Goal: Task Accomplishment & Management: Complete application form

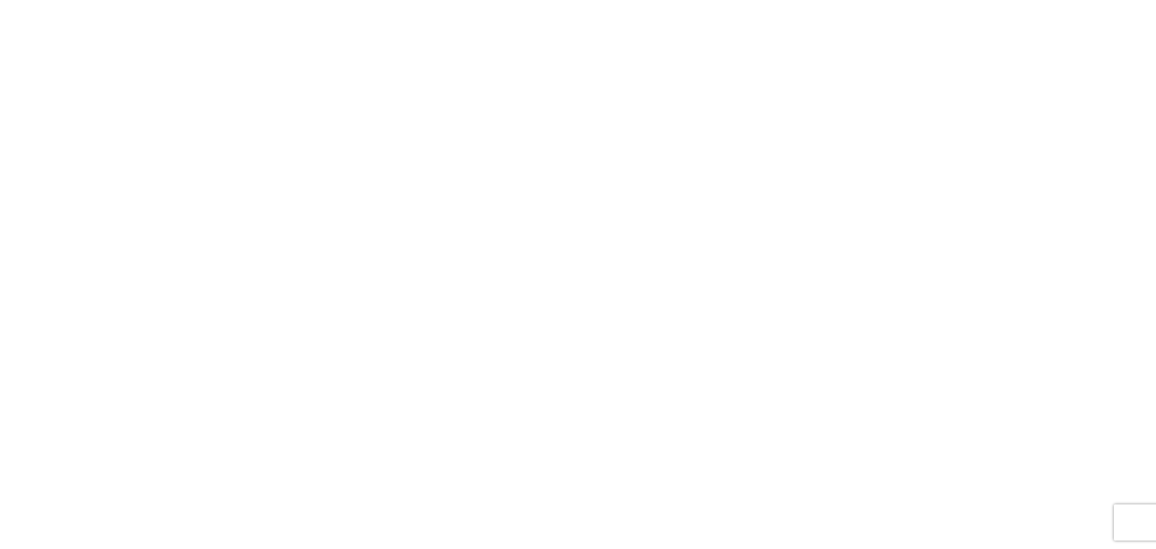
select select "FULL"
select select "LBS"
select select "IN"
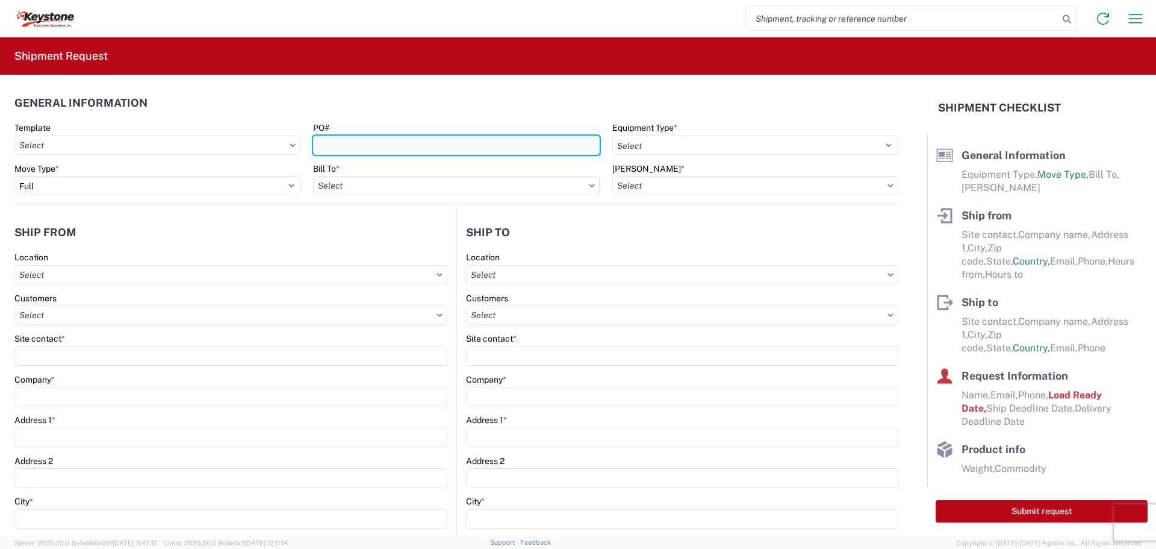
click at [444, 146] on input "PO#" at bounding box center [456, 144] width 286 height 19
type input "6300247"
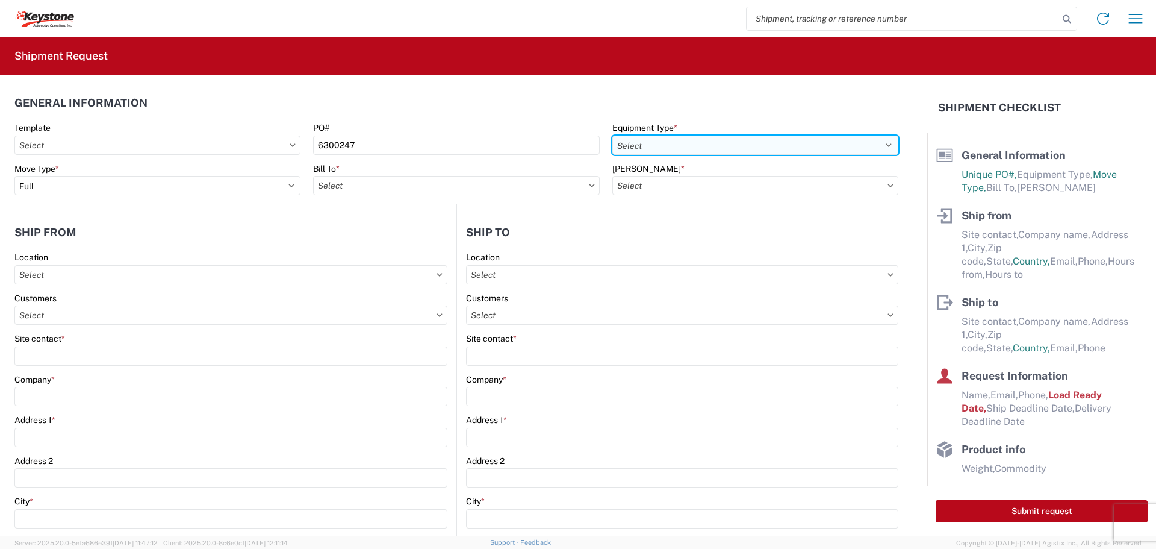
click at [781, 141] on select "Select 53’ Dry Van Flatbed Dropdeck (van) Lowboy (flatbed) Rail" at bounding box center [755, 144] width 286 height 19
select select "STDV"
click at [612, 135] on select "Select 53’ Dry Van Flatbed Dropdeck (van) Lowboy (flatbed) Rail" at bounding box center [755, 144] width 286 height 19
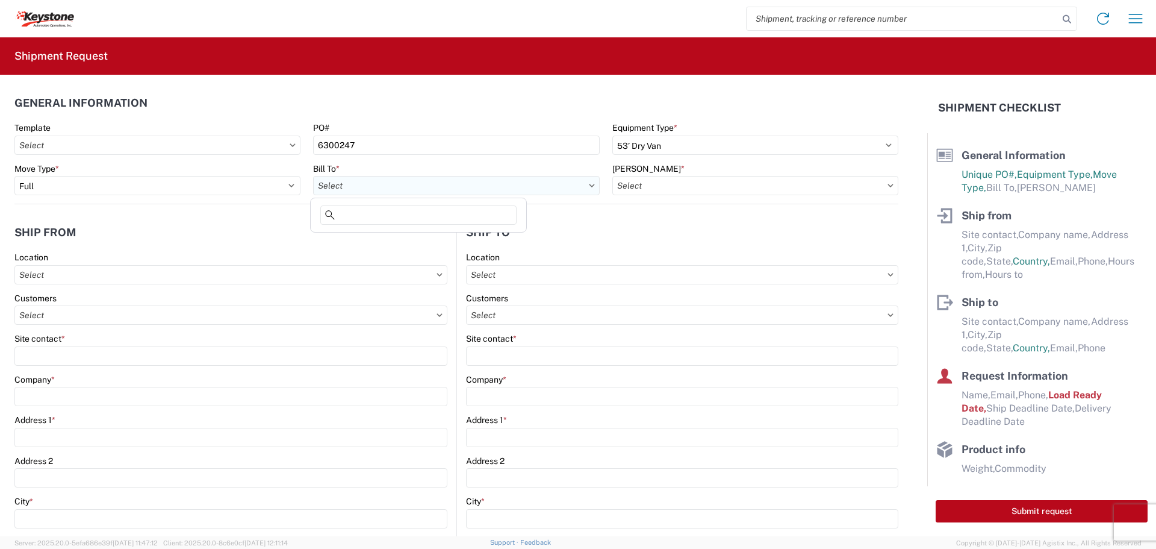
click at [429, 183] on input "text" at bounding box center [456, 185] width 286 height 19
type input "8427"
click at [419, 238] on div "8427 - KAO Logistics - [GEOGRAPHIC_DATA], [GEOGRAPHIC_DATA]" at bounding box center [447, 238] width 269 height 19
type input "8427 - KAO Logistics - [GEOGRAPHIC_DATA], [GEOGRAPHIC_DATA]"
click at [772, 182] on input "text" at bounding box center [755, 185] width 286 height 19
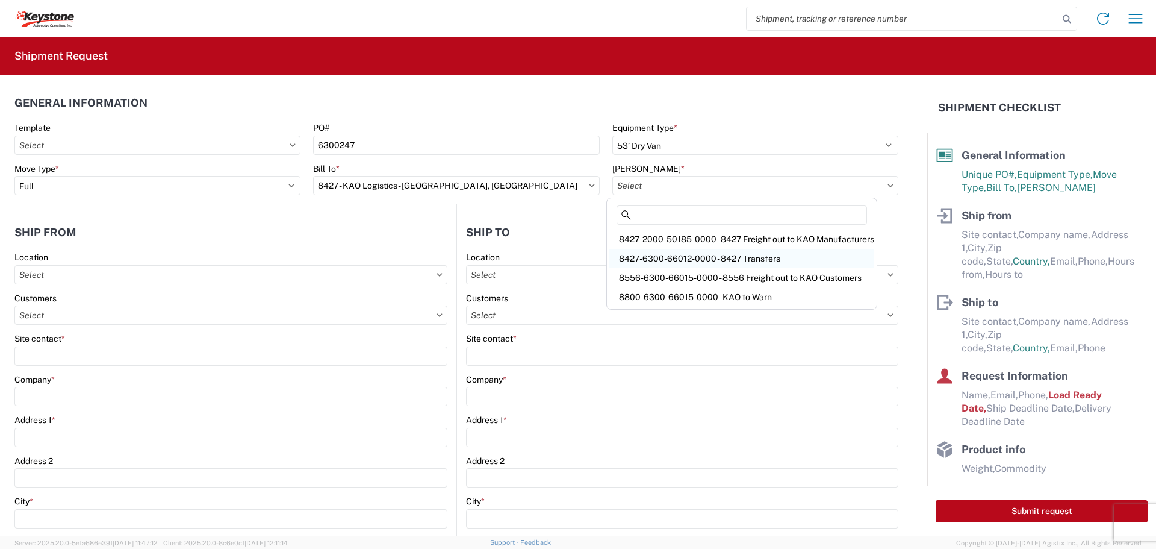
click at [762, 258] on div "8427-6300-66012-0000 - 8427 Transfers" at bounding box center [741, 258] width 265 height 19
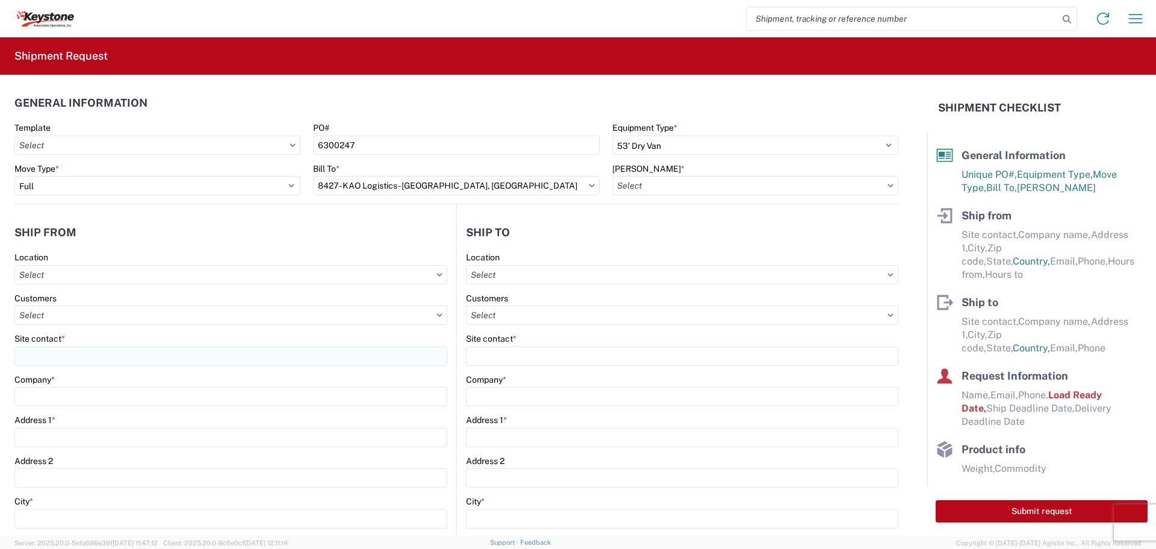
type input "8427-6300-66012-0000 - 8427 Transfers, 8427-6300-66012-0000 - 8427 Transfers"
click at [96, 276] on input "text" at bounding box center [230, 274] width 433 height 19
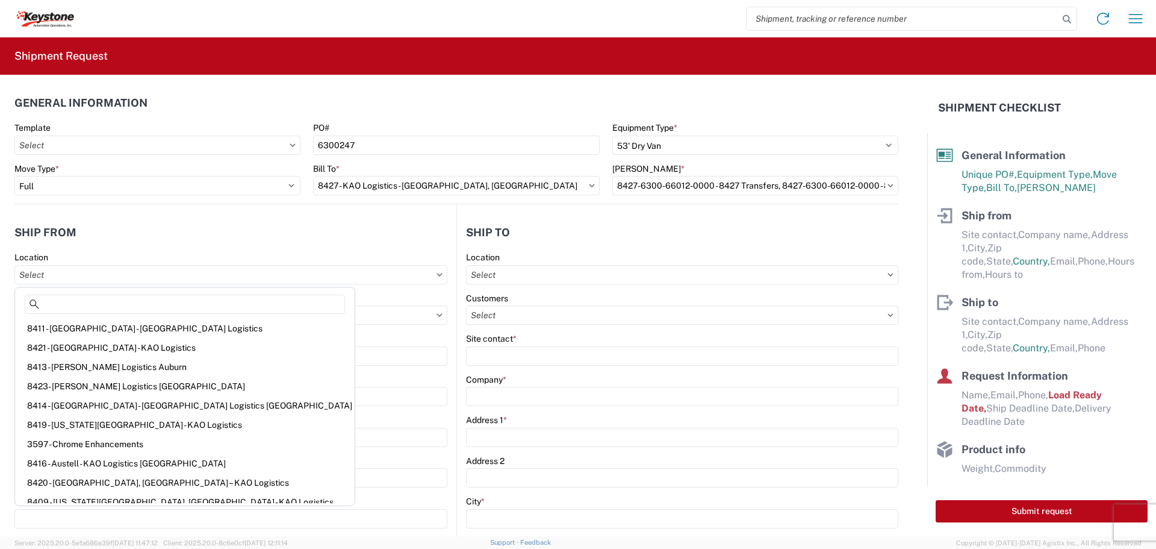
click at [295, 238] on header "Ship from" at bounding box center [235, 232] width 442 height 27
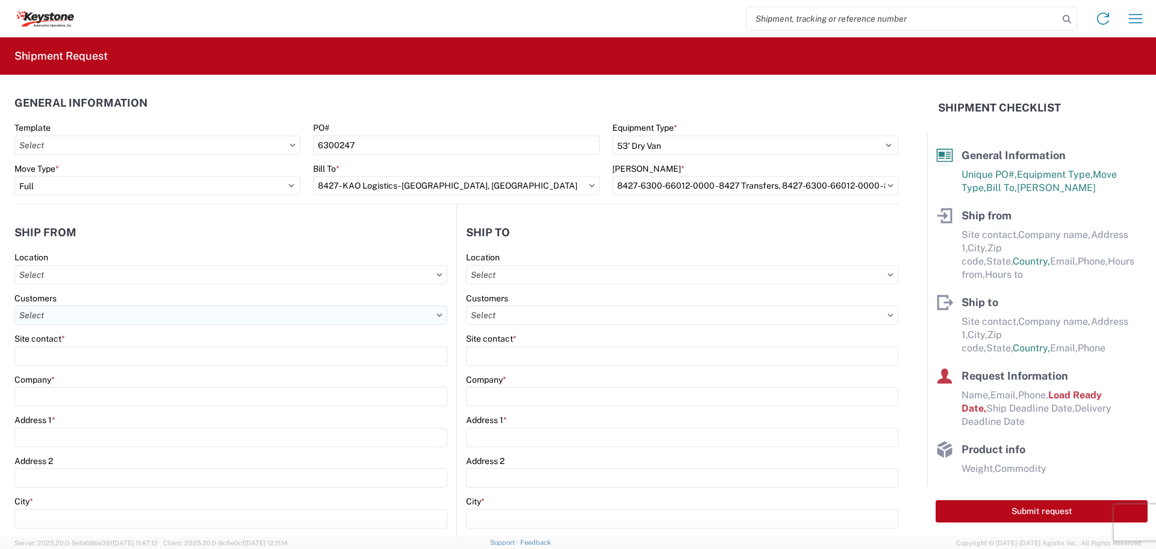
click at [116, 312] on input "text" at bounding box center [230, 314] width 433 height 19
click at [116, 276] on input "text" at bounding box center [230, 274] width 433 height 19
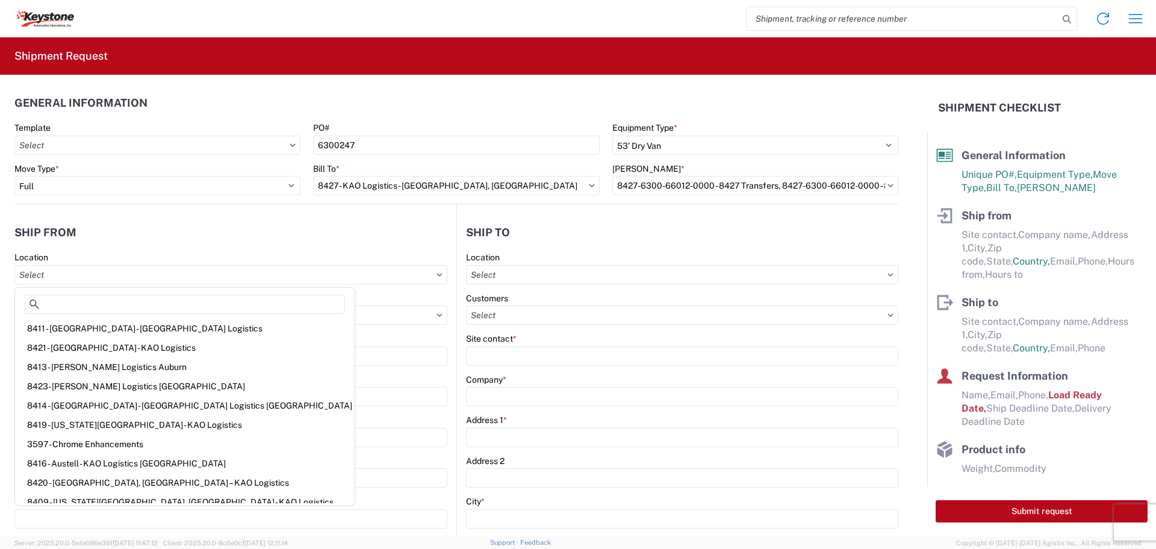
click at [249, 233] on header "Ship from" at bounding box center [235, 232] width 442 height 27
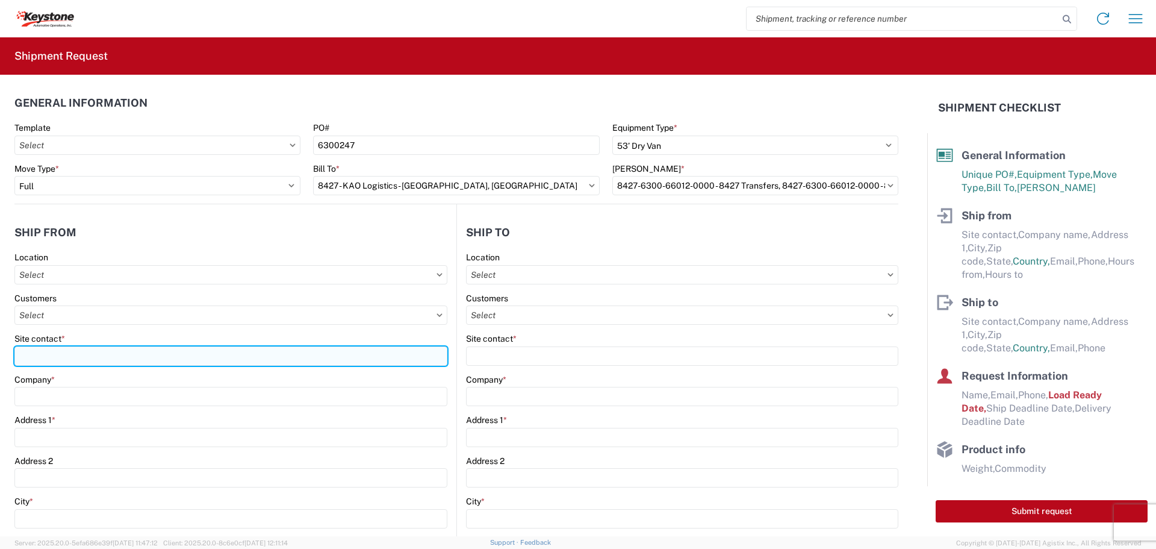
click at [66, 354] on input "Site contact *" at bounding box center [230, 355] width 433 height 19
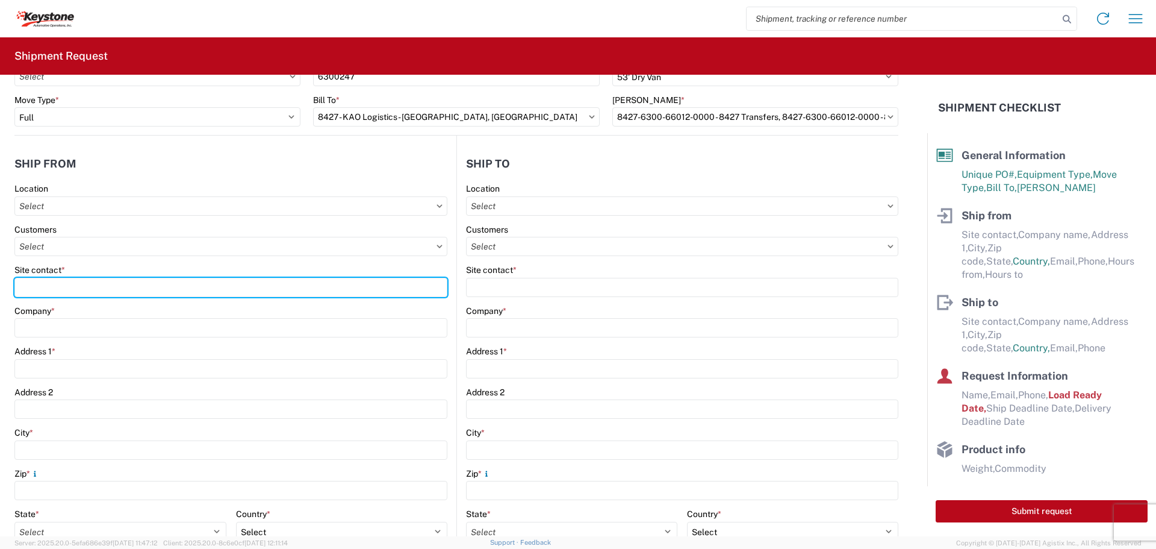
scroll to position [60, 0]
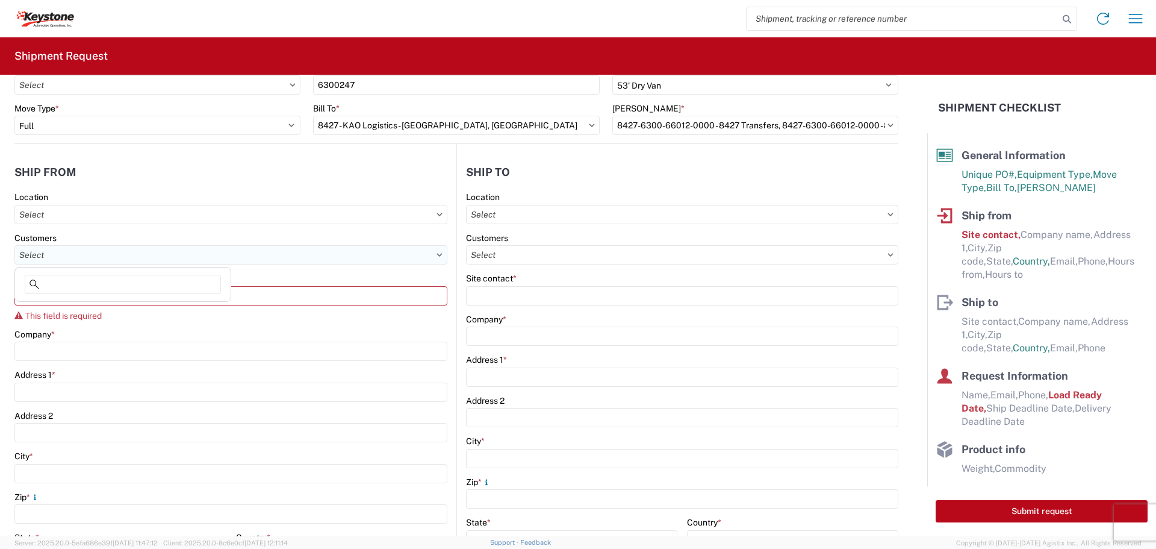
click at [67, 249] on input "text" at bounding box center [230, 254] width 433 height 19
drag, startPoint x: 278, startPoint y: 219, endPoint x: 270, endPoint y: 228, distance: 12.4
click at [278, 219] on input "text" at bounding box center [230, 214] width 433 height 19
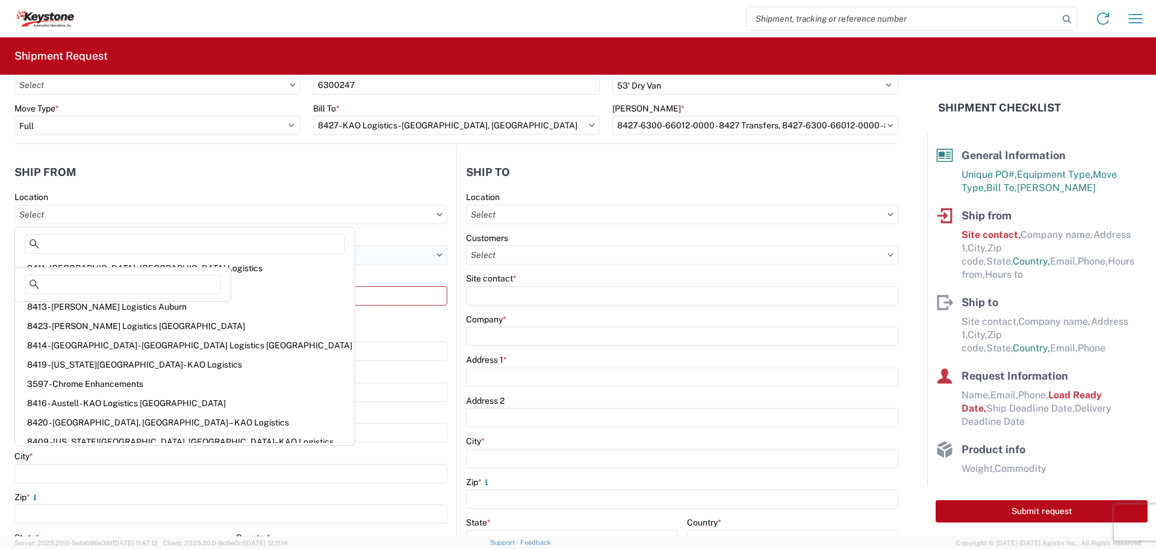
click at [370, 251] on input "text" at bounding box center [230, 254] width 433 height 19
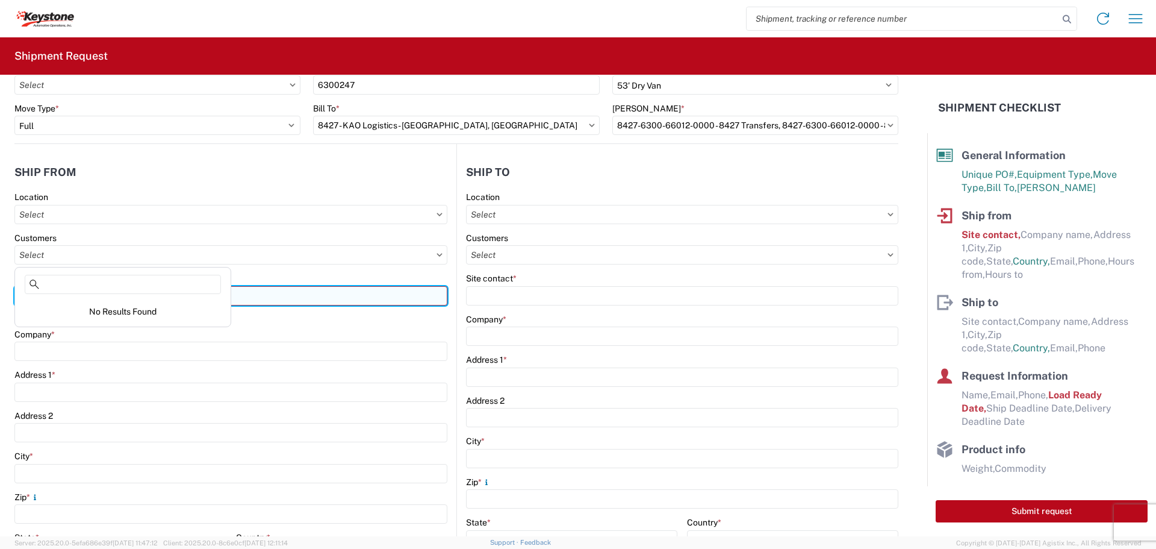
click at [299, 291] on input "Site contact *" at bounding box center [230, 295] width 433 height 19
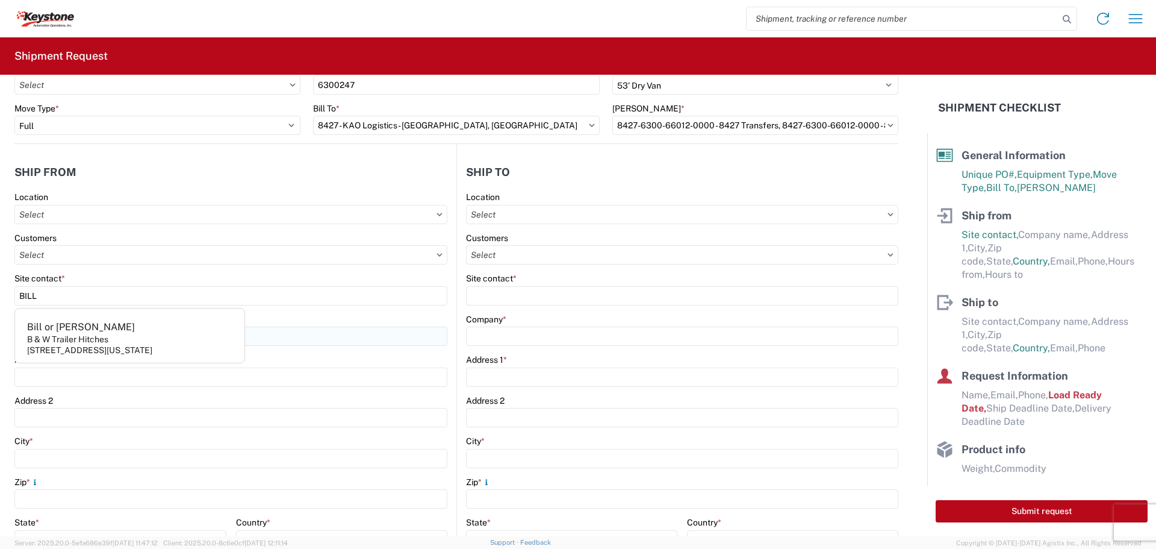
click at [145, 342] on agx-address-suggestion-item "[PERSON_NAME] or [PERSON_NAME] & W Trailer Hitches [STREET_ADDRESS][US_STATE]" at bounding box center [129, 338] width 225 height 45
type input "Bill or [PERSON_NAME]"
type input "B & W Trailer Hitches"
type input "[STREET_ADDRESS][US_STATE]"
type input "Humboldt"
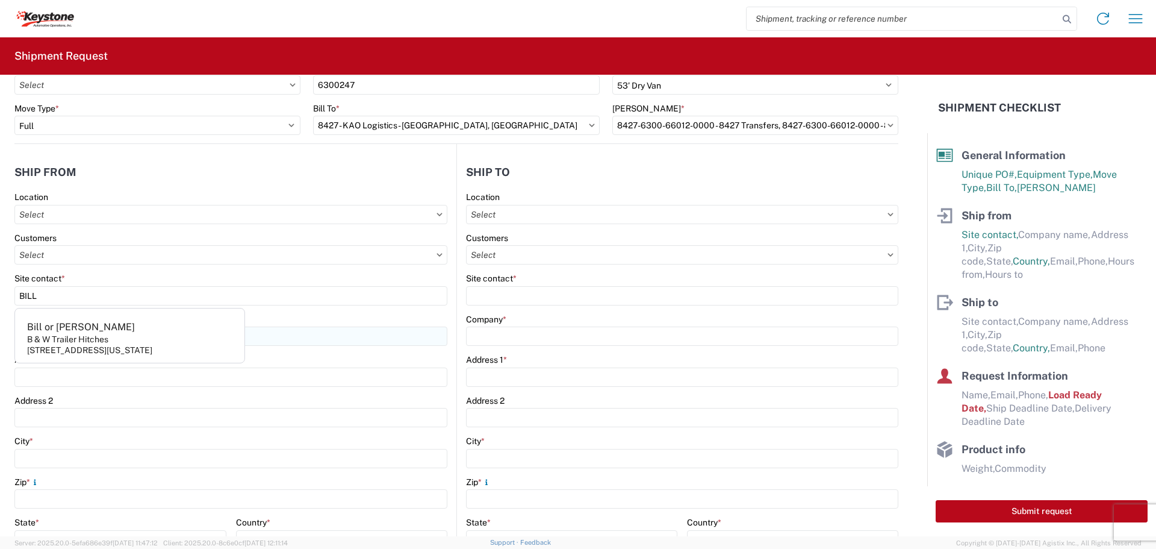
type input "66748"
select select "KS"
select select "US"
type input "[PHONE_NUMBER]"
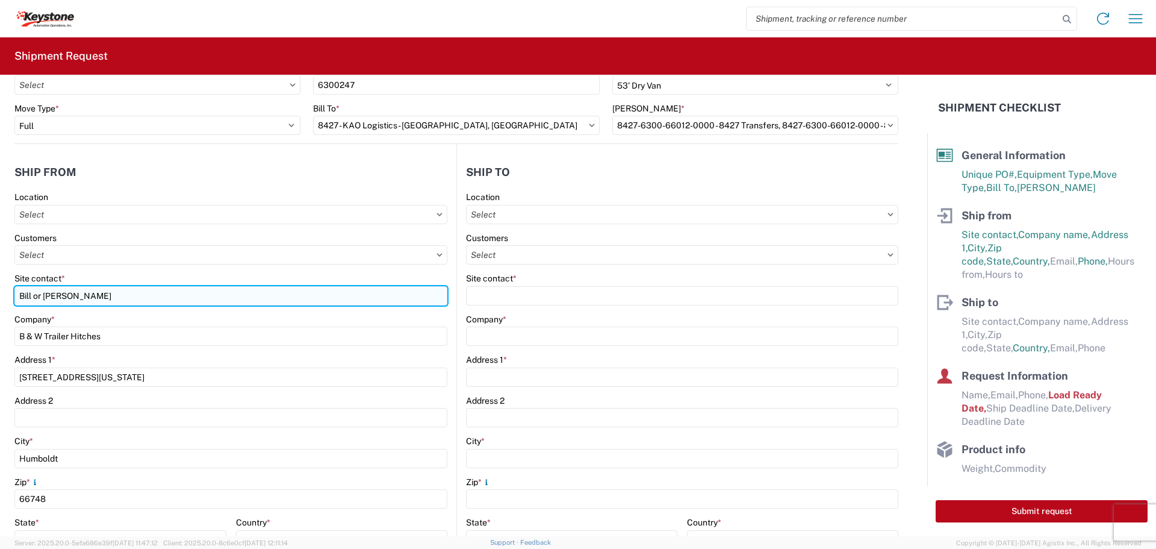
click at [128, 294] on input "Bill or [PERSON_NAME]" at bounding box center [230, 295] width 433 height 19
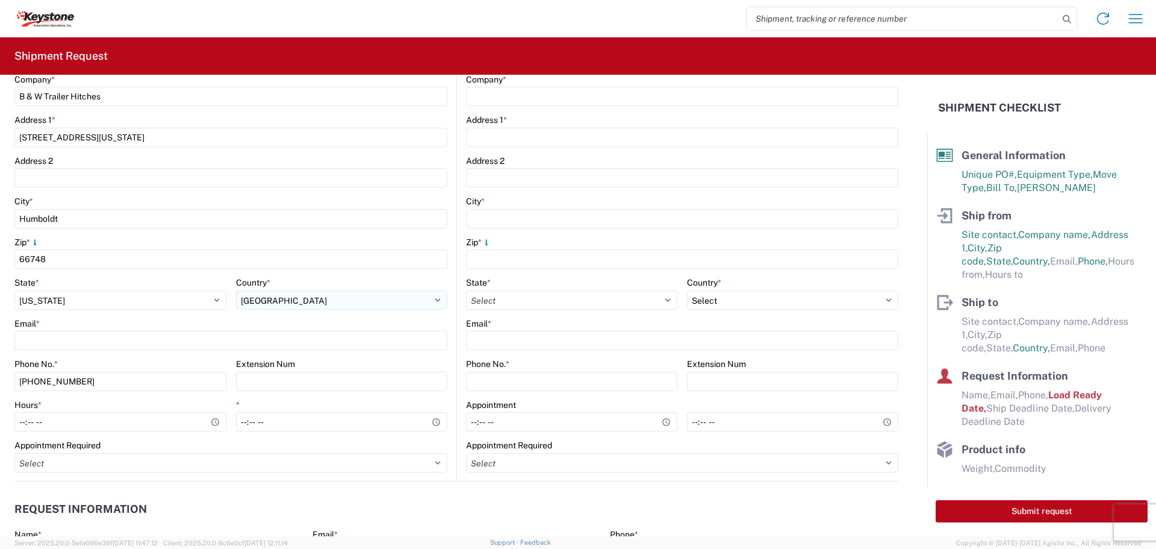
scroll to position [301, 0]
type input "[PERSON_NAME]"
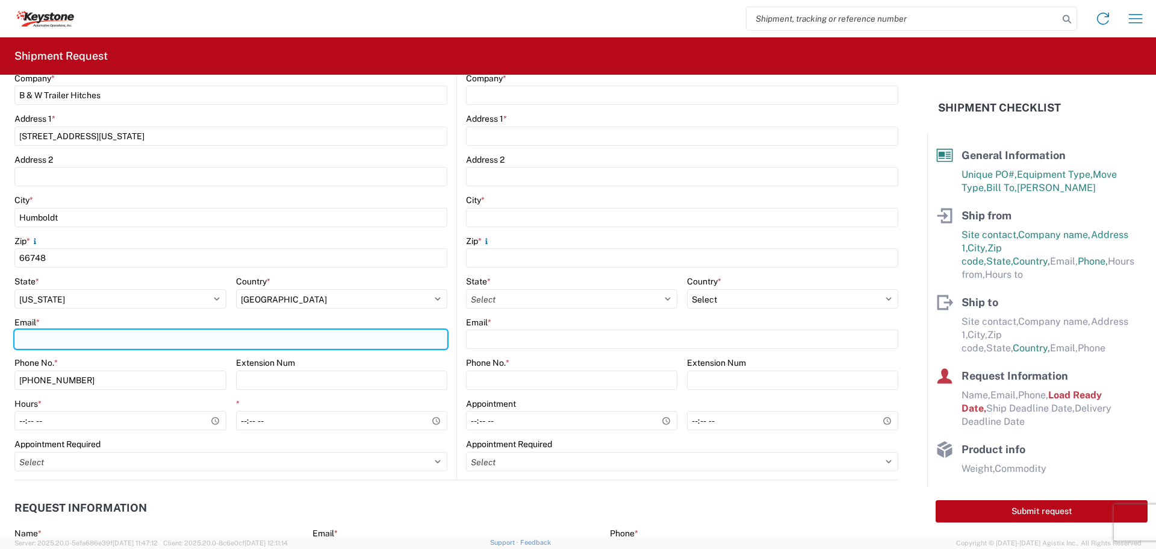
click at [93, 335] on input "Email *" at bounding box center [230, 338] width 433 height 19
type input "[EMAIL_ADDRESS][DOMAIN_NAME]"
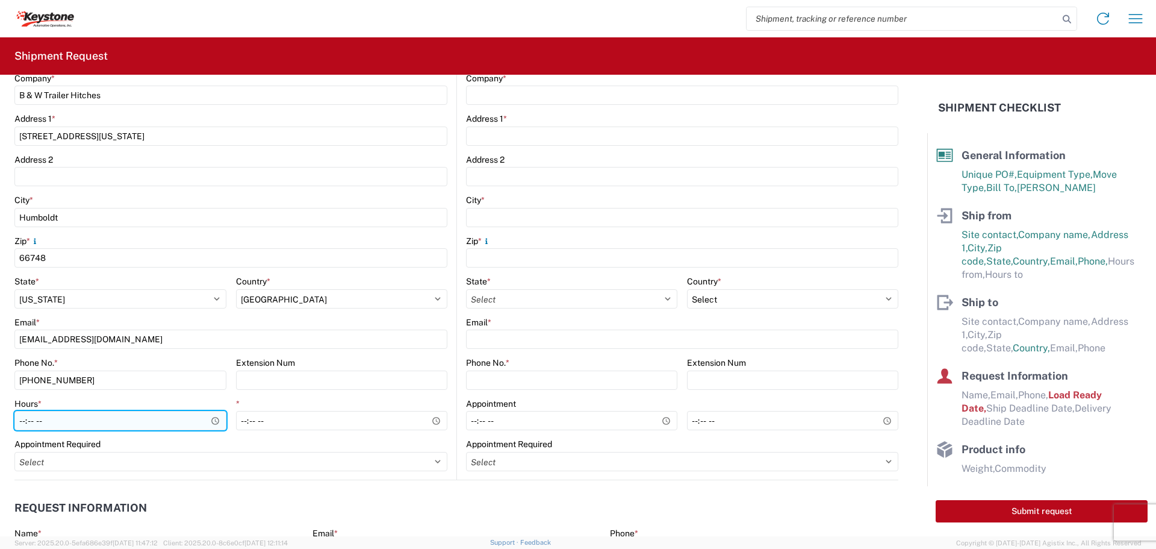
click at [211, 420] on input "Hours *" at bounding box center [120, 420] width 212 height 19
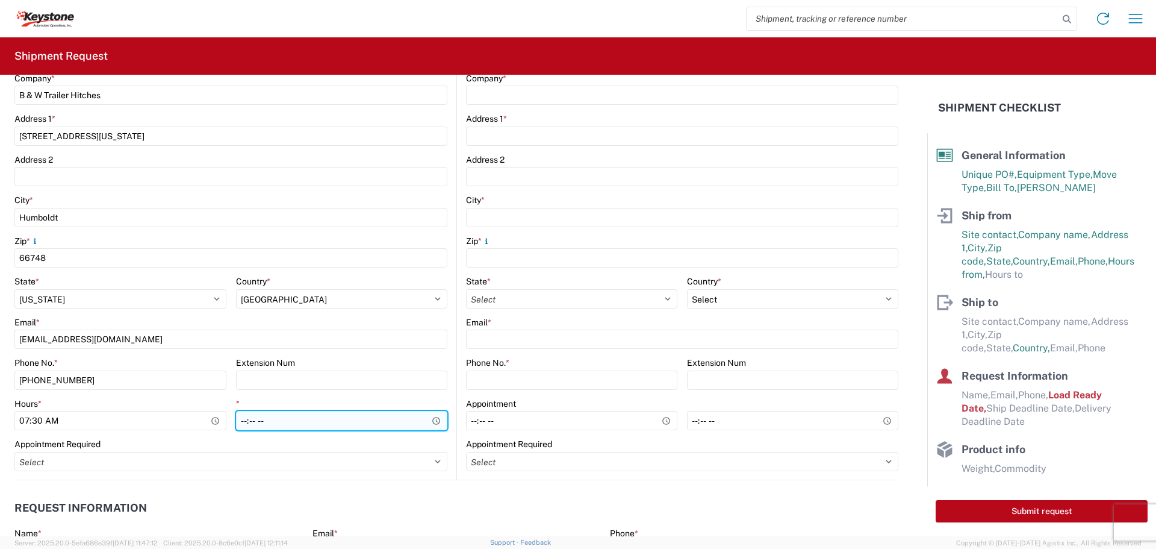
type input "07:30"
click at [435, 420] on input "*" at bounding box center [342, 420] width 212 height 19
type input "22:00"
click at [379, 416] on input "22:00" at bounding box center [342, 420] width 212 height 19
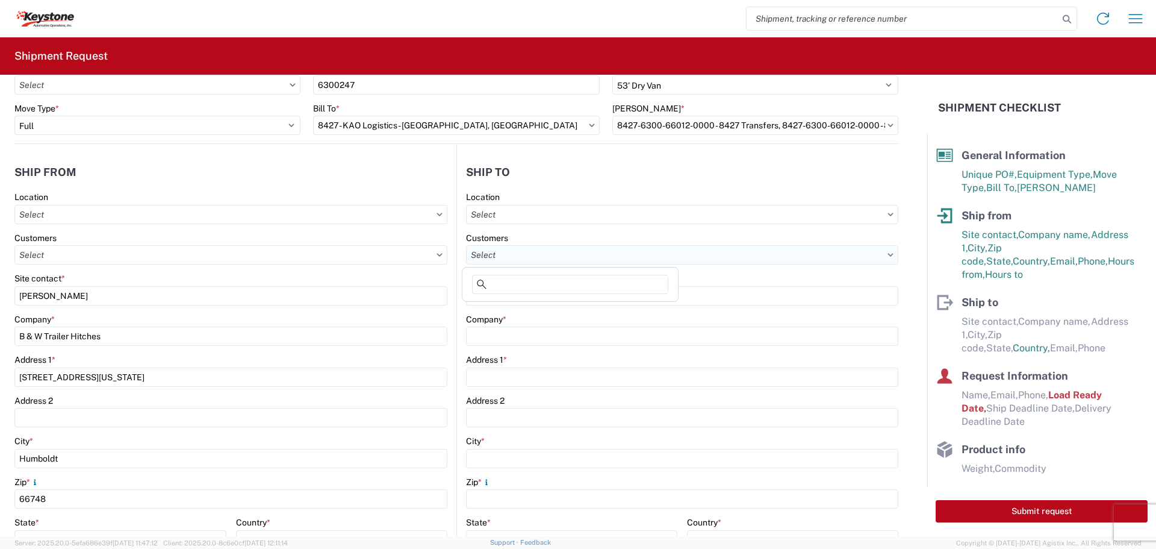
click at [584, 254] on input "text" at bounding box center [682, 254] width 432 height 19
click at [600, 213] on input "text" at bounding box center [682, 214] width 432 height 19
type input "8427"
click at [546, 263] on div "8427 - KAO Logistics - [GEOGRAPHIC_DATA], [GEOGRAPHIC_DATA]" at bounding box center [599, 267] width 269 height 19
type input "8427 - KAO Logistics - [GEOGRAPHIC_DATA], [GEOGRAPHIC_DATA]"
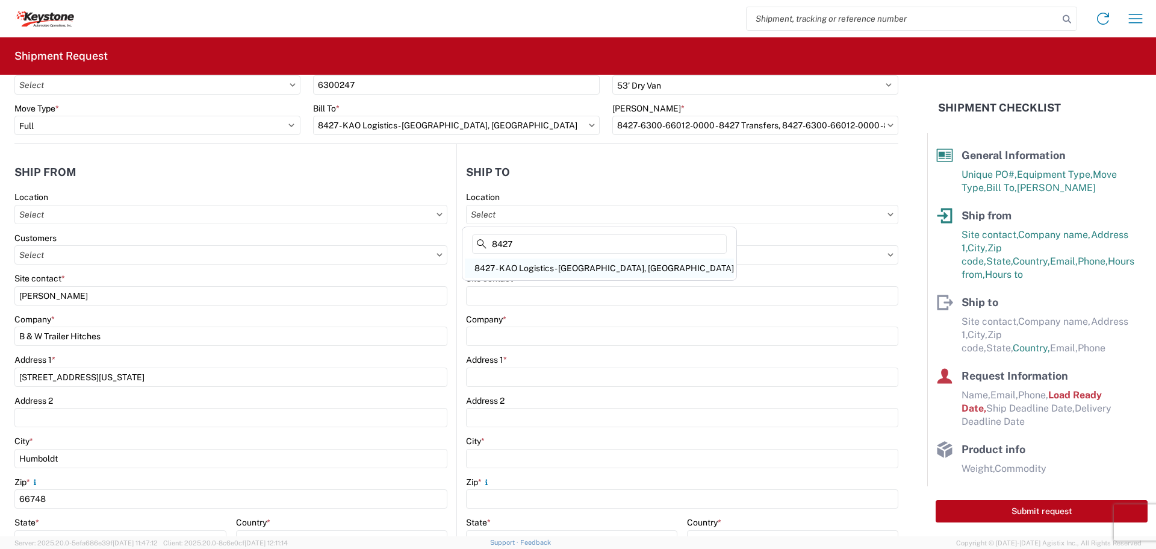
type input "KAO"
type input "[STREET_ADDRESS][PERSON_NAME]"
type input "[GEOGRAPHIC_DATA]"
type input "48193"
select select "US"
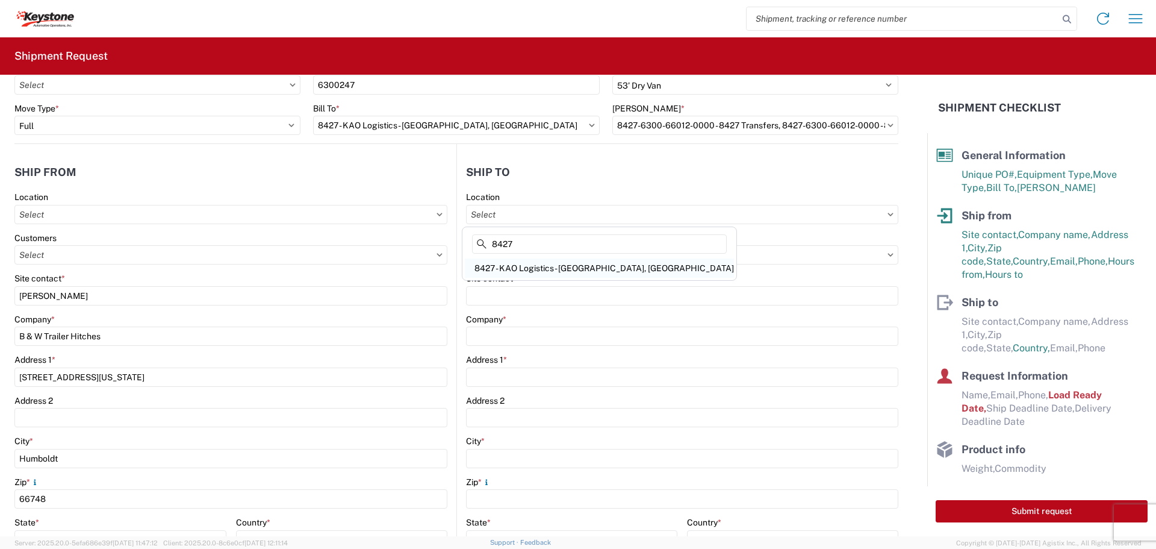
type input "07:00"
type input "17:00"
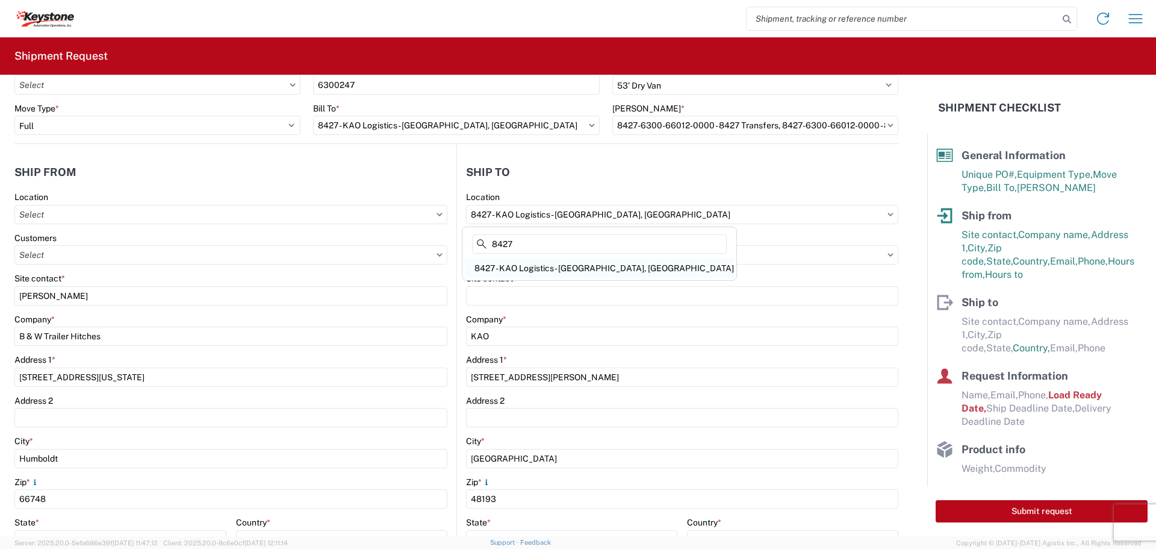
select select
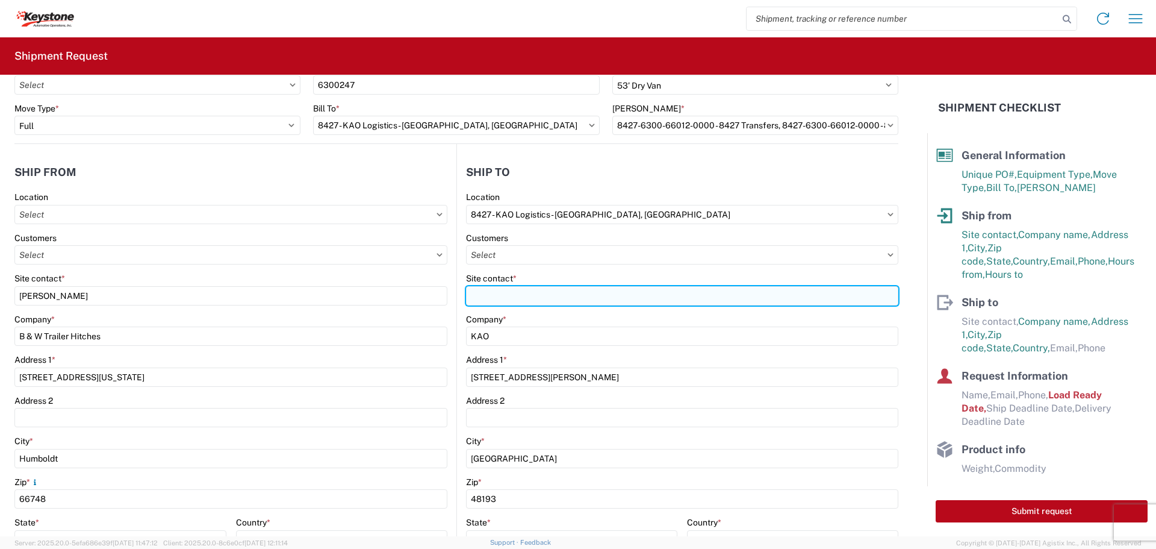
click at [534, 299] on input "Site contact *" at bounding box center [682, 295] width 432 height 19
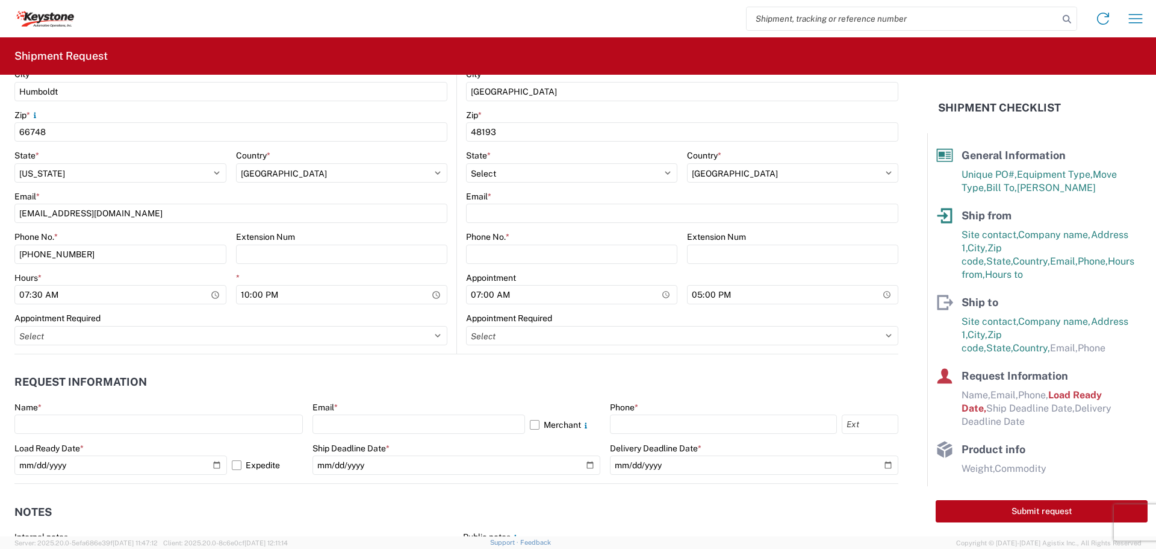
scroll to position [361, 0]
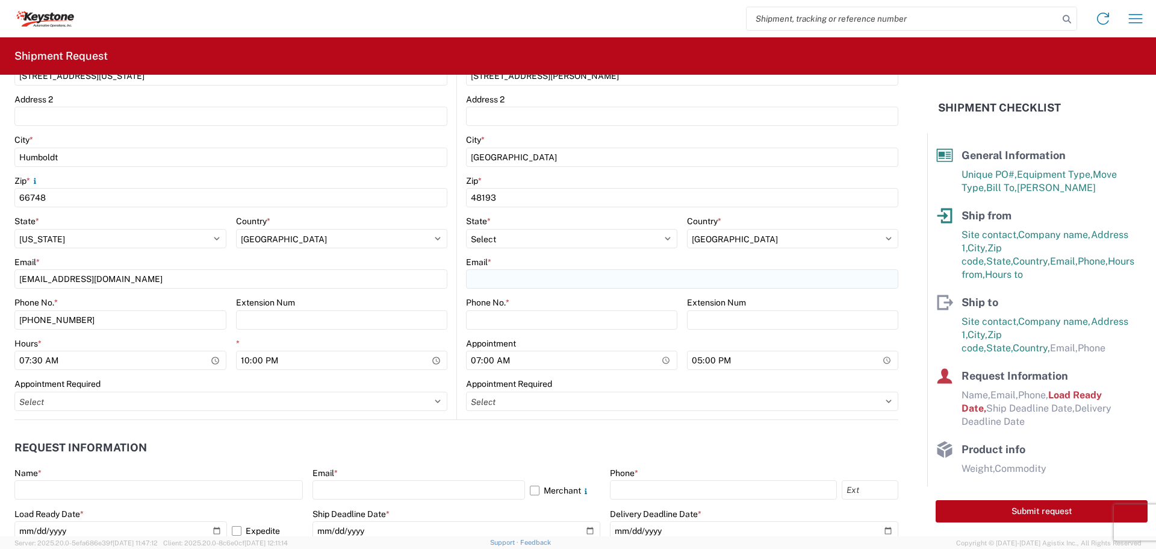
type input "TRUCKLOAD TEAM"
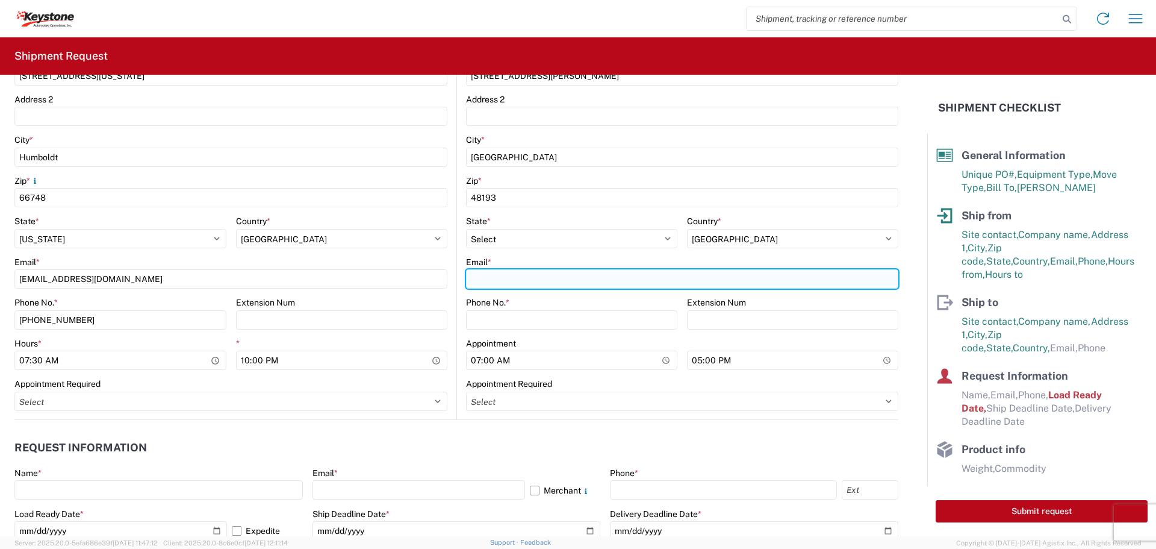
click at [488, 275] on input "Email *" at bounding box center [682, 278] width 432 height 19
type input "[EMAIL_ADDRESS][DOMAIN_NAME]"
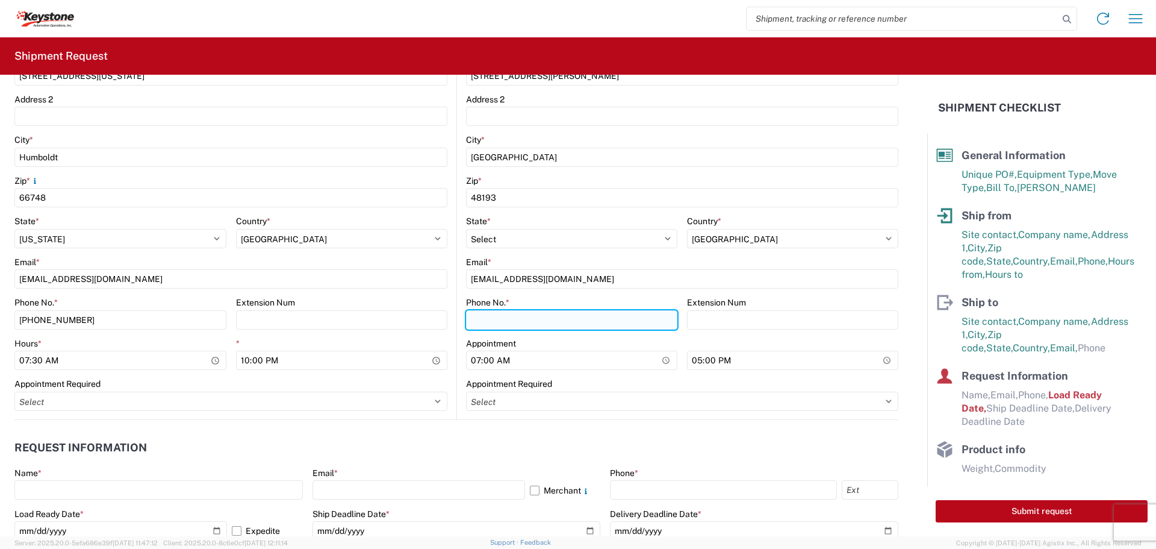
click at [487, 319] on input "Phone No. *" at bounding box center [571, 319] width 211 height 19
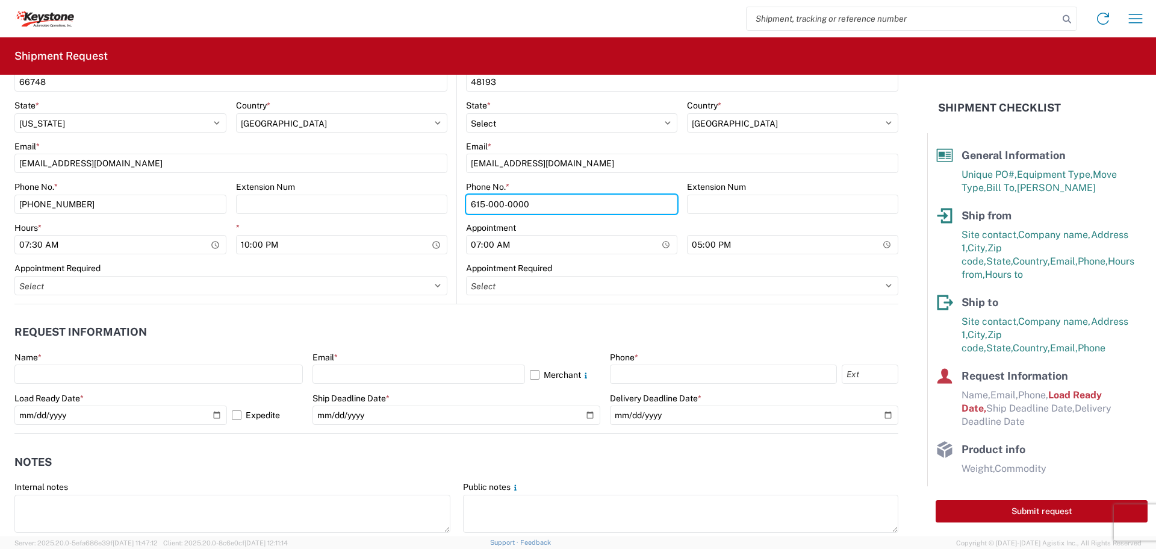
scroll to position [482, 0]
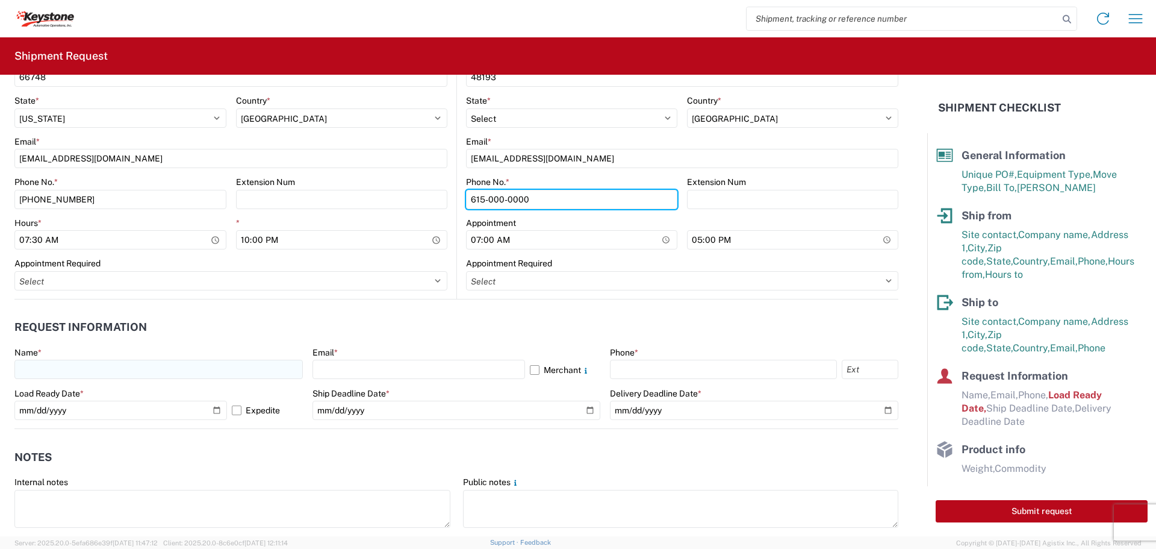
type input "615-000-0000"
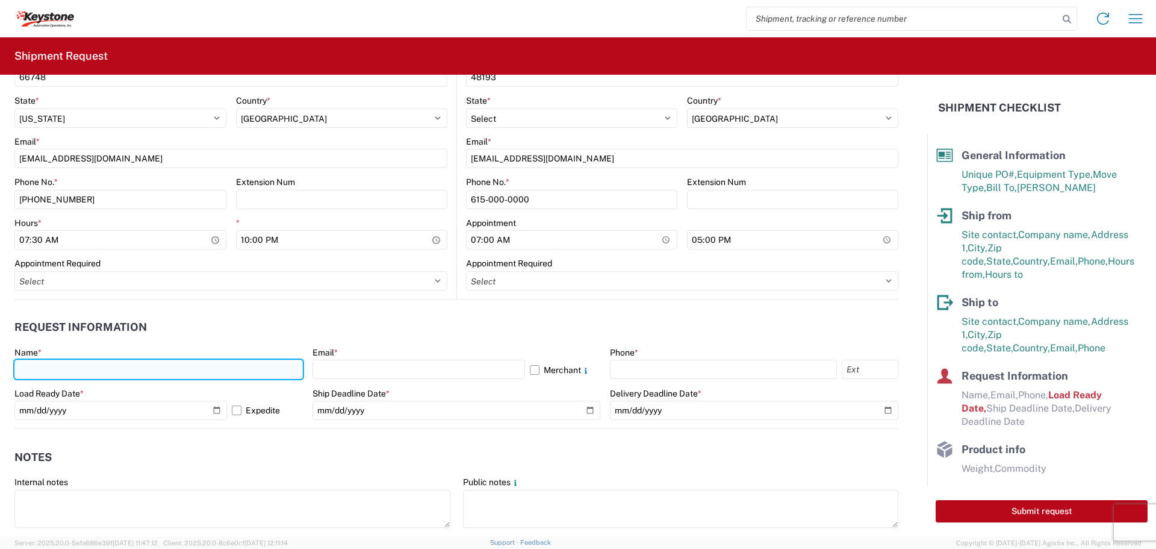
click at [172, 367] on input "text" at bounding box center [158, 368] width 288 height 19
type input "[PERSON_NAME]"
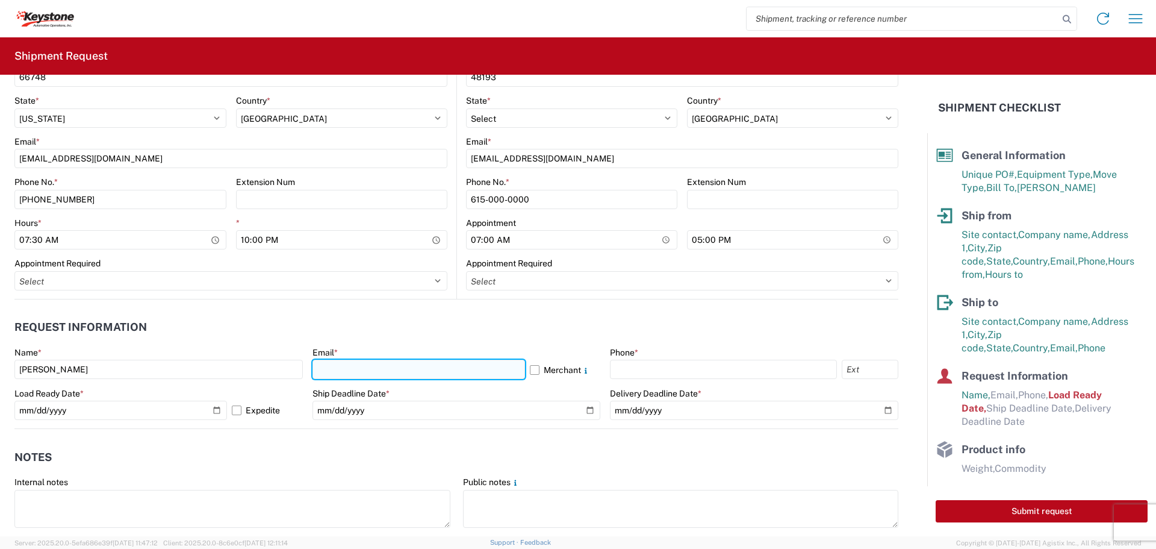
click at [352, 369] on input "text" at bounding box center [419, 368] width 213 height 19
type input "[EMAIL_ADDRESS][DOMAIN_NAME]"
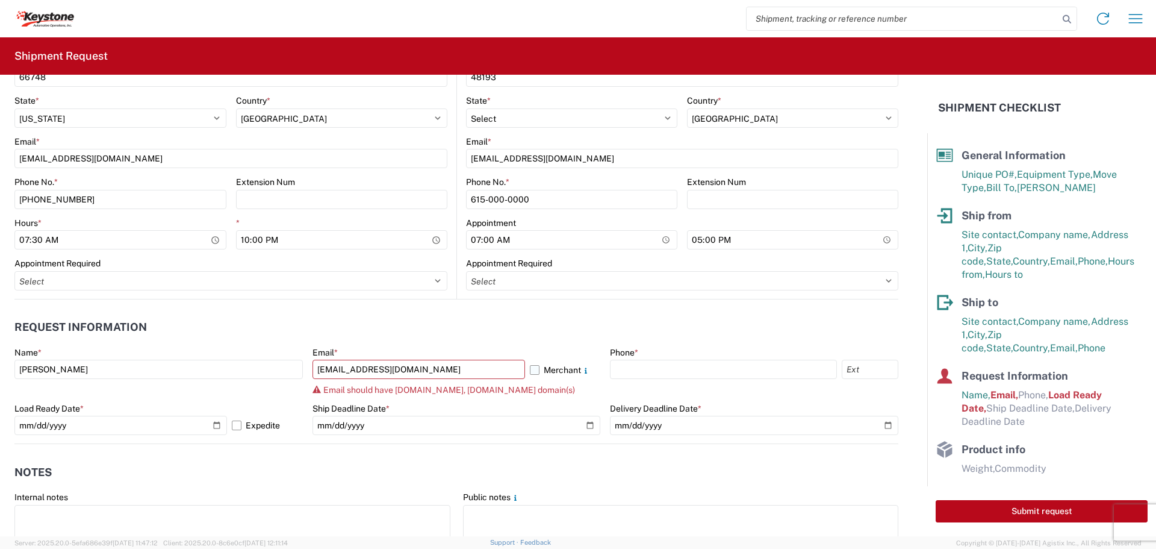
click at [530, 369] on label "Merchant" at bounding box center [565, 368] width 71 height 19
click at [0, 0] on input "Merchant" at bounding box center [0, 0] width 0 height 0
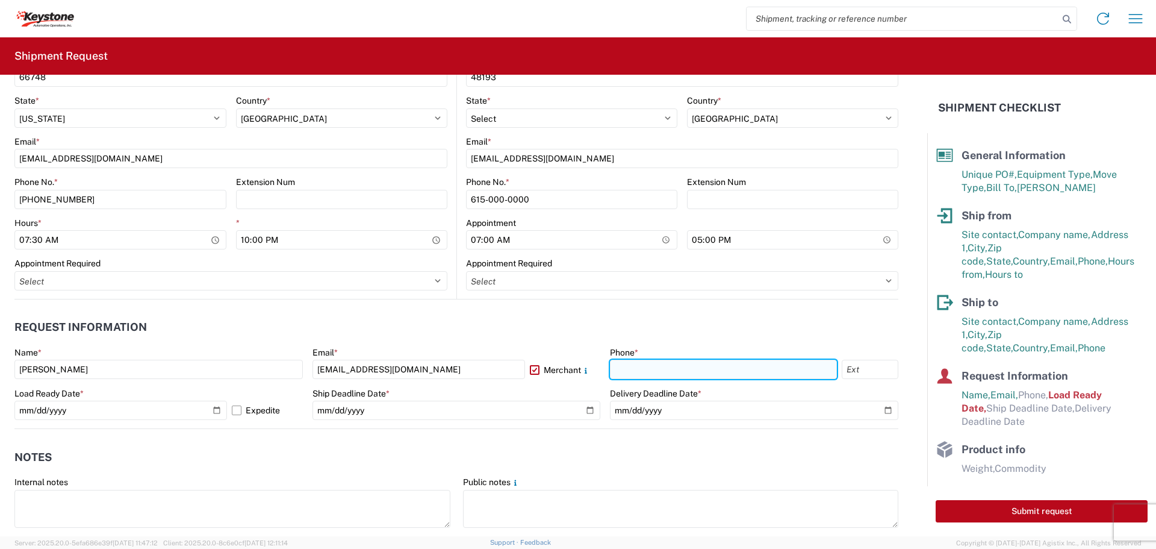
click at [651, 367] on input "text" at bounding box center [723, 368] width 227 height 19
type input "[PHONE_NUMBER]"
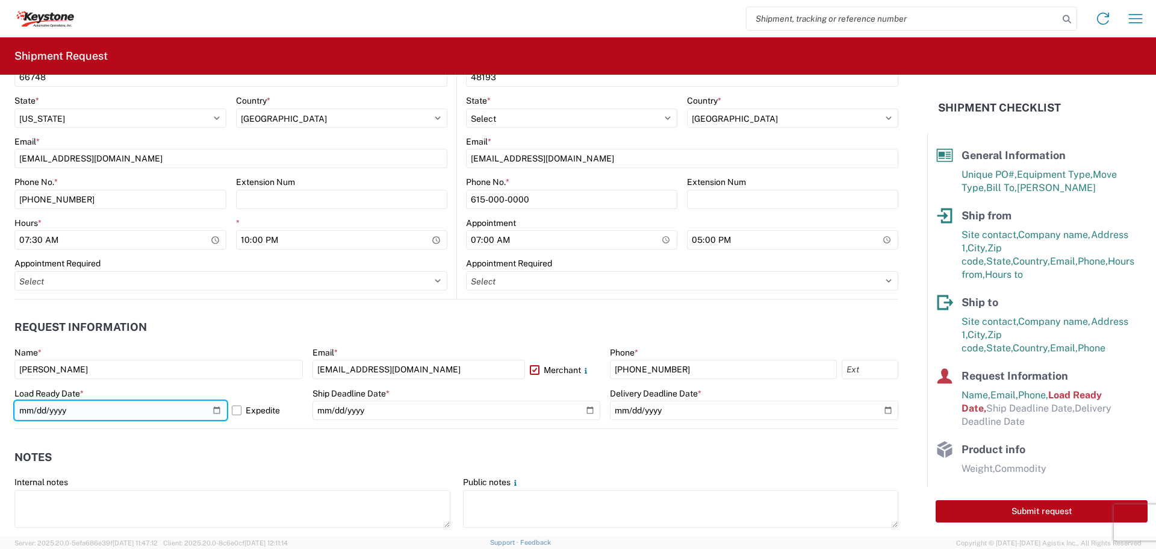
click at [213, 410] on input "[DATE]" at bounding box center [120, 409] width 213 height 19
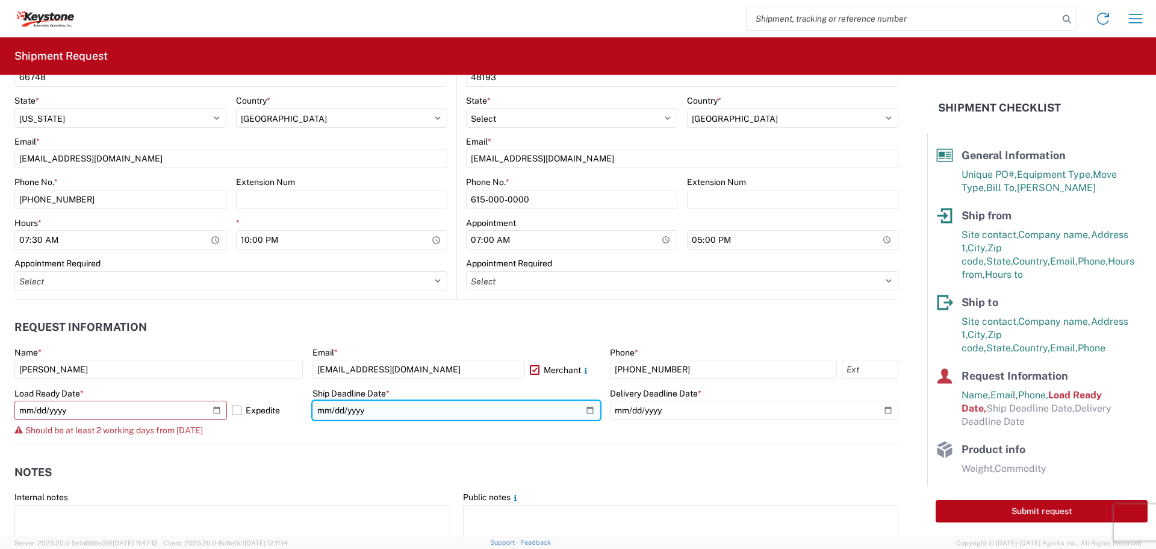
click at [583, 409] on input "date" at bounding box center [457, 409] width 288 height 19
type input "[DATE]"
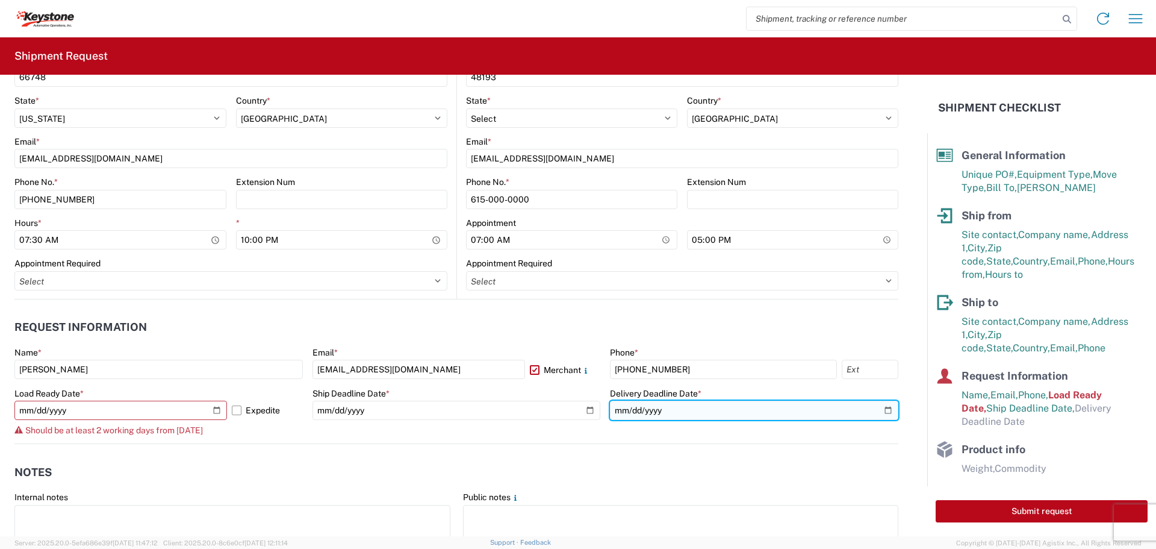
click at [874, 408] on input "date" at bounding box center [754, 409] width 288 height 19
type input "[DATE]"
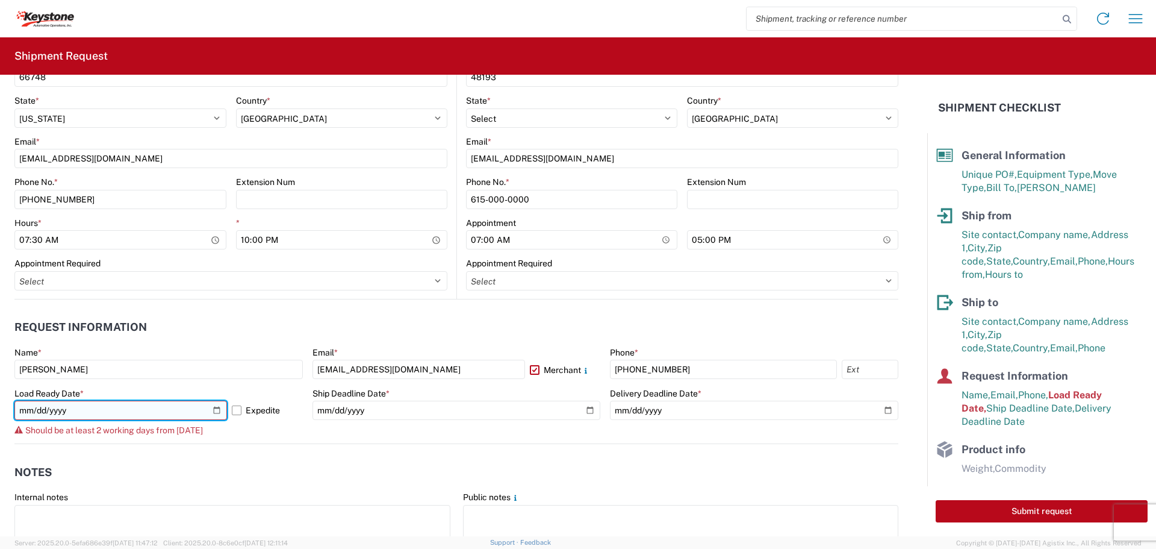
click at [216, 409] on input "[DATE]" at bounding box center [120, 409] width 213 height 19
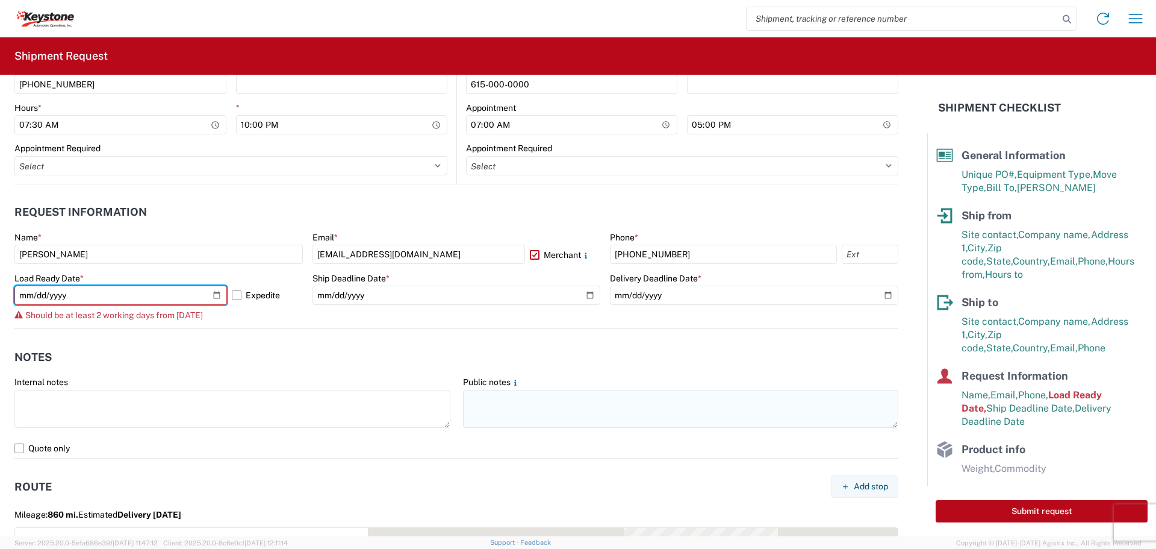
scroll to position [602, 0]
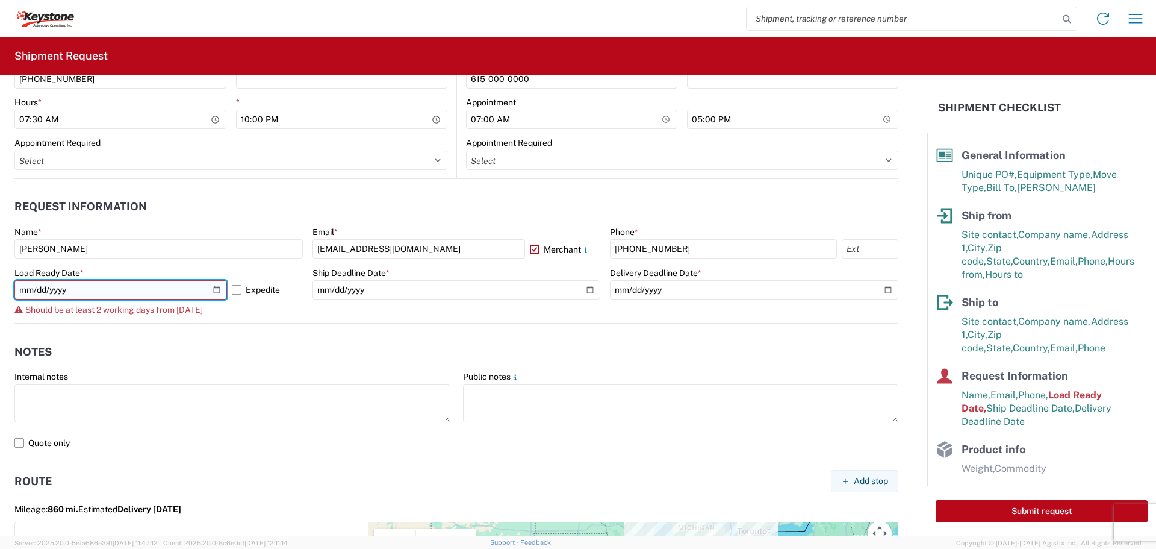
click at [217, 287] on input "[DATE]" at bounding box center [120, 289] width 213 height 19
click at [242, 342] on header "Notes" at bounding box center [456, 351] width 884 height 27
click at [212, 293] on input "[DATE]" at bounding box center [120, 289] width 213 height 19
click at [215, 290] on input "[DATE]" at bounding box center [120, 289] width 213 height 19
type input "[DATE]"
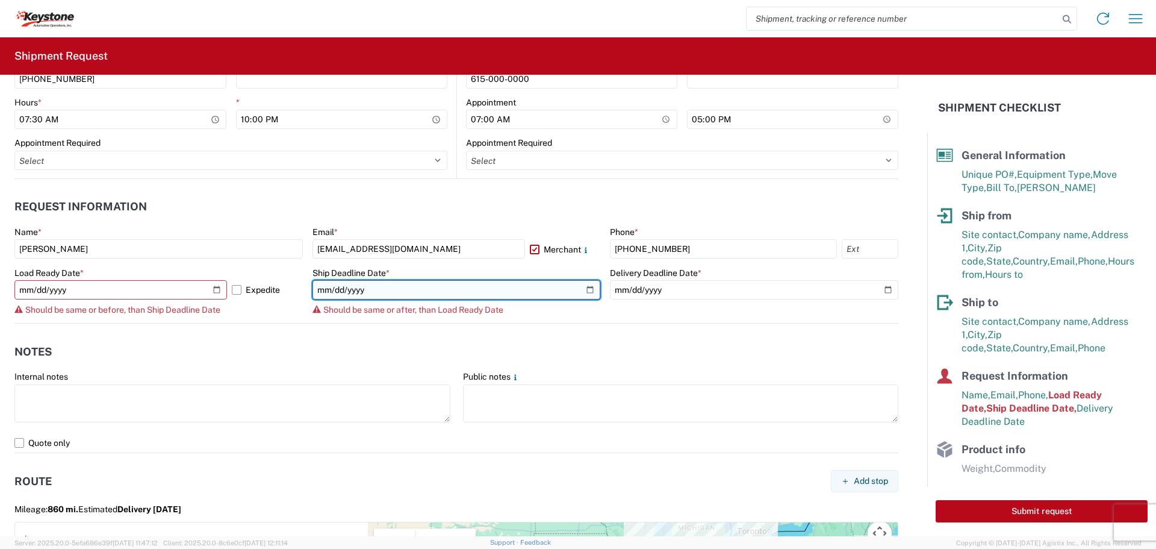
click at [587, 291] on input "[DATE]" at bounding box center [457, 289] width 288 height 19
type input "[DATE]"
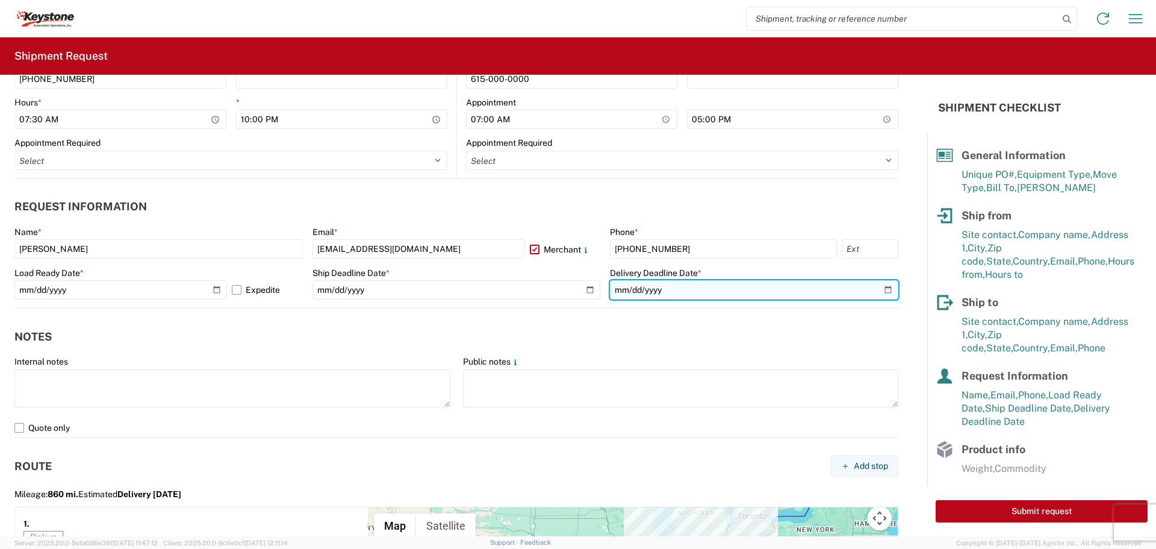
click at [882, 288] on input "[DATE]" at bounding box center [754, 289] width 288 height 19
type input "[DATE]"
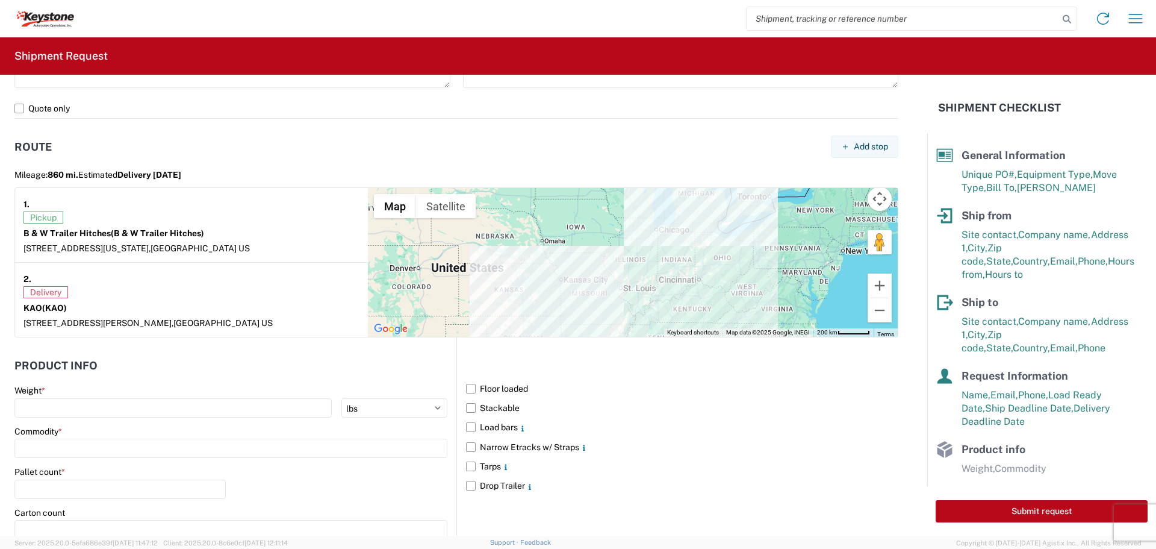
scroll to position [903, 0]
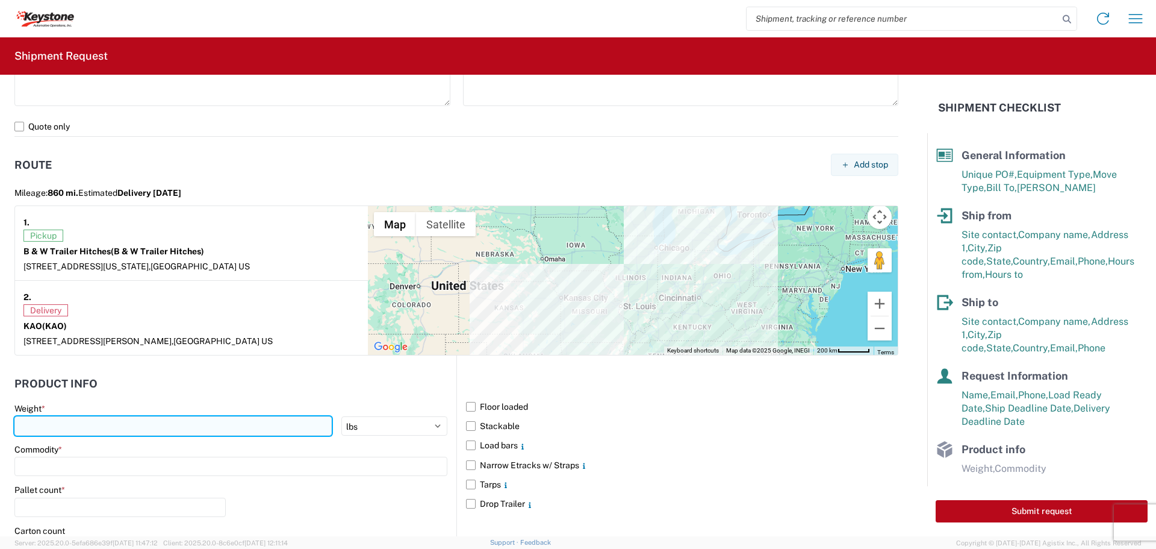
click at [57, 429] on input "number" at bounding box center [172, 425] width 317 height 19
type input "26443"
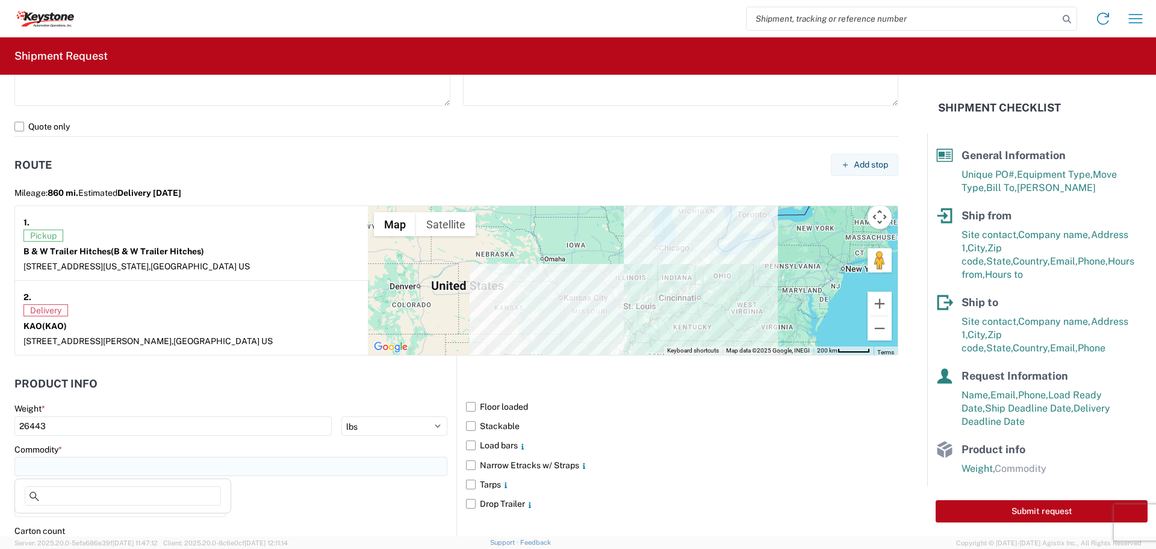
click at [90, 460] on input at bounding box center [230, 465] width 433 height 19
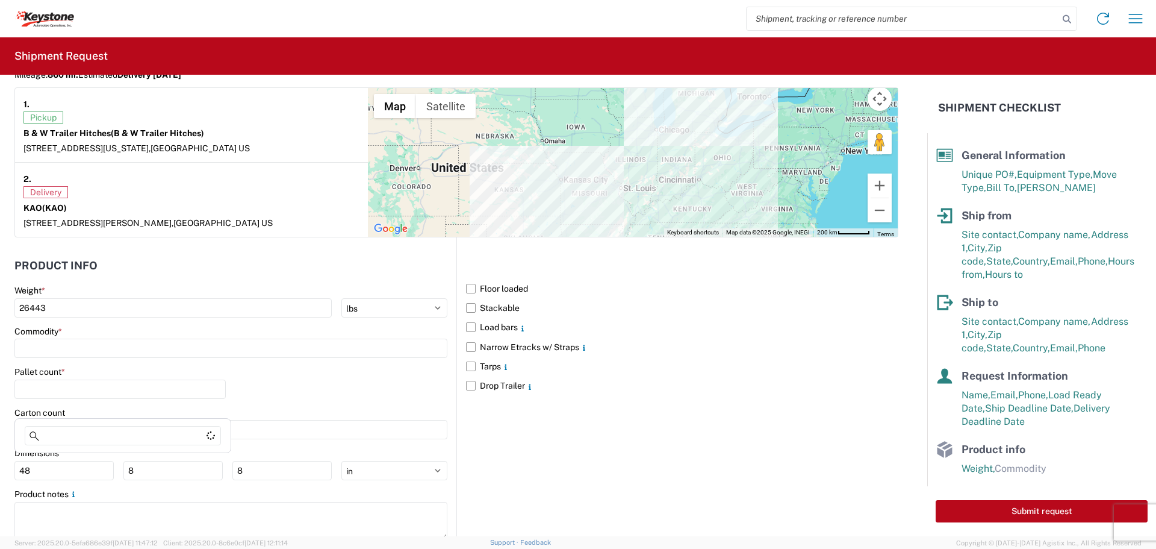
scroll to position [1055, 0]
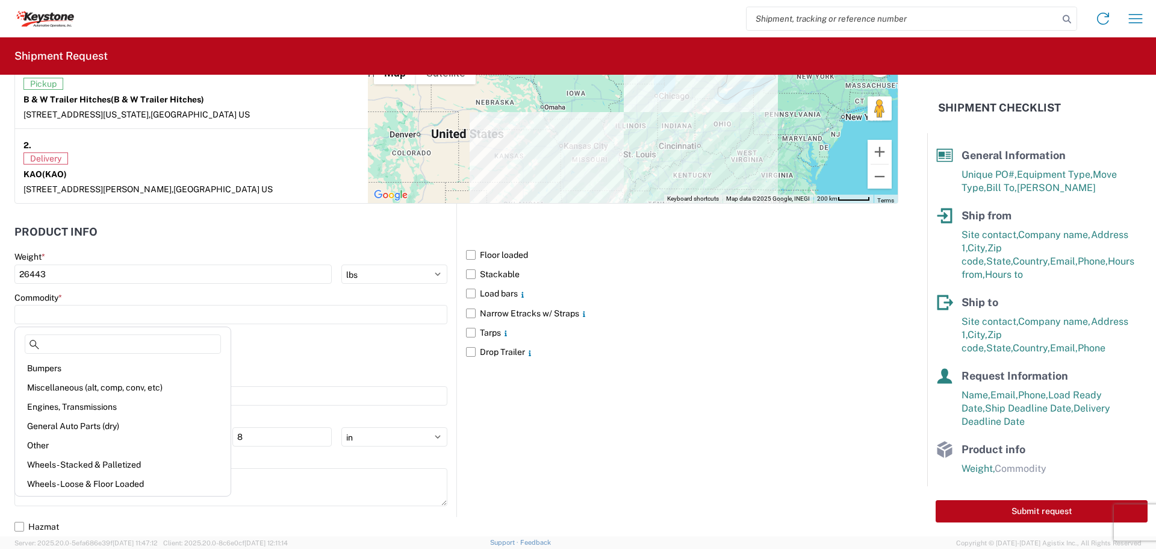
click at [66, 423] on div "General Auto Parts (dry)" at bounding box center [122, 425] width 211 height 19
type input "General Auto Parts (dry)"
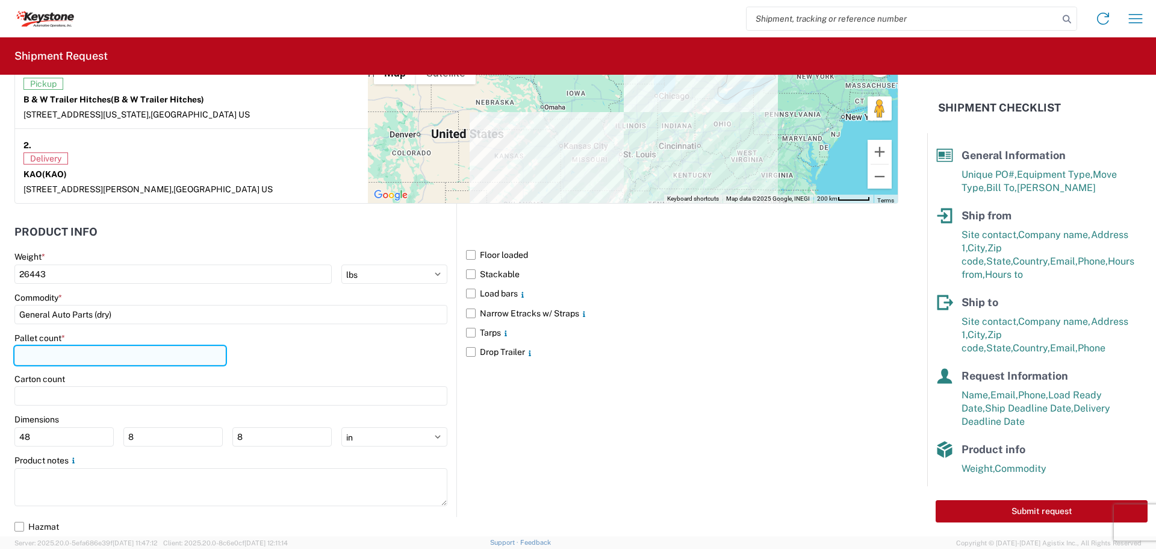
click at [81, 356] on input "number" at bounding box center [119, 355] width 211 height 19
type input "26"
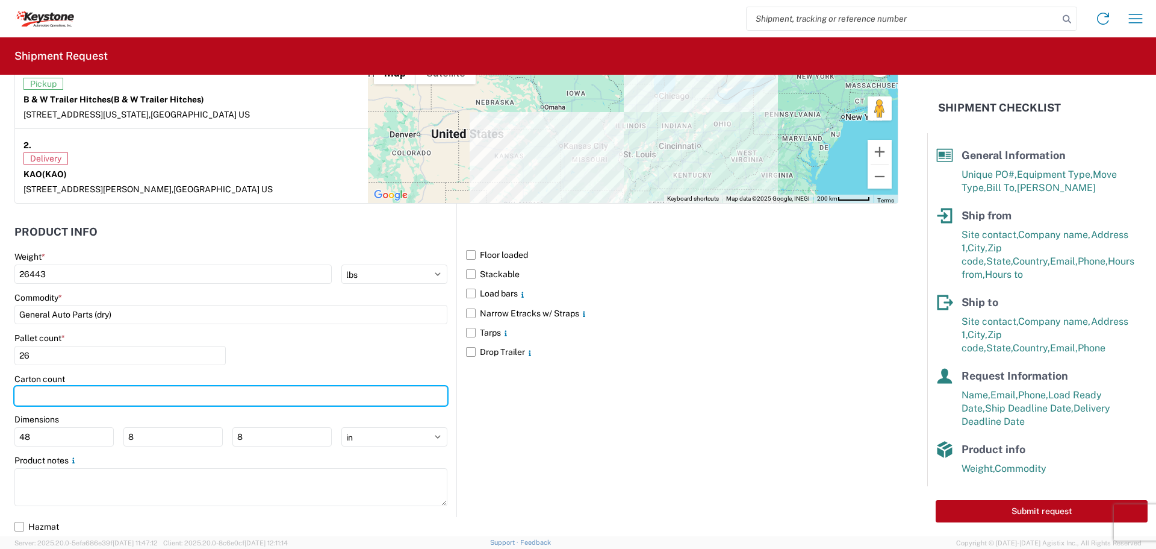
click at [54, 385] on div "Carton count" at bounding box center [230, 389] width 433 height 33
type input "317"
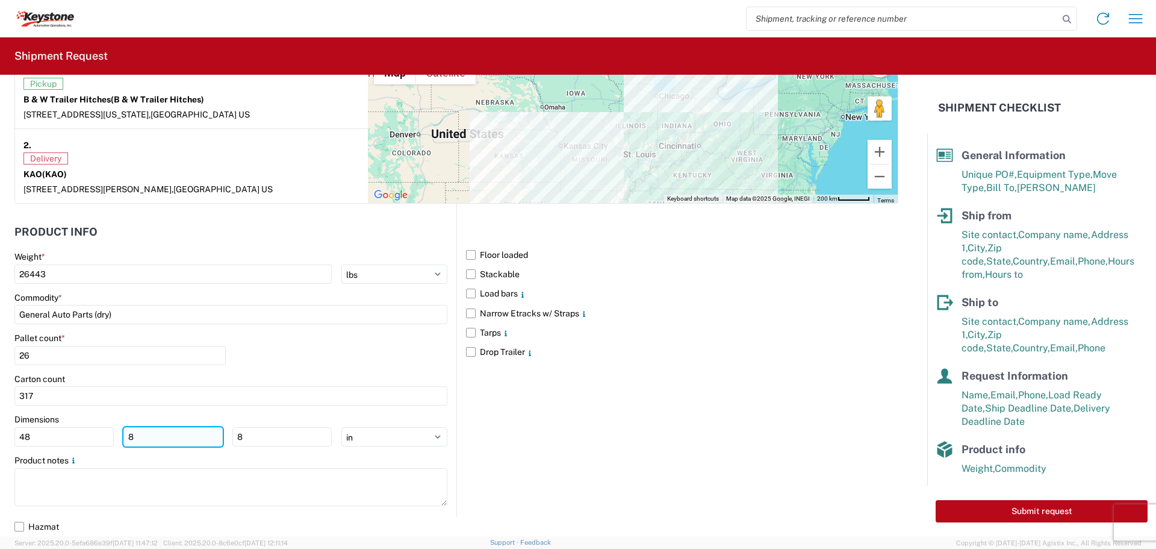
click at [134, 435] on input "8" at bounding box center [172, 436] width 99 height 19
type input "40"
click at [260, 431] on input "8" at bounding box center [281, 436] width 99 height 19
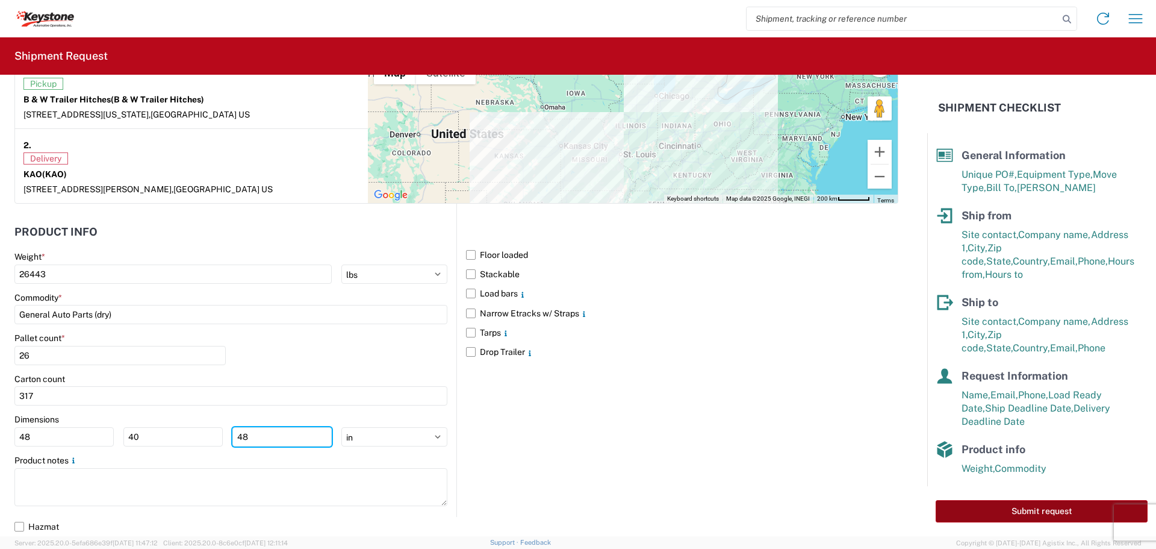
type input "48"
click at [1049, 508] on button "Submit request" at bounding box center [1042, 511] width 212 height 22
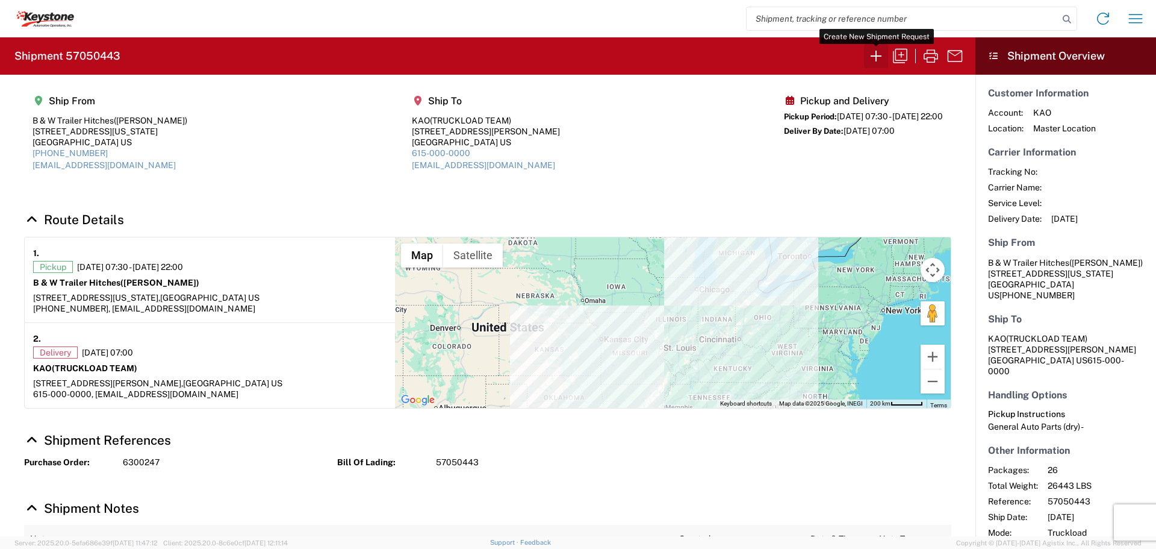
click at [876, 51] on icon "button" at bounding box center [876, 56] width 11 height 11
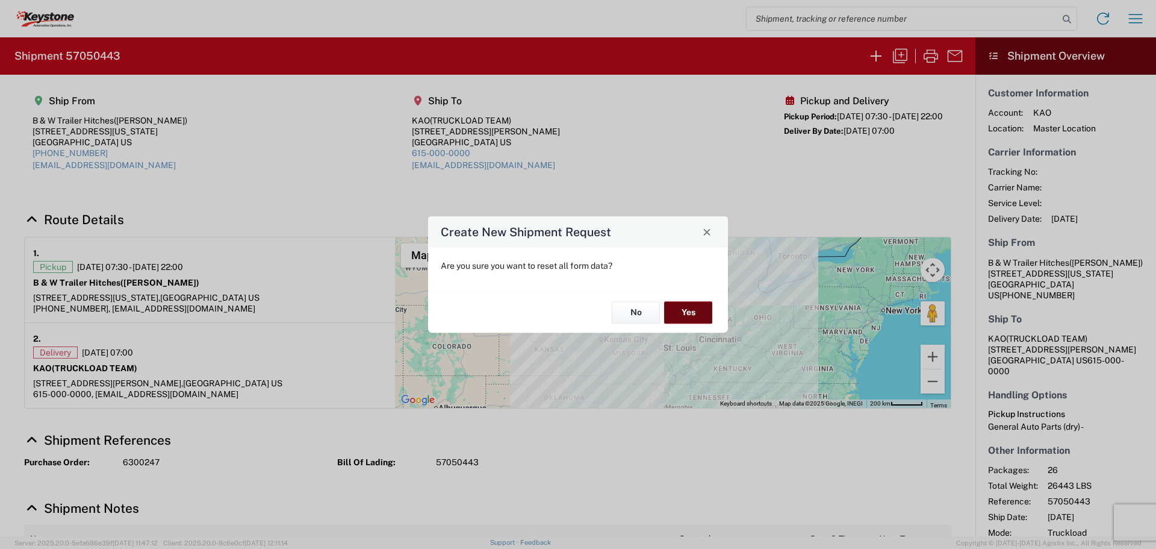
click at [693, 308] on button "Yes" at bounding box center [688, 313] width 48 height 22
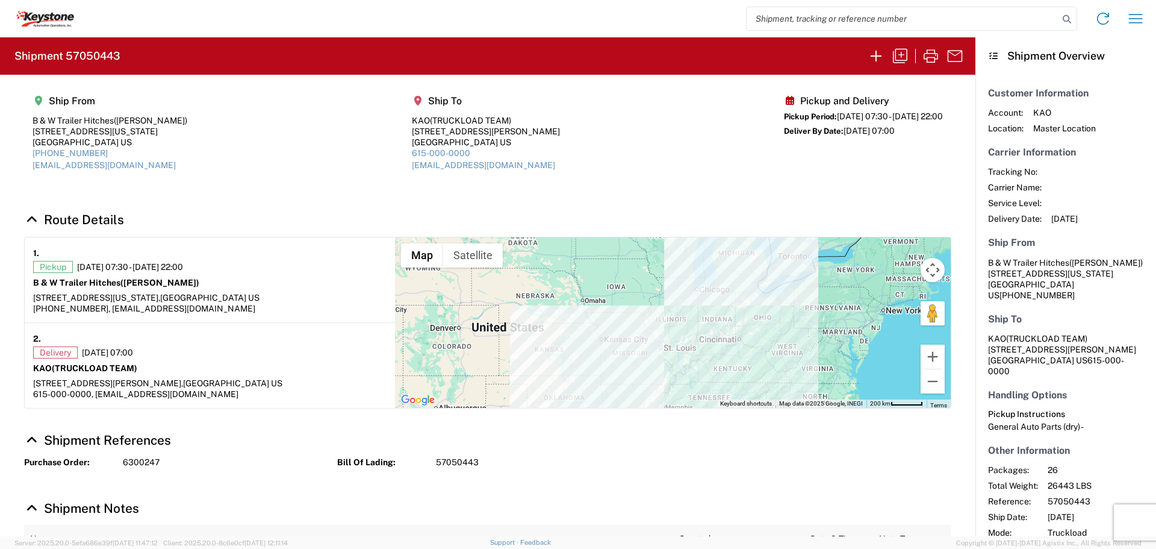
select select "FULL"
select select "US"
select select "LBS"
select select "IN"
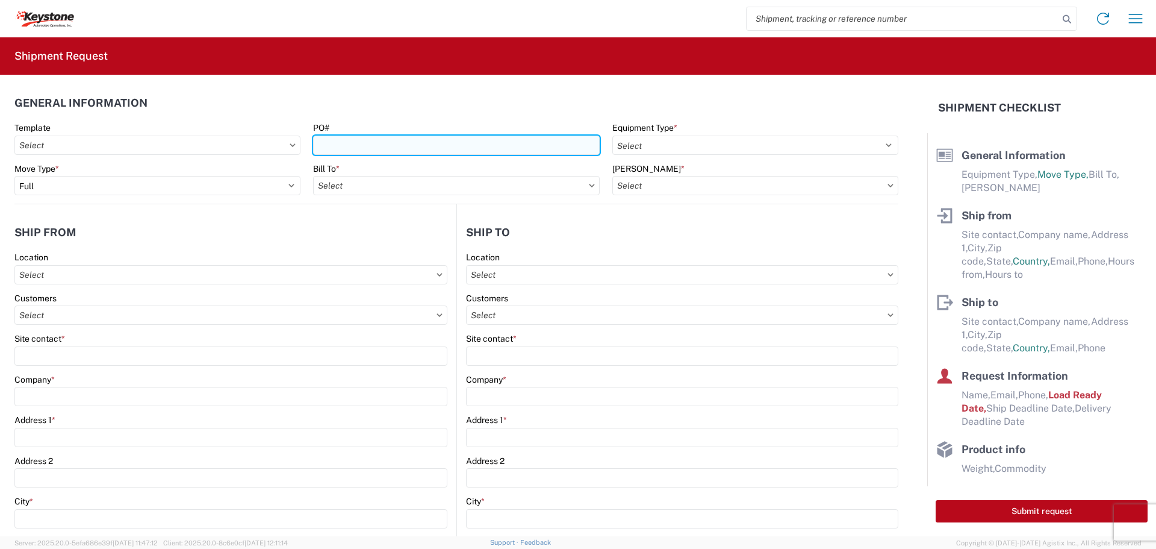
click at [348, 143] on input "PO#" at bounding box center [456, 144] width 286 height 19
type input "4177213"
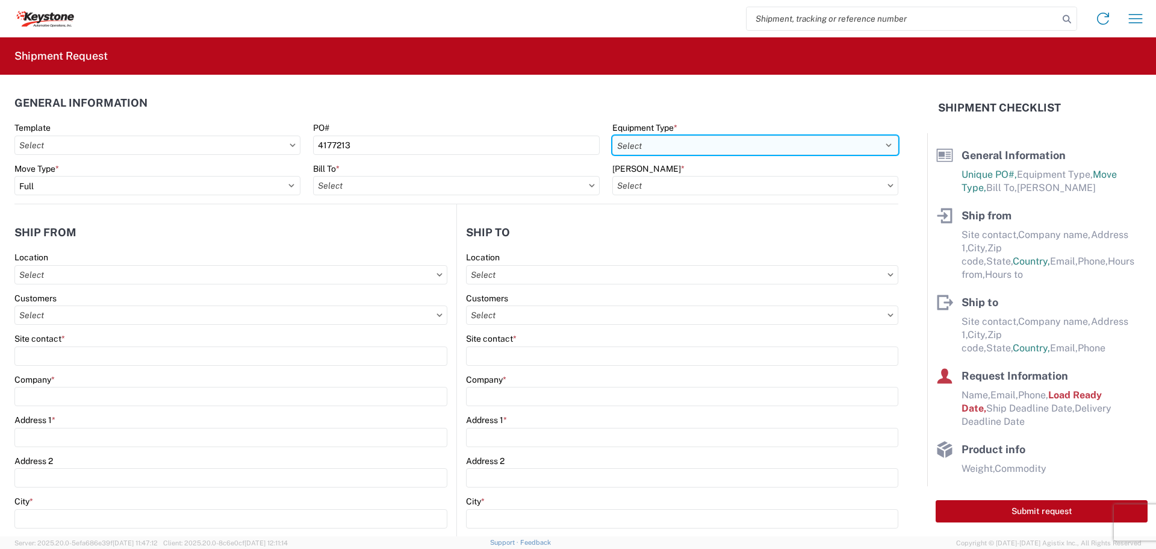
click at [655, 146] on select "Select 53’ Dry Van Flatbed Dropdeck (van) Lowboy (flatbed) Rail" at bounding box center [755, 144] width 286 height 19
select select "STDV"
click at [612, 135] on select "Select 53’ Dry Van Flatbed Dropdeck (van) Lowboy (flatbed) Rail" at bounding box center [755, 144] width 286 height 19
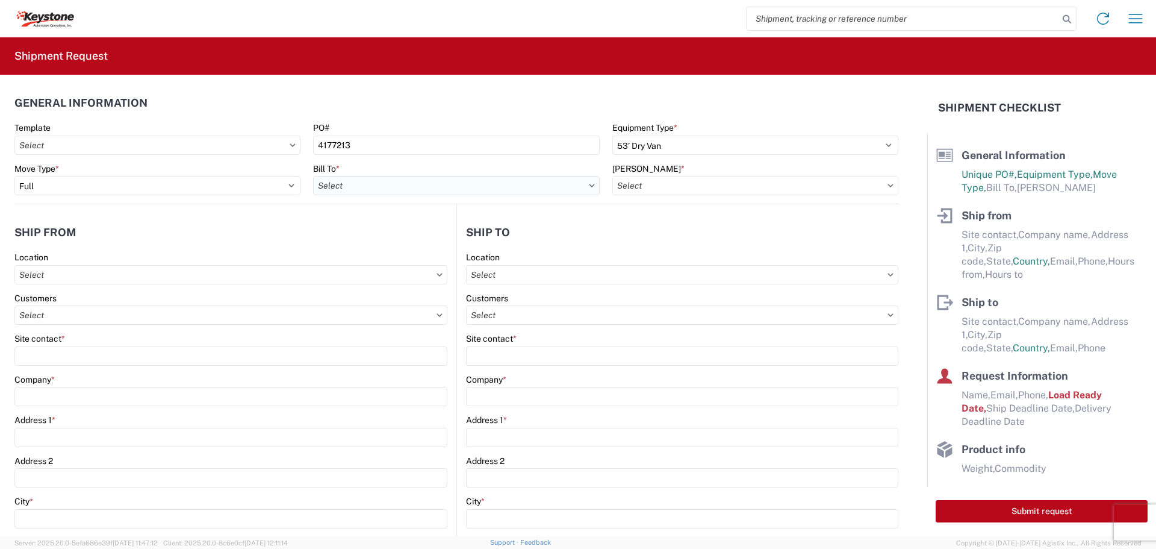
click at [540, 181] on input "text" at bounding box center [456, 185] width 286 height 19
type input "8522"
click at [440, 237] on div "8522 - Austell - KAO Operations [GEOGRAPHIC_DATA]" at bounding box center [421, 238] width 216 height 19
type input "8522 - Austell - KAO Operations [GEOGRAPHIC_DATA]"
click at [667, 186] on input "text" at bounding box center [755, 185] width 286 height 19
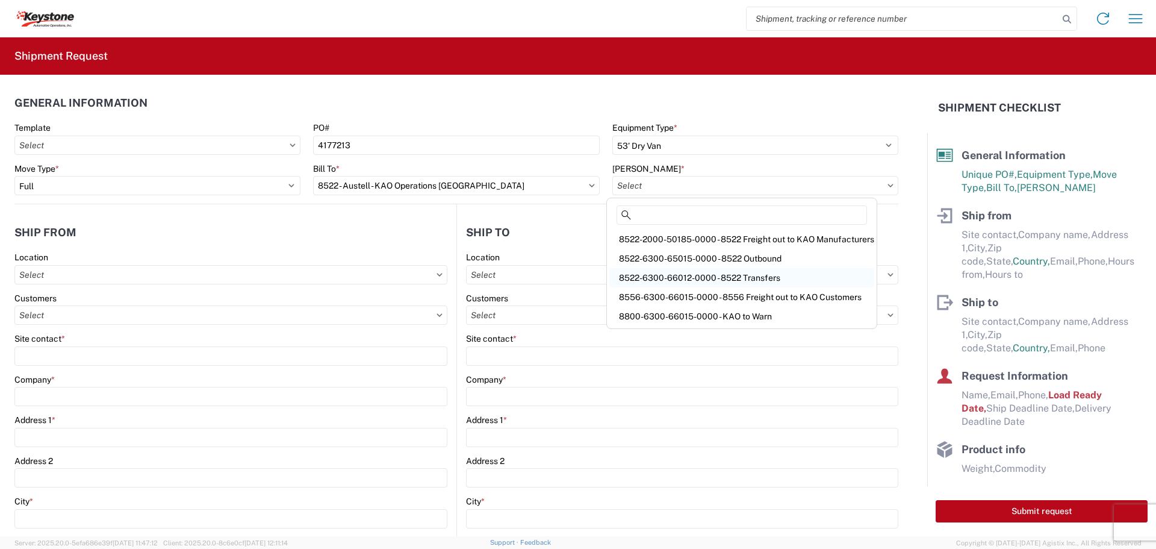
click at [735, 273] on div "8522-6300-66012-0000 - 8522 Transfers" at bounding box center [741, 277] width 265 height 19
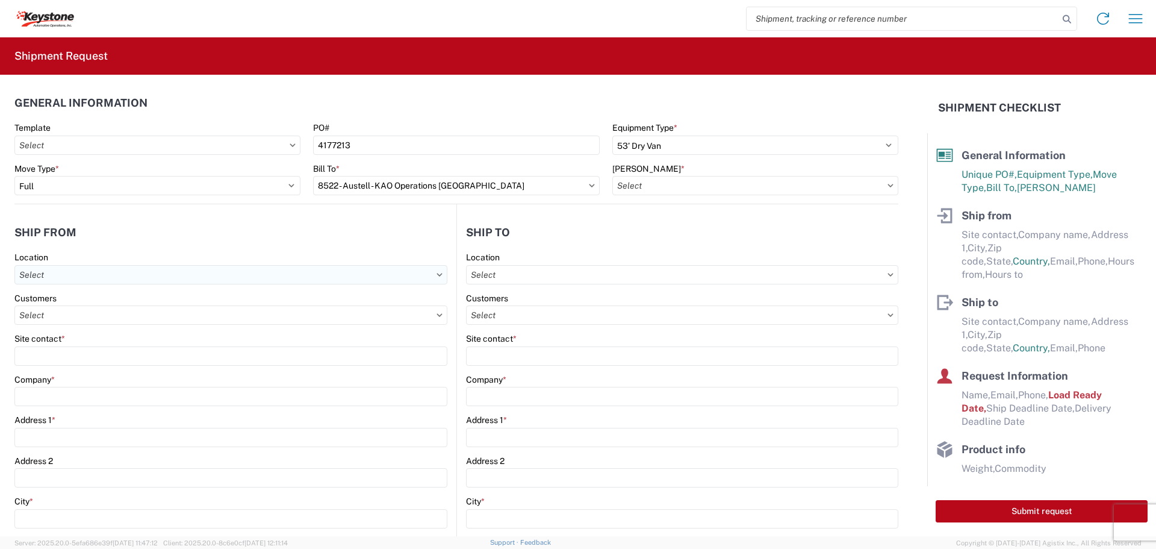
type input "8522-6300-66012-0000 - 8522 Transfers, 8522-6300-66012-0000 - 8522 Transfers"
click at [81, 317] on input "text" at bounding box center [230, 314] width 433 height 19
click at [107, 275] on input "text" at bounding box center [230, 274] width 433 height 19
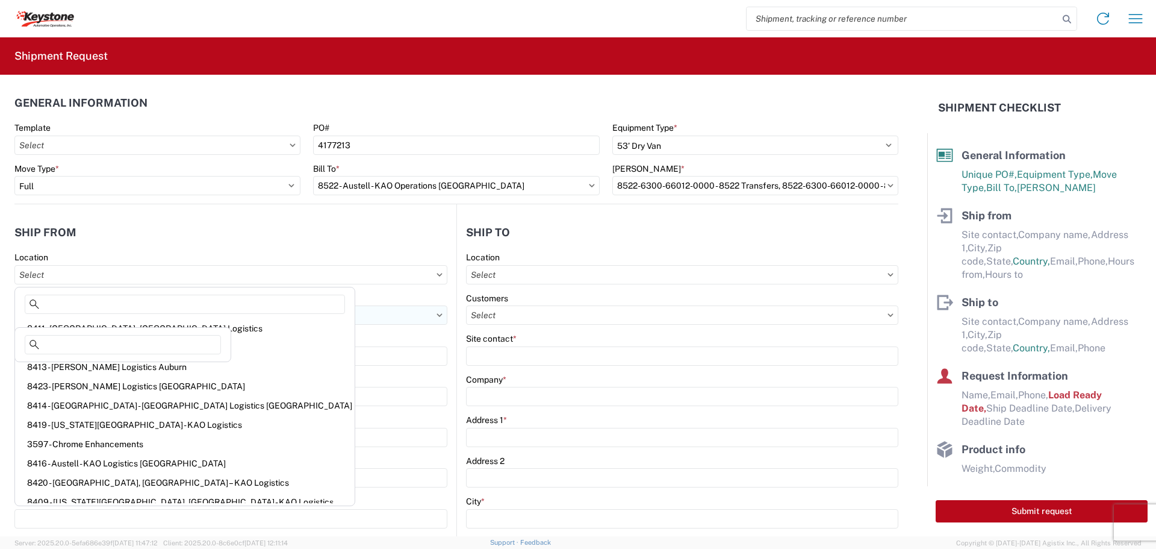
click at [241, 320] on input "text" at bounding box center [230, 314] width 433 height 19
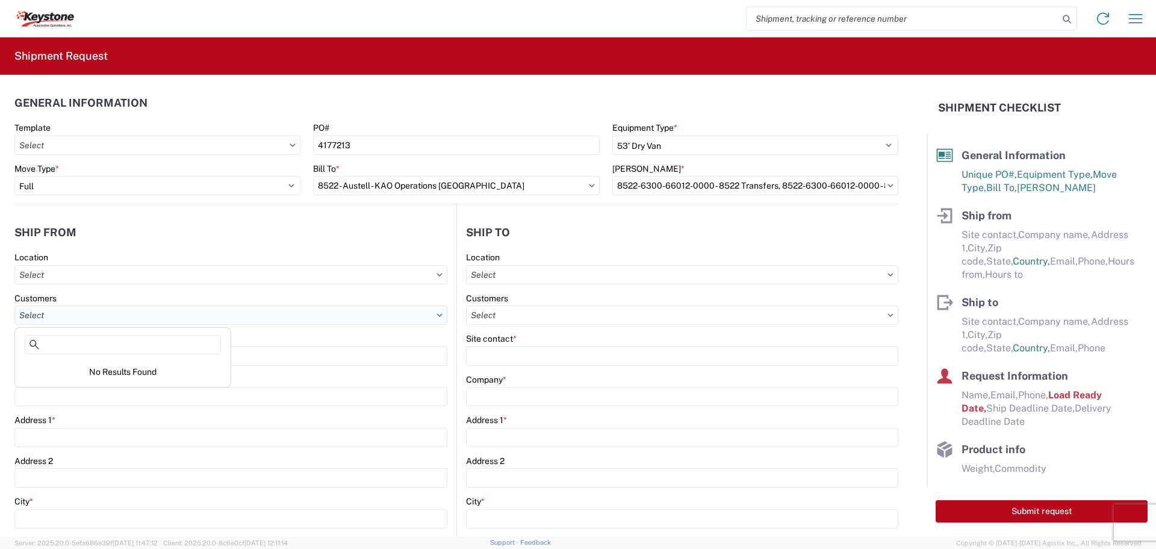
click at [297, 317] on input "text" at bounding box center [230, 314] width 433 height 19
click at [291, 267] on input "text" at bounding box center [230, 274] width 433 height 19
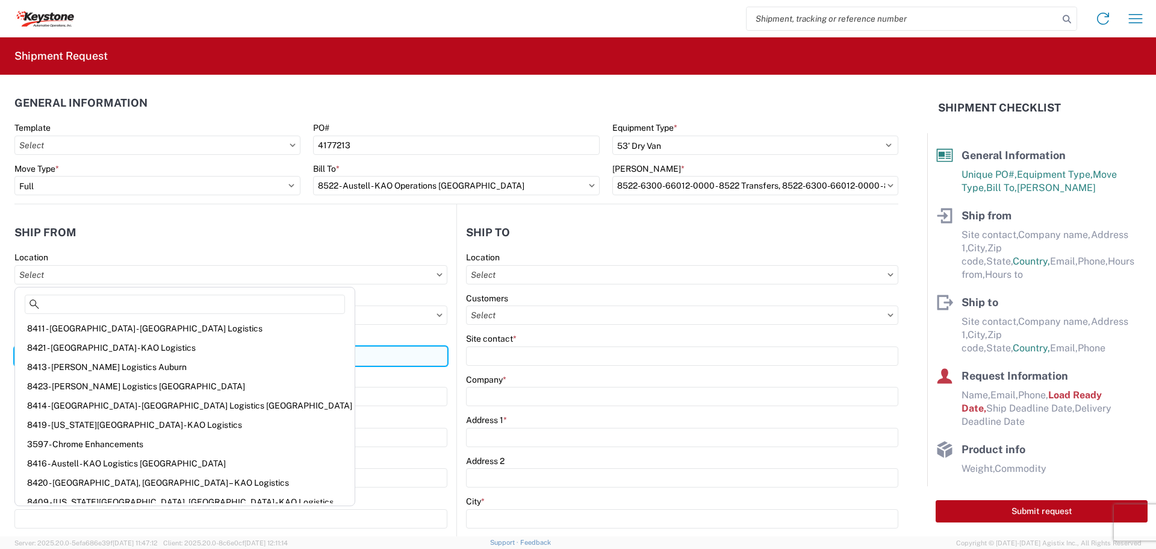
click at [320, 351] on input "Site contact *" at bounding box center [230, 355] width 433 height 19
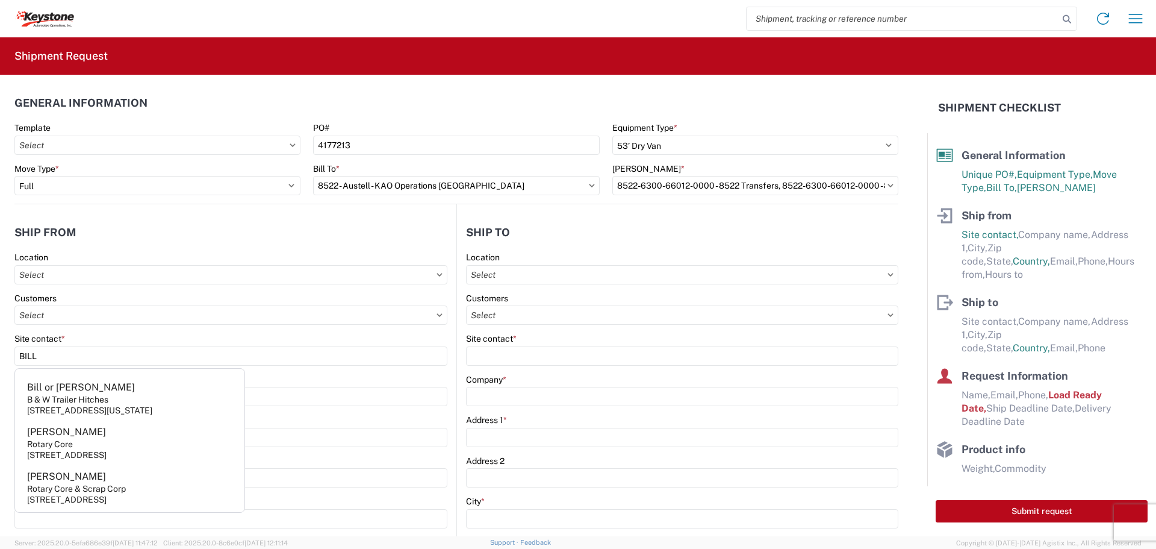
click at [99, 409] on div "[STREET_ADDRESS][US_STATE]" at bounding box center [89, 410] width 125 height 11
type input "Bill or [PERSON_NAME]"
type input "B & W Trailer Hitches"
type input "[STREET_ADDRESS][US_STATE]"
type input "Humboldt"
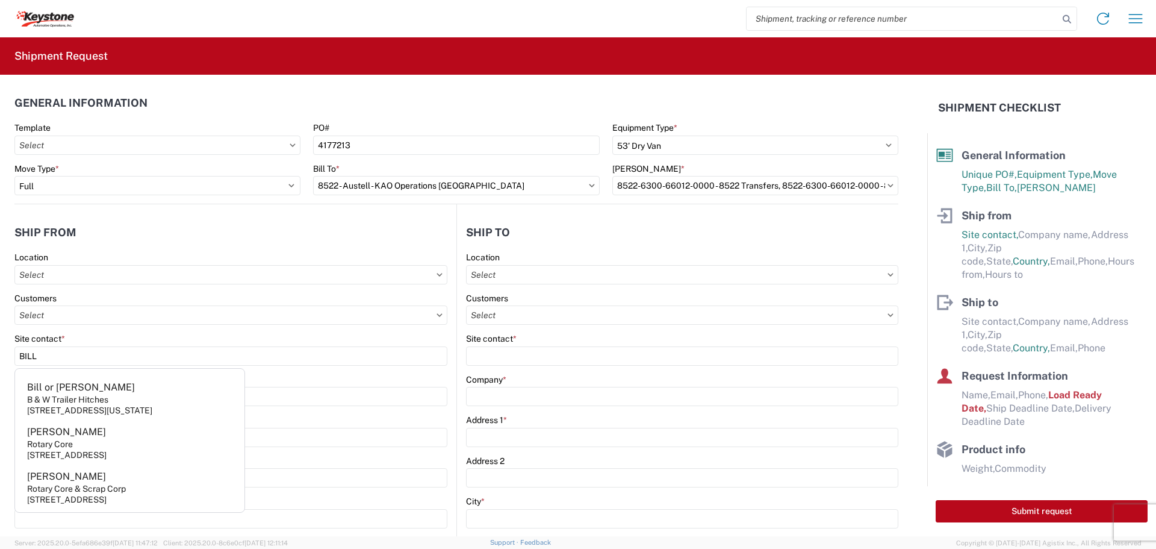
type input "66748"
select select "KS"
type input "[PHONE_NUMBER]"
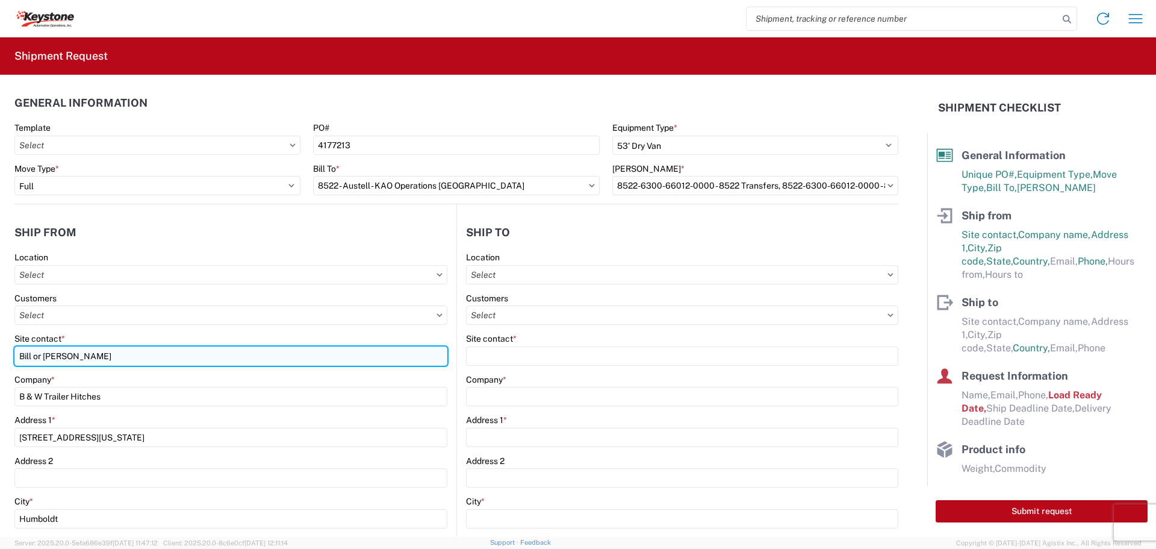
click at [84, 359] on input "Bill or [PERSON_NAME]" at bounding box center [230, 355] width 433 height 19
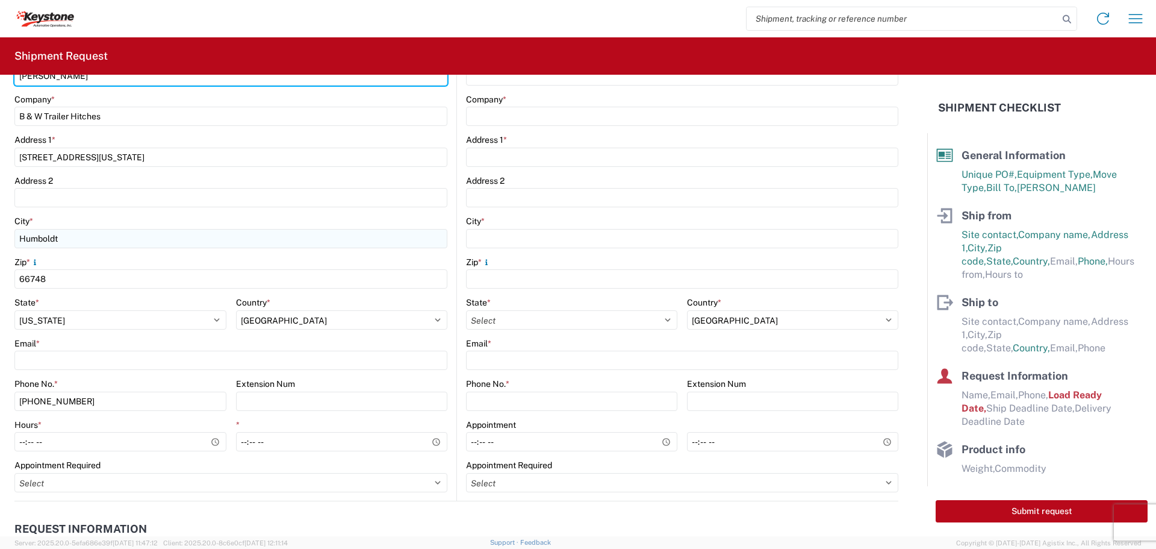
scroll to position [301, 0]
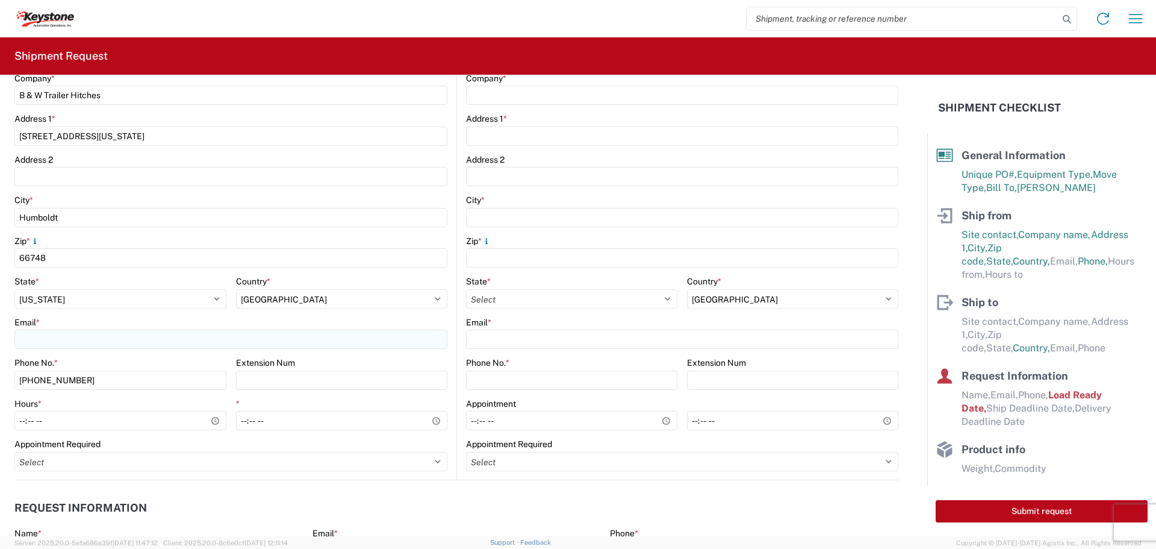
type input "[PERSON_NAME]"
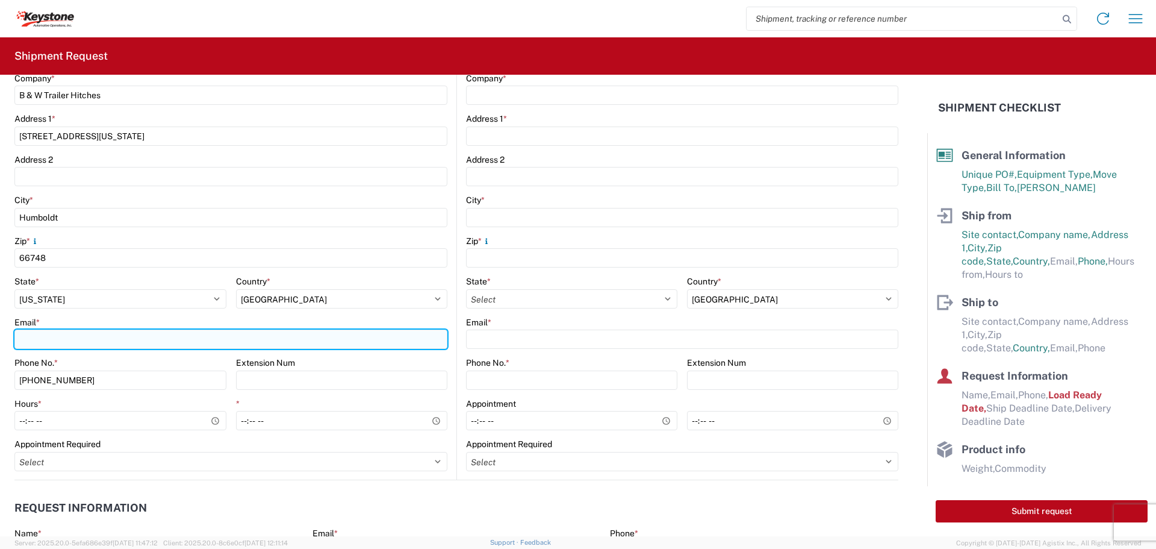
click at [83, 340] on input "Email *" at bounding box center [230, 338] width 433 height 19
type input "[EMAIL_ADDRESS][DOMAIN_NAME]"
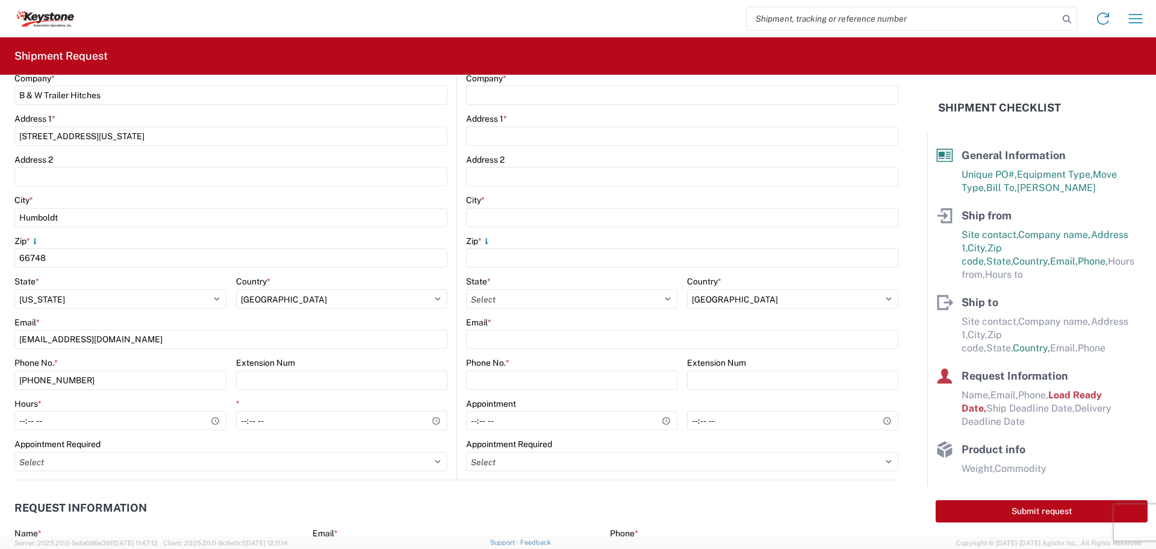
click at [254, 450] on div "Appointment Required Select Appt Required Appt Not Required Appt - First availa…" at bounding box center [230, 454] width 433 height 33
click at [213, 418] on input "Hours *" at bounding box center [120, 420] width 212 height 19
type input "07:30"
click at [432, 415] on input "*" at bounding box center [342, 420] width 212 height 19
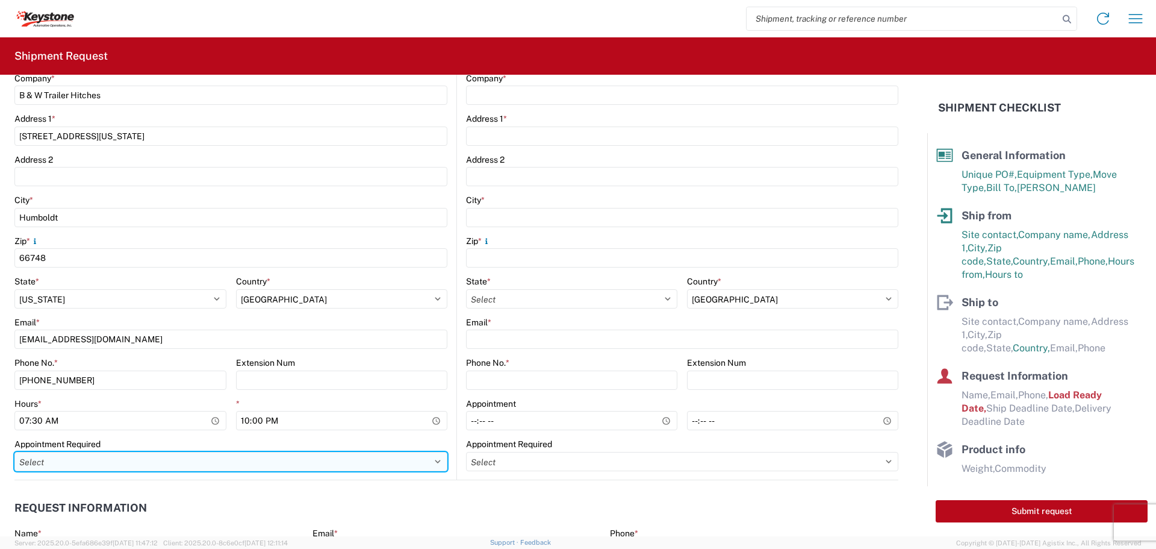
type input "22:00"
click at [323, 459] on select "Select Appt Required Appt Not Required Appt - First available" at bounding box center [230, 461] width 433 height 19
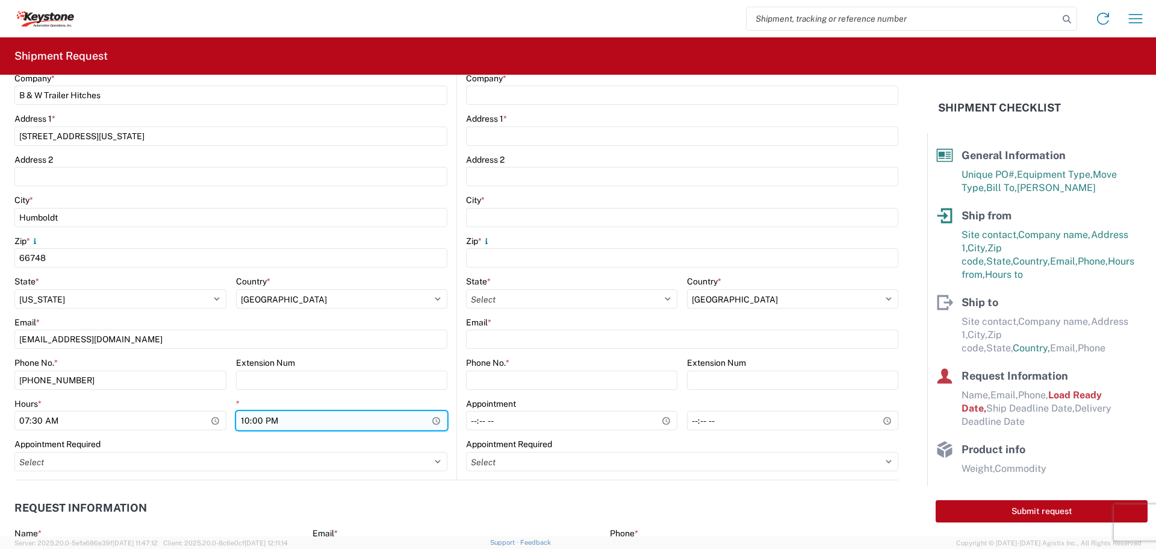
click at [341, 423] on input "22:00" at bounding box center [342, 420] width 212 height 19
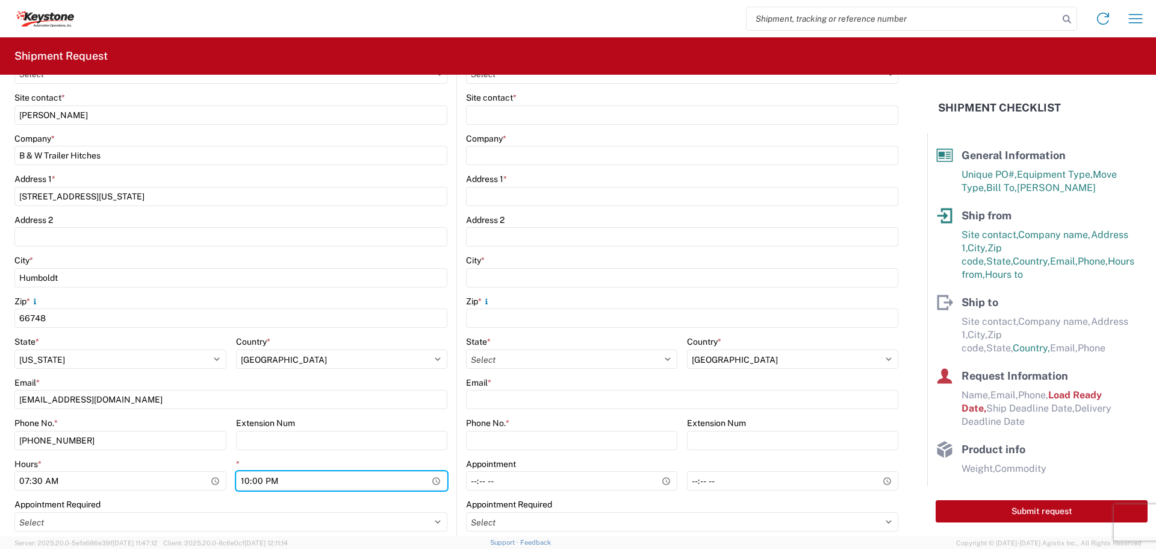
scroll to position [60, 0]
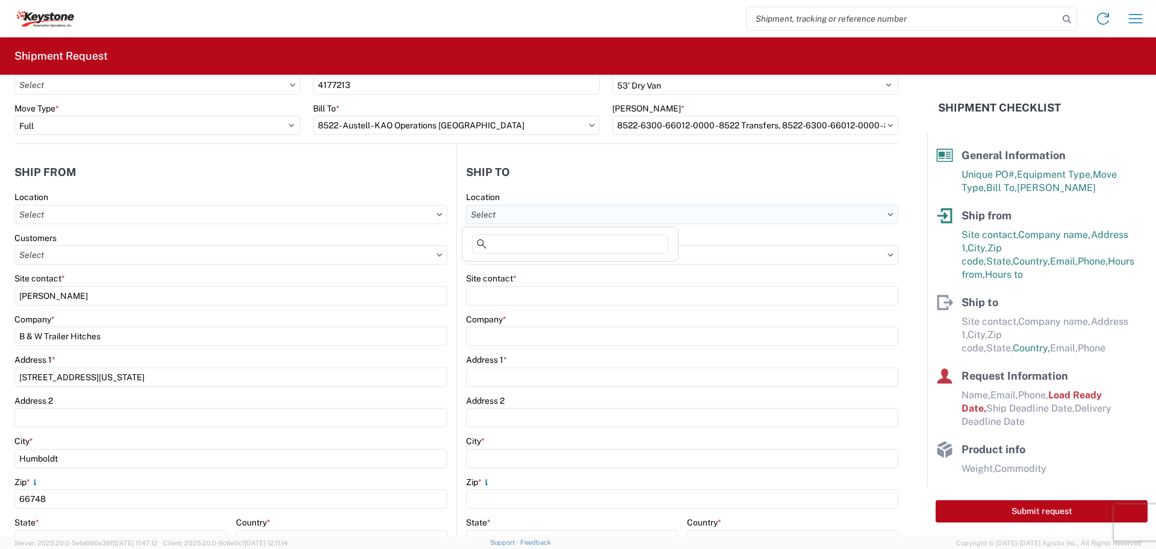
click at [585, 211] on input "text" at bounding box center [682, 214] width 432 height 19
type input "8522"
click at [534, 266] on div "8522 - Austell - KAO Operations [GEOGRAPHIC_DATA]" at bounding box center [573, 267] width 216 height 19
type input "8522 - Austell - KAO Operations [GEOGRAPHIC_DATA]"
type input "KAO"
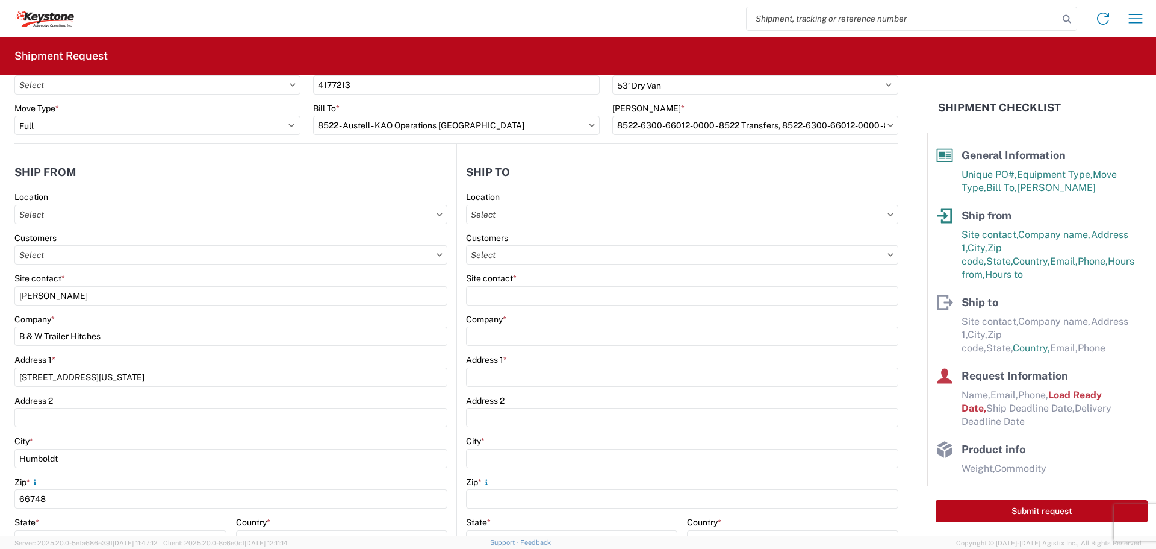
type input "[STREET_ADDRESS][PERSON_NAME]"
type input "Austell"
type input "30168"
type input "07:00"
type input "17:00"
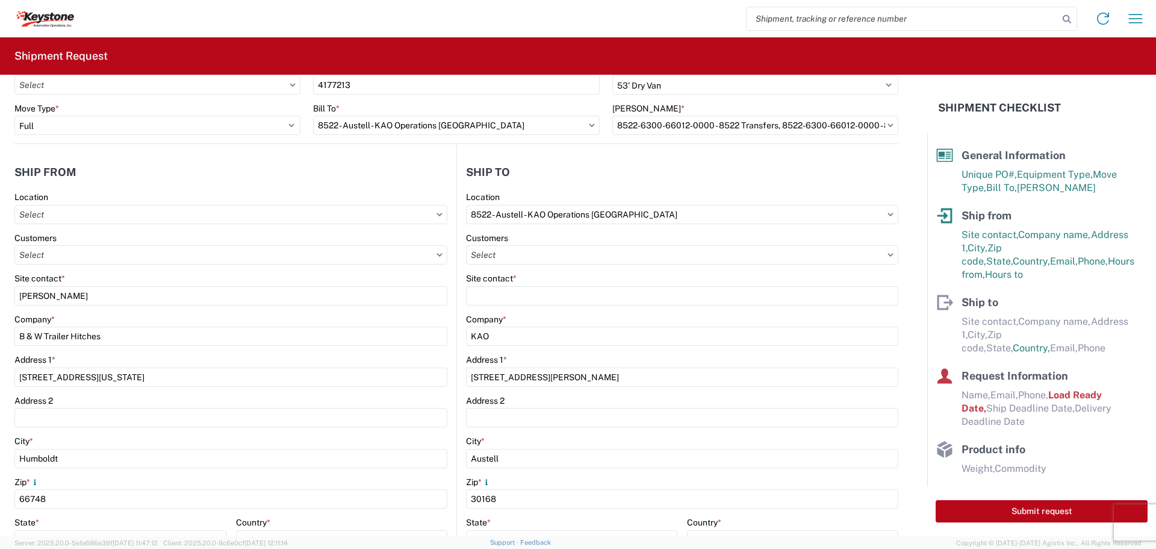
select select
click at [531, 256] on input "text" at bounding box center [682, 254] width 432 height 19
click at [547, 260] on input "text" at bounding box center [682, 254] width 432 height 19
click at [797, 273] on div "Site contact *" at bounding box center [682, 278] width 432 height 11
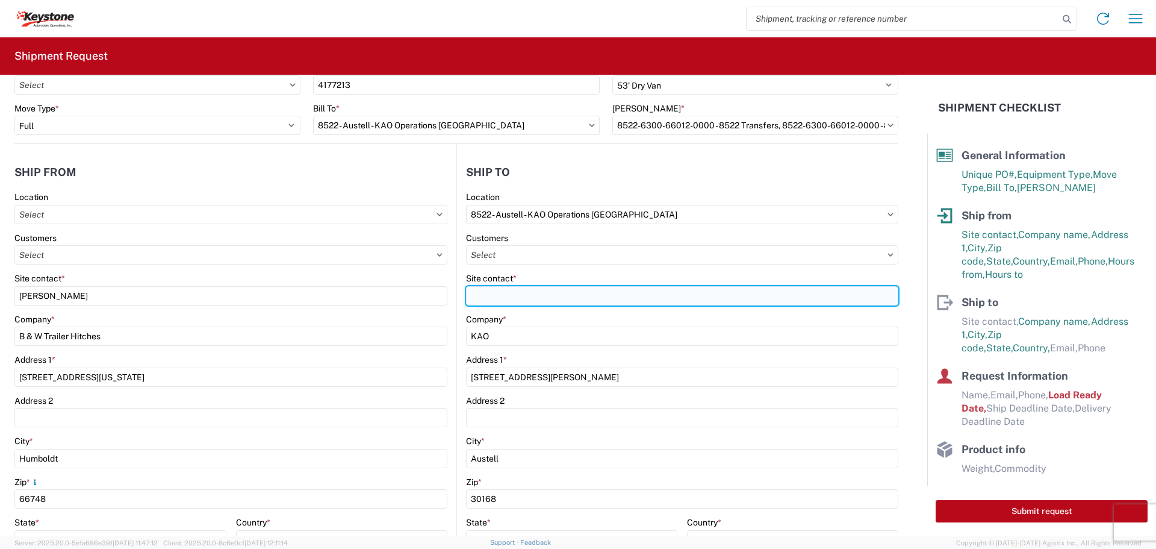
click at [567, 299] on input "Site contact *" at bounding box center [682, 295] width 432 height 19
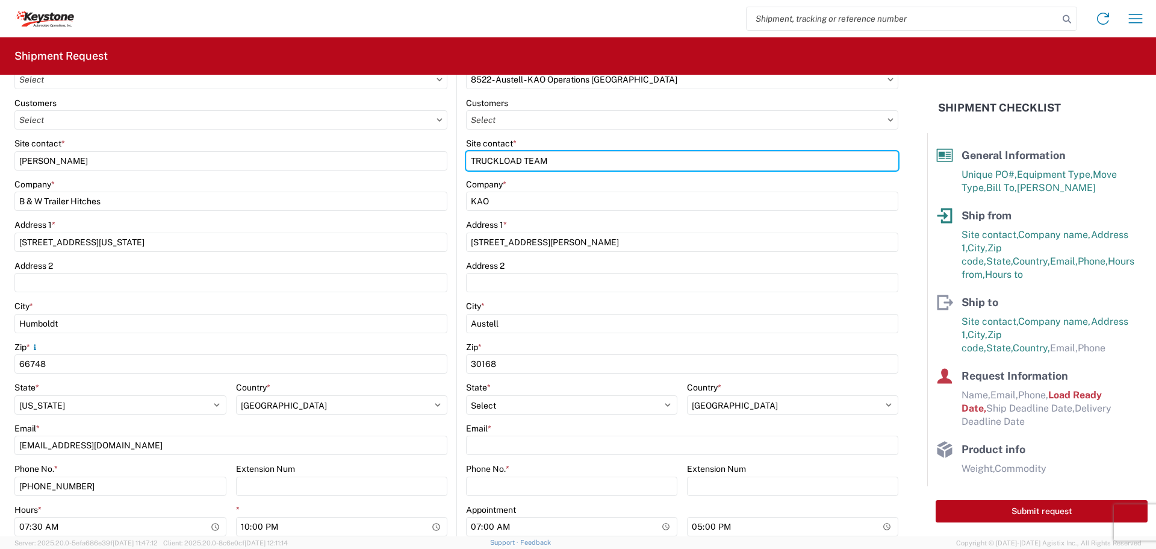
scroll to position [422, 0]
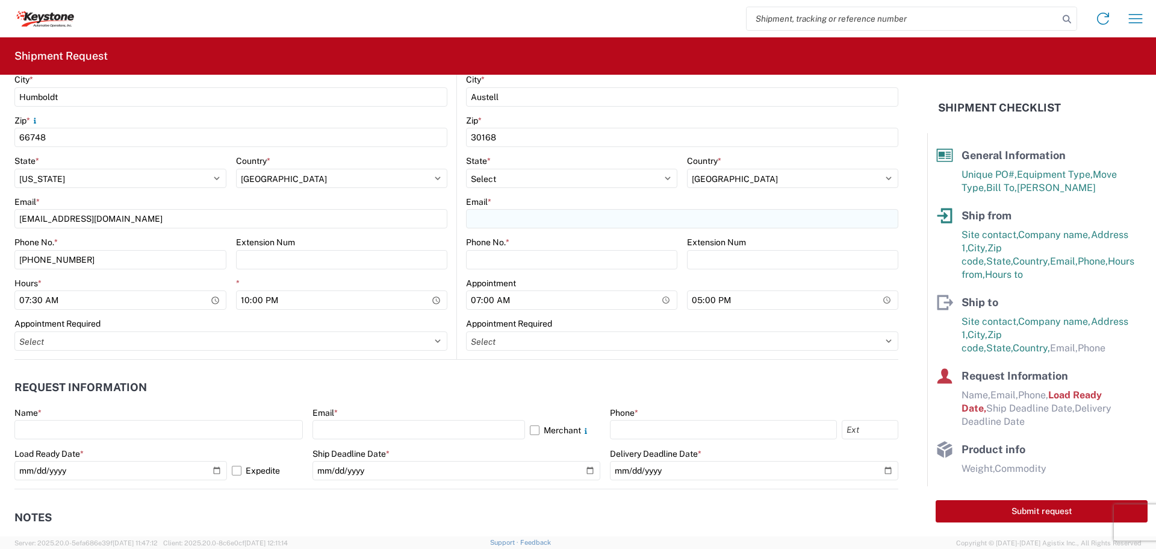
type input "TRUCKLOAD TEAM"
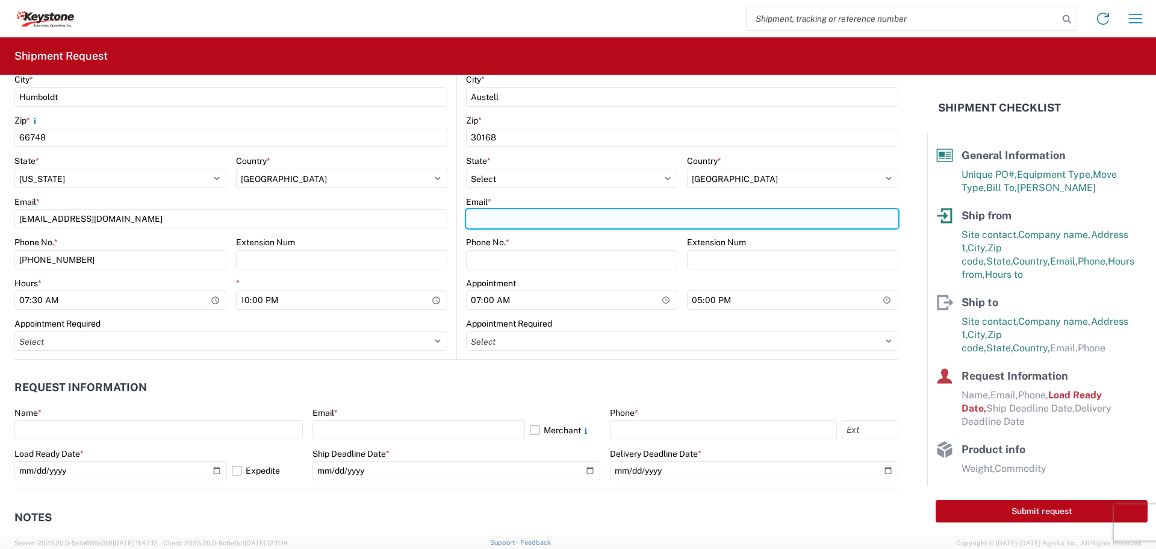
click at [519, 212] on input "Email *" at bounding box center [682, 218] width 432 height 19
type input "[EMAIL_ADDRESS][DOMAIN_NAME]"
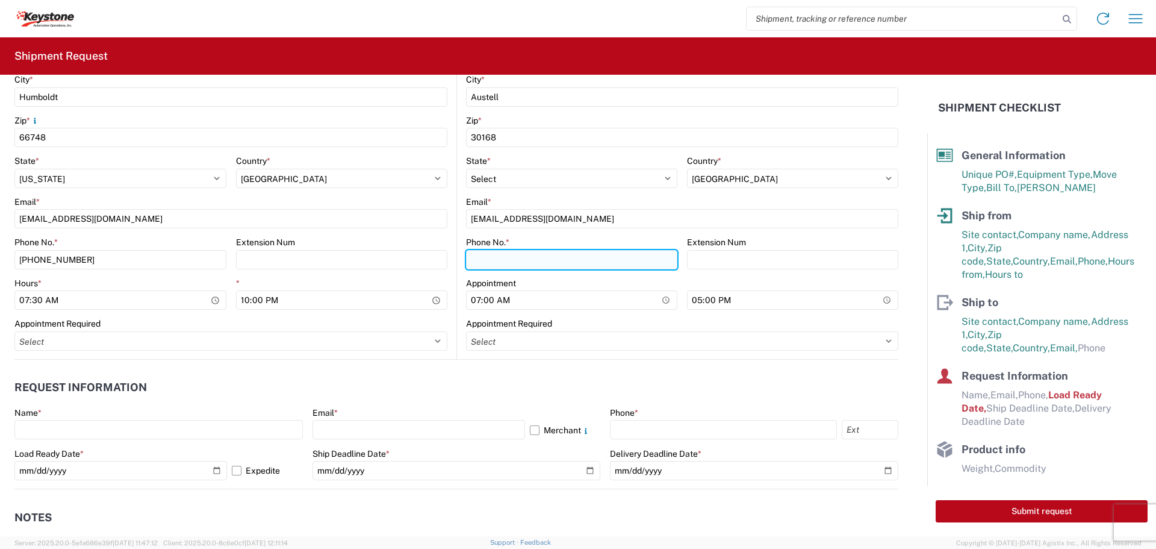
click at [503, 252] on input "Phone No. *" at bounding box center [571, 259] width 211 height 19
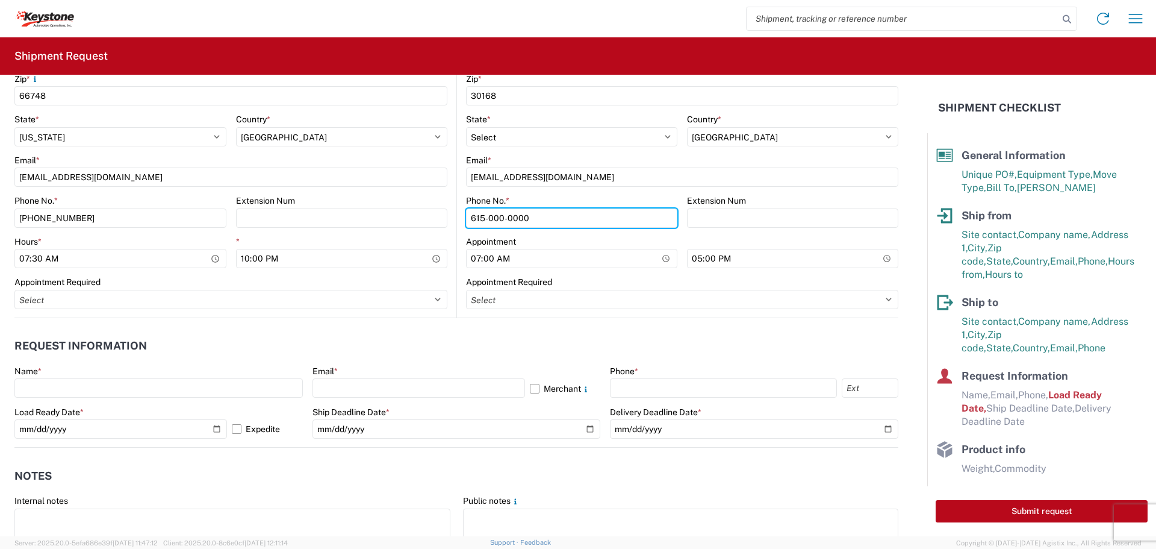
scroll to position [482, 0]
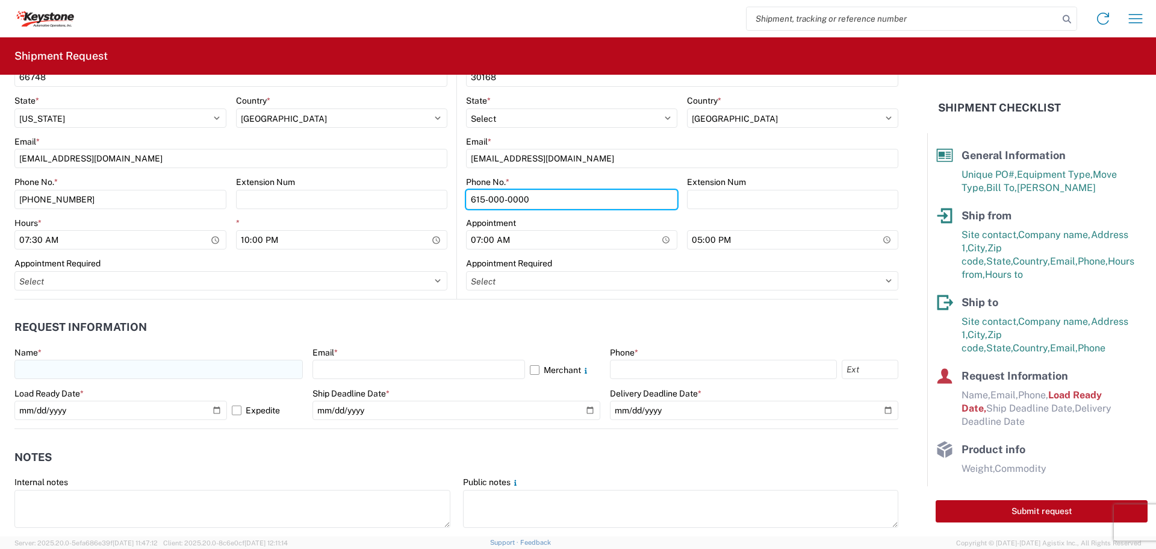
type input "615-000-0000"
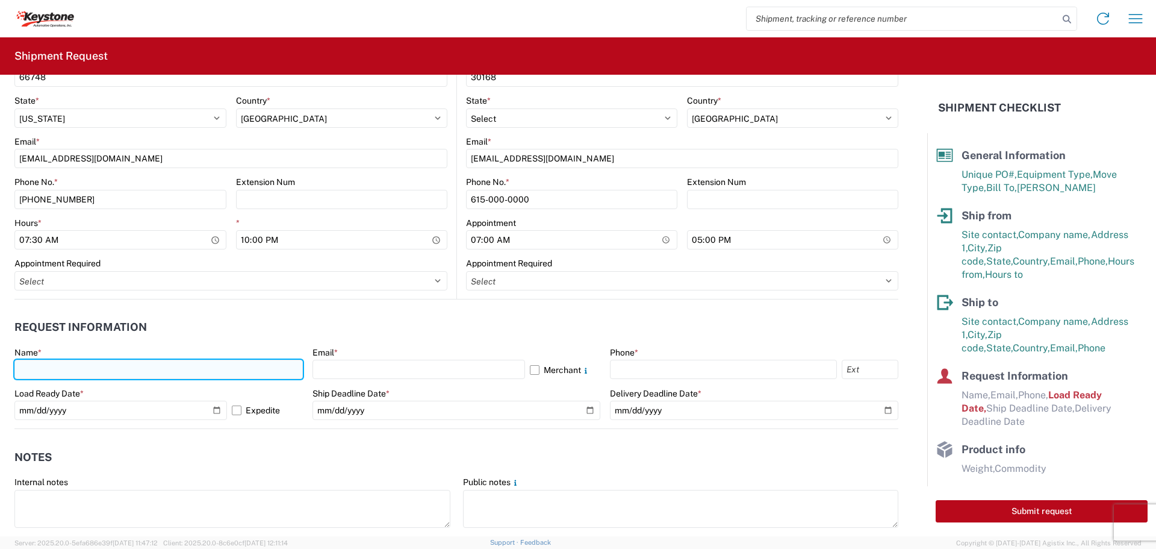
click at [151, 378] on input "text" at bounding box center [158, 368] width 288 height 19
type input "[PERSON_NAME]"
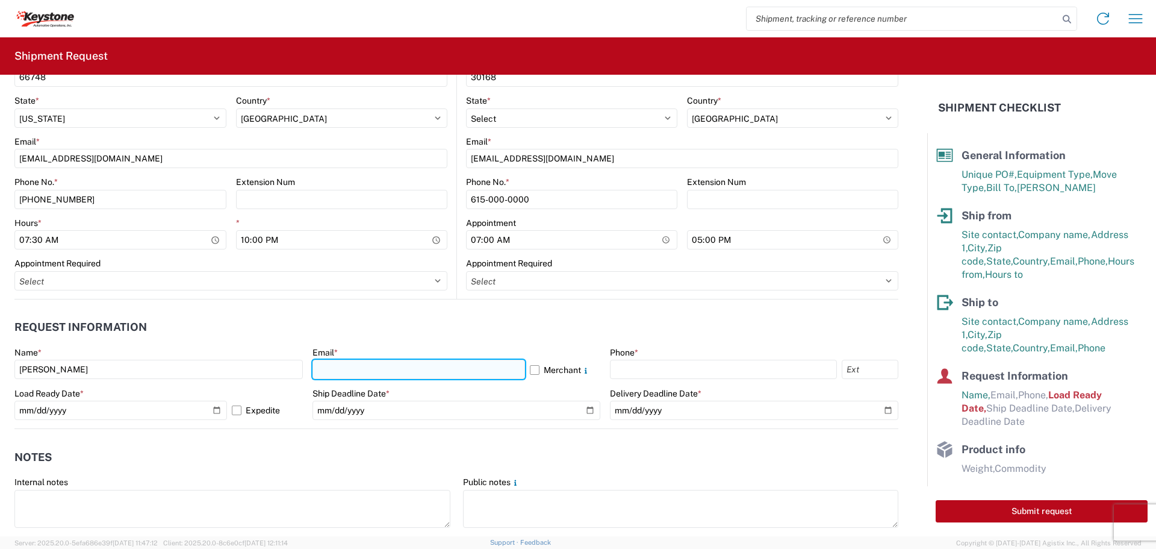
click at [379, 368] on input "text" at bounding box center [419, 368] width 213 height 19
type input "[EMAIL_ADDRESS][DOMAIN_NAME]"
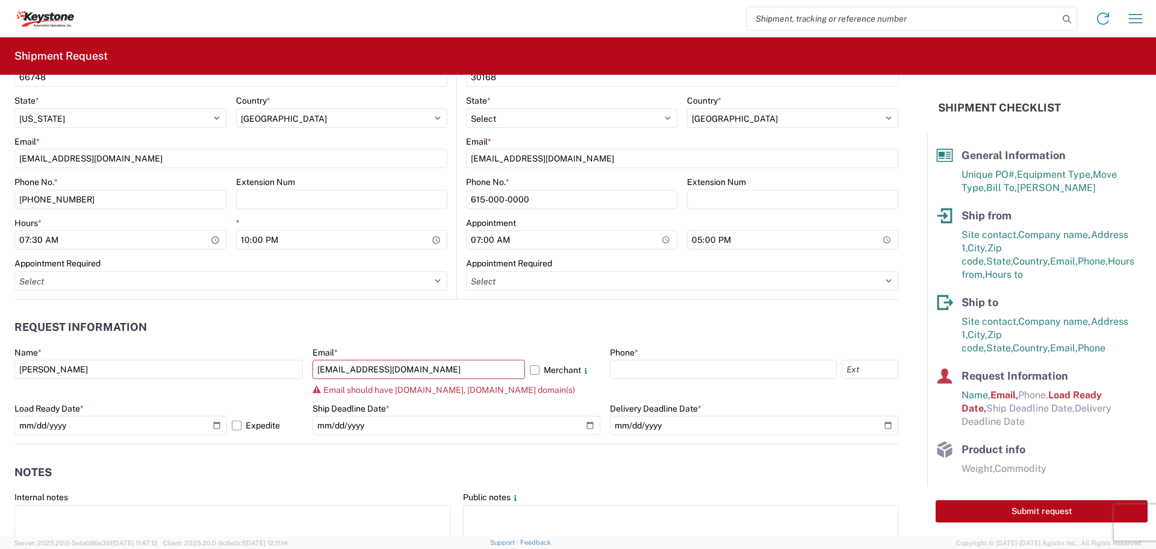
click at [531, 368] on label "Merchant" at bounding box center [565, 368] width 71 height 19
click at [0, 0] on input "Merchant" at bounding box center [0, 0] width 0 height 0
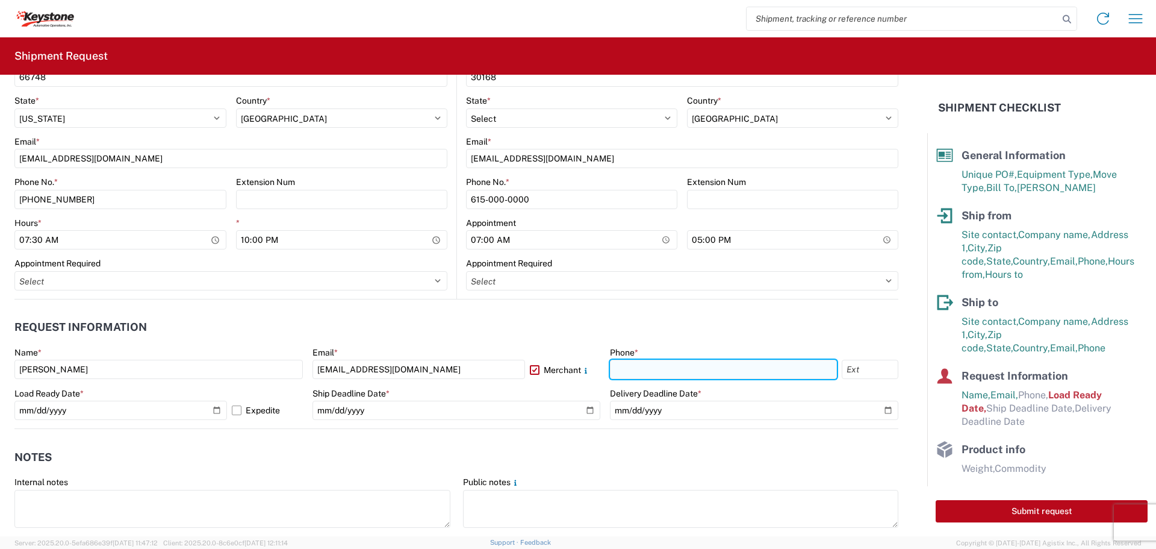
click at [635, 364] on input "text" at bounding box center [723, 368] width 227 height 19
type input "[PHONE_NUMBER]"
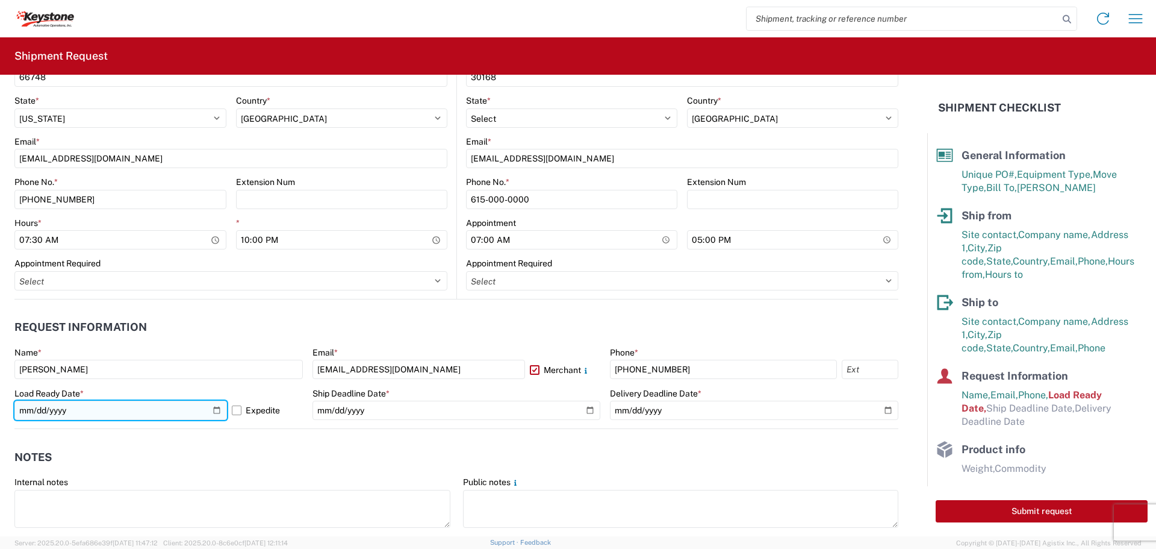
click at [213, 410] on input "[DATE]" at bounding box center [120, 409] width 213 height 19
type input "[DATE]"
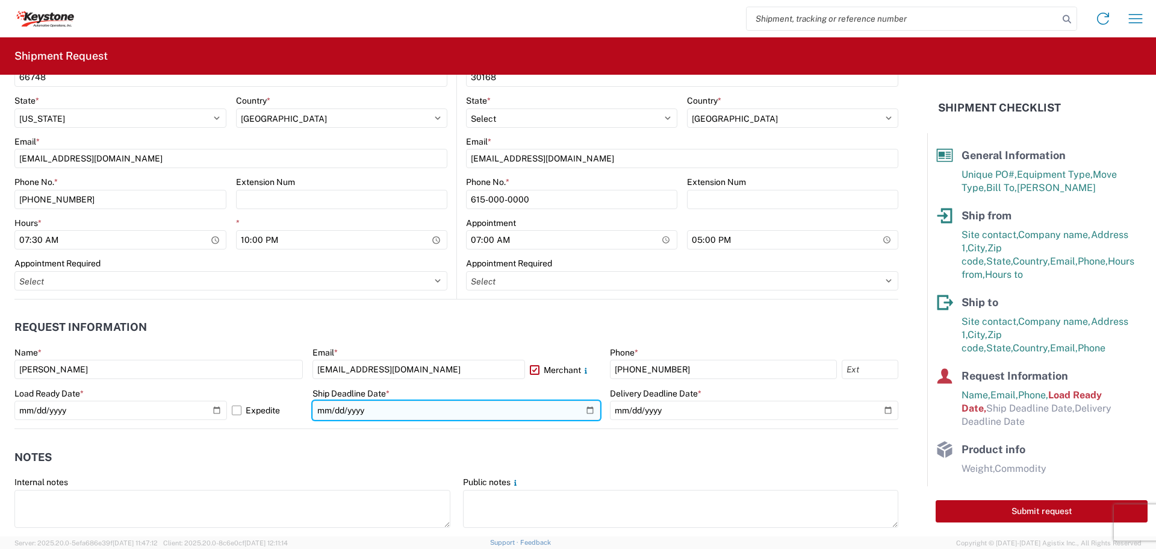
click at [582, 408] on input "date" at bounding box center [457, 409] width 288 height 19
type input "[DATE]"
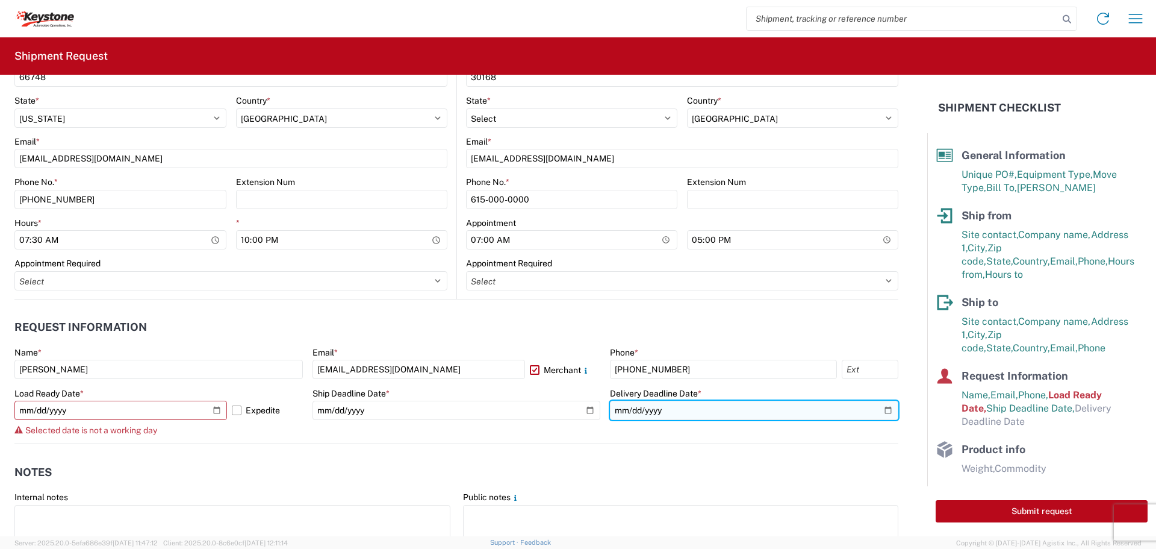
click at [878, 408] on input "date" at bounding box center [754, 409] width 288 height 19
type input "[DATE]"
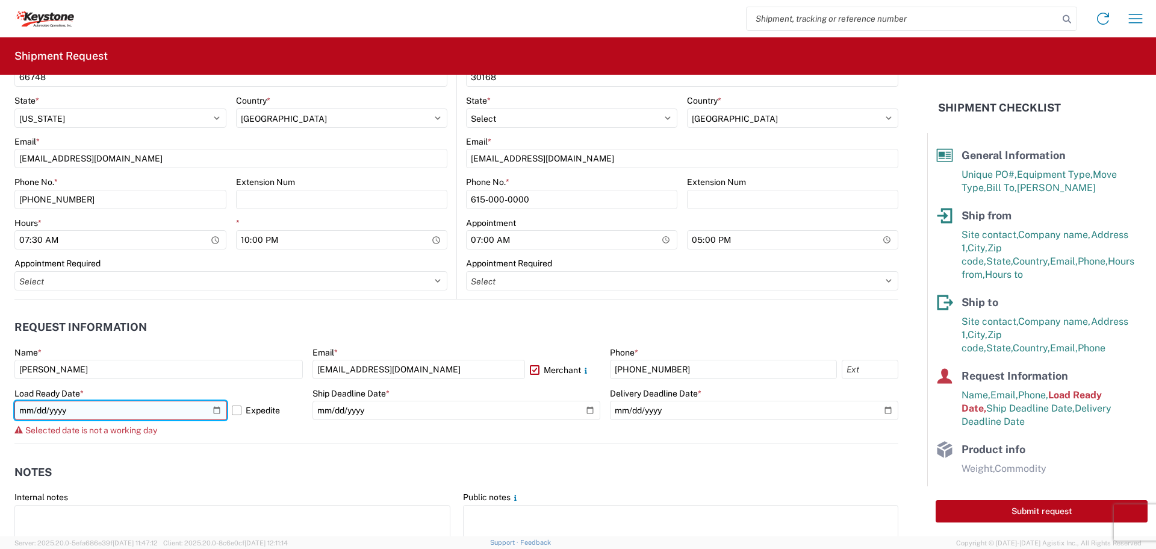
click at [213, 410] on input "[DATE]" at bounding box center [120, 409] width 213 height 19
type input "[DATE]"
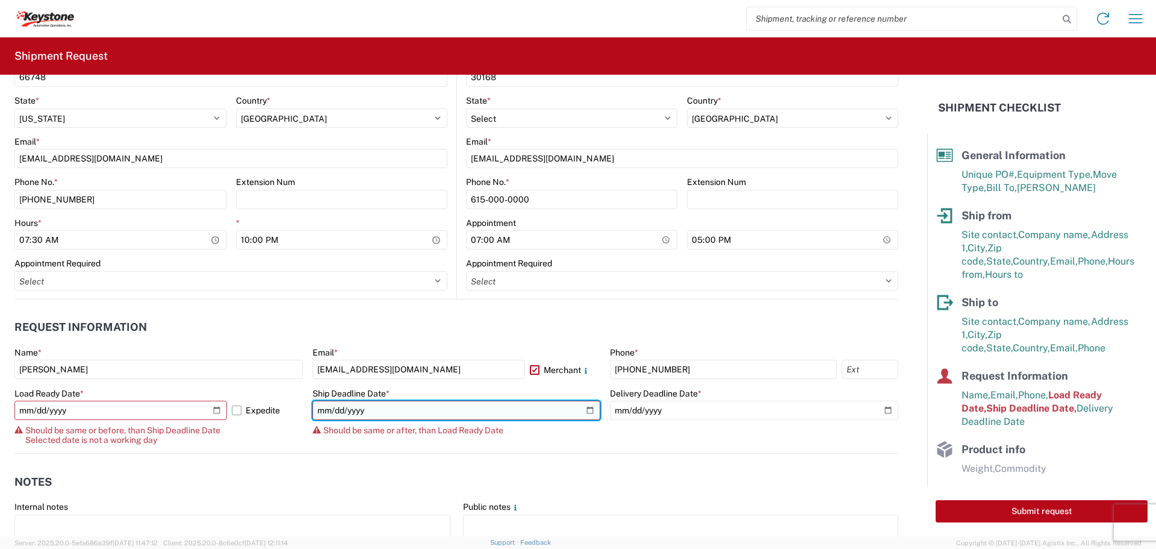
click at [584, 411] on input "[DATE]" at bounding box center [457, 409] width 288 height 19
type input "[DATE]"
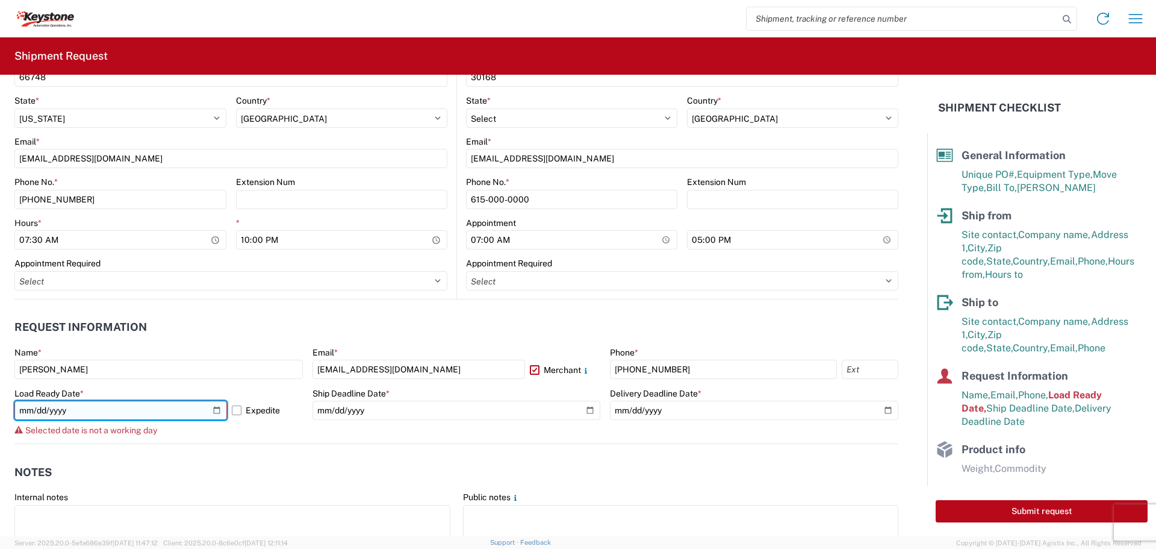
click at [213, 409] on input "[DATE]" at bounding box center [120, 409] width 213 height 19
type input "[DATE]"
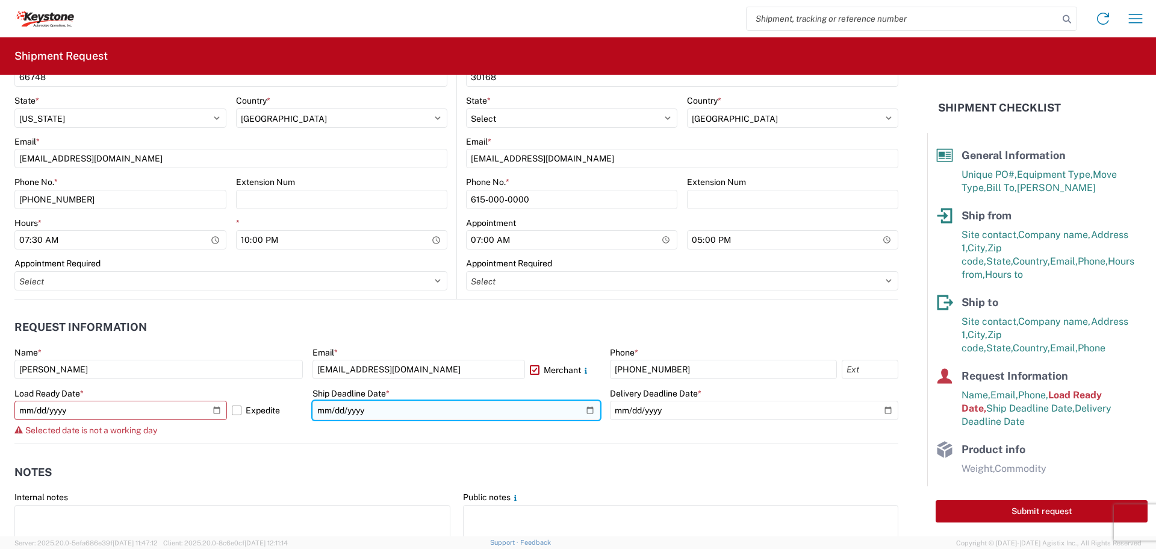
click at [582, 409] on input "[DATE]" at bounding box center [457, 409] width 288 height 19
type input "[DATE]"
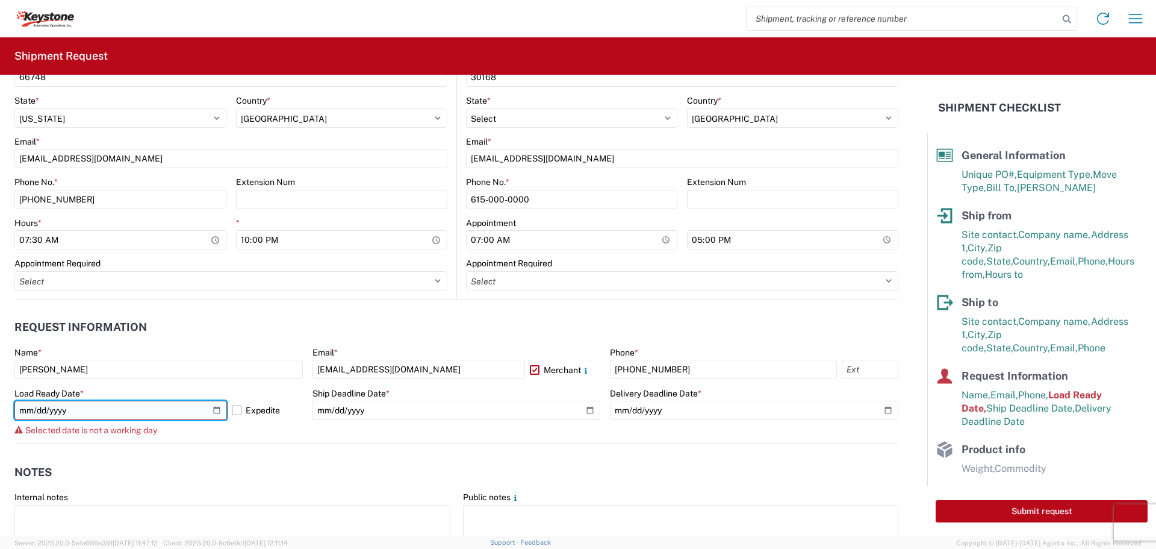
click at [48, 404] on input "[DATE]" at bounding box center [120, 409] width 213 height 19
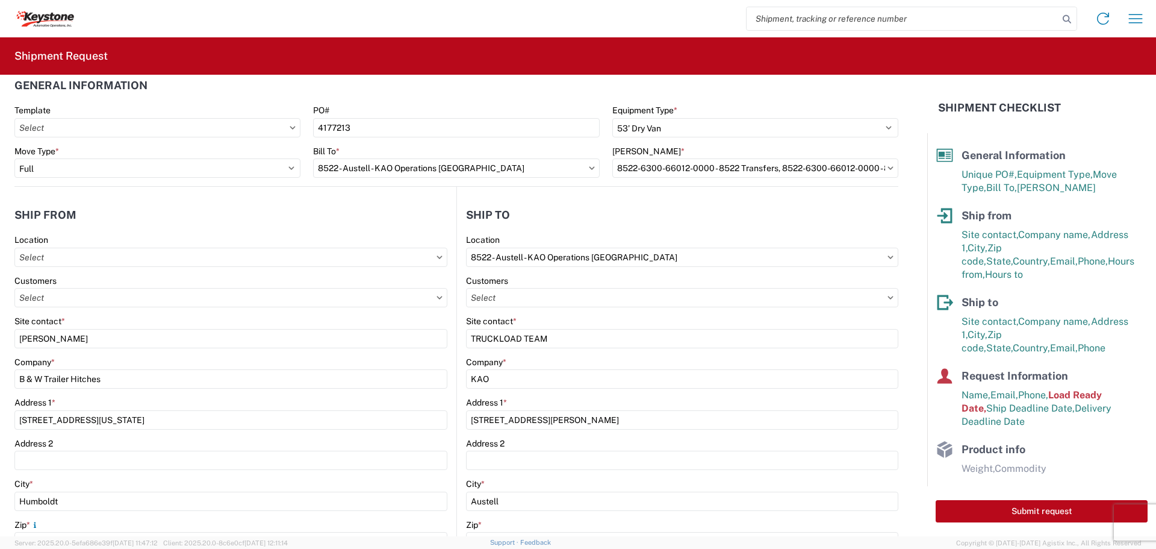
scroll to position [0, 0]
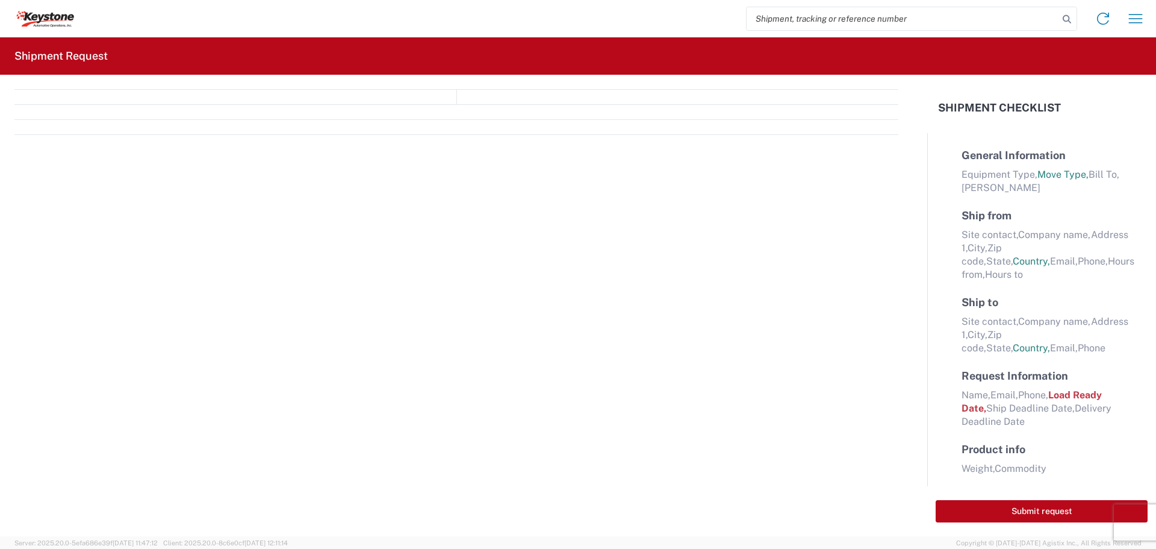
select select "FULL"
select select "LBS"
select select "IN"
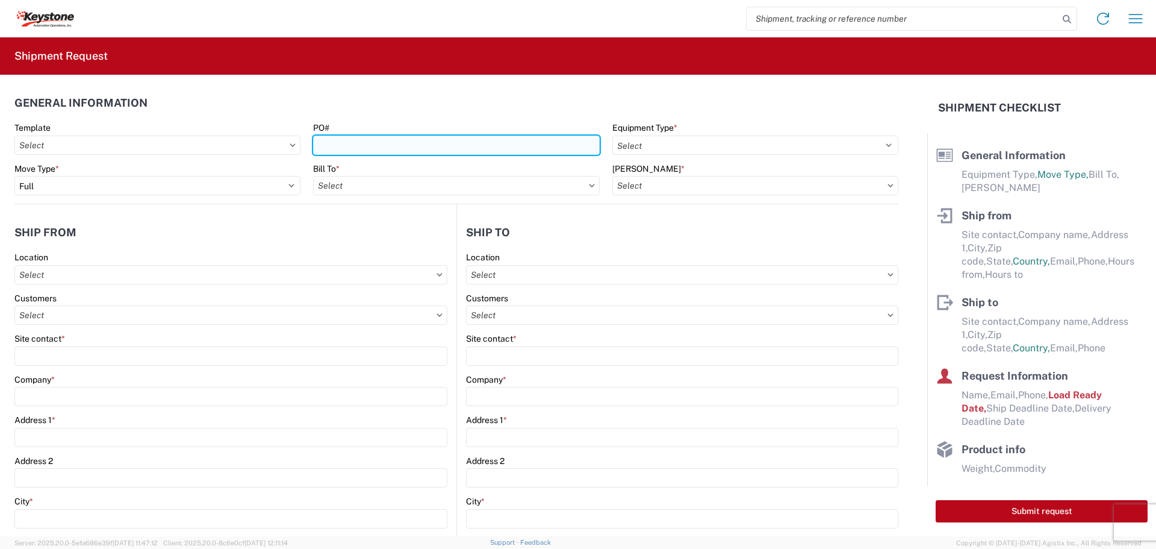
click at [425, 139] on input "PO#" at bounding box center [456, 144] width 286 height 19
type input "4177213"
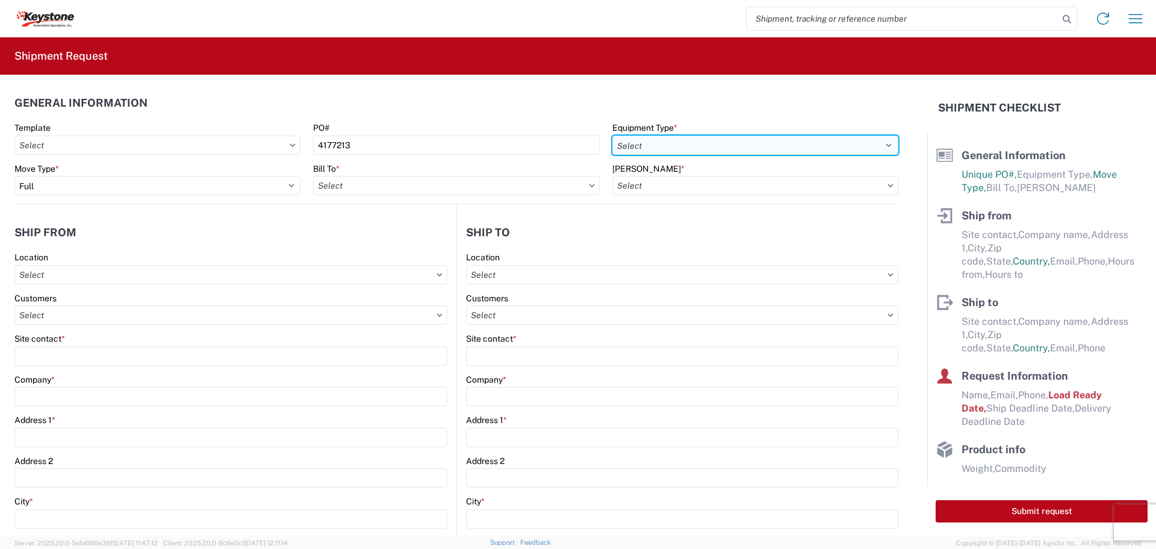
click at [761, 145] on select "Select 53’ Dry Van Flatbed Dropdeck (van) Lowboy (flatbed) Rail" at bounding box center [755, 144] width 286 height 19
click at [612, 135] on select "Select 53’ Dry Van Flatbed Dropdeck (van) Lowboy (flatbed) Rail" at bounding box center [755, 144] width 286 height 19
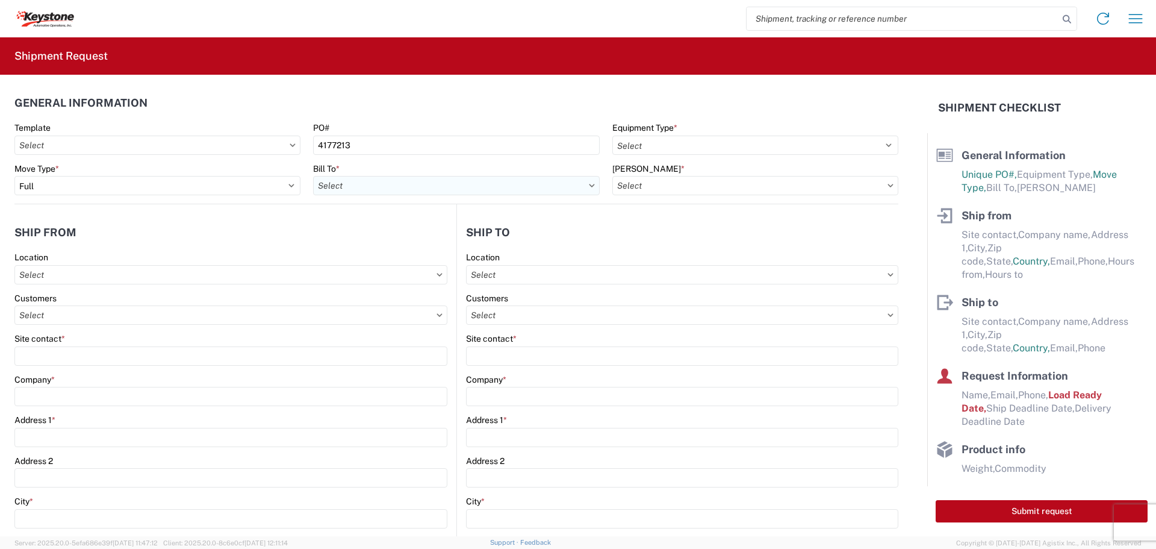
click at [485, 185] on div "Bill To *" at bounding box center [456, 179] width 286 height 33
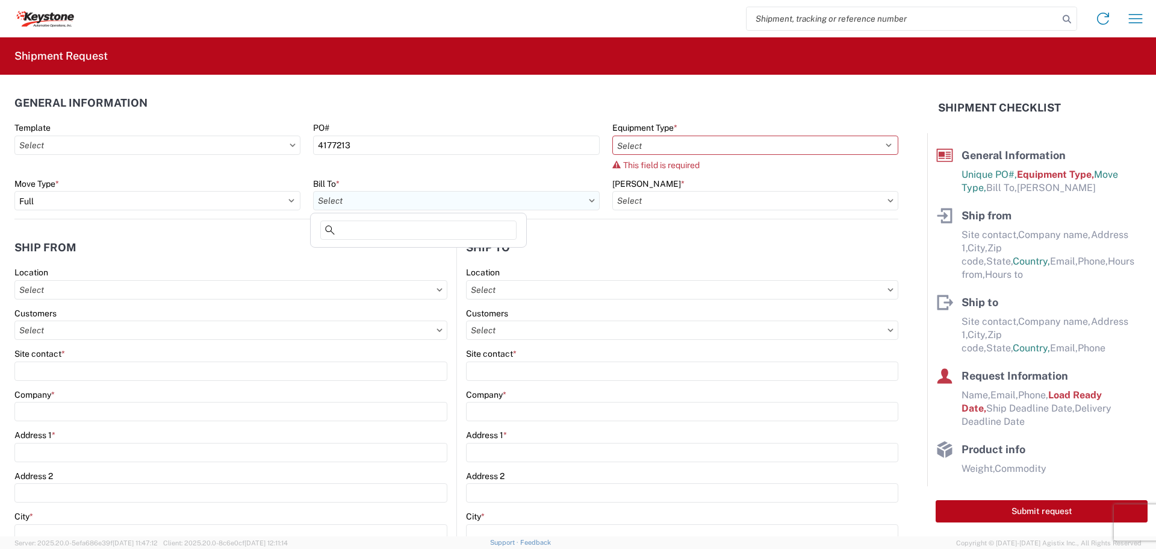
click at [452, 207] on input "text" at bounding box center [456, 200] width 286 height 19
type input "8522"
click at [348, 251] on div "8522 - Austell - KAO Operations [GEOGRAPHIC_DATA]" at bounding box center [421, 253] width 216 height 19
type input "8522 - Austell - KAO Operations [GEOGRAPHIC_DATA]"
click at [788, 199] on input "text" at bounding box center [755, 200] width 286 height 19
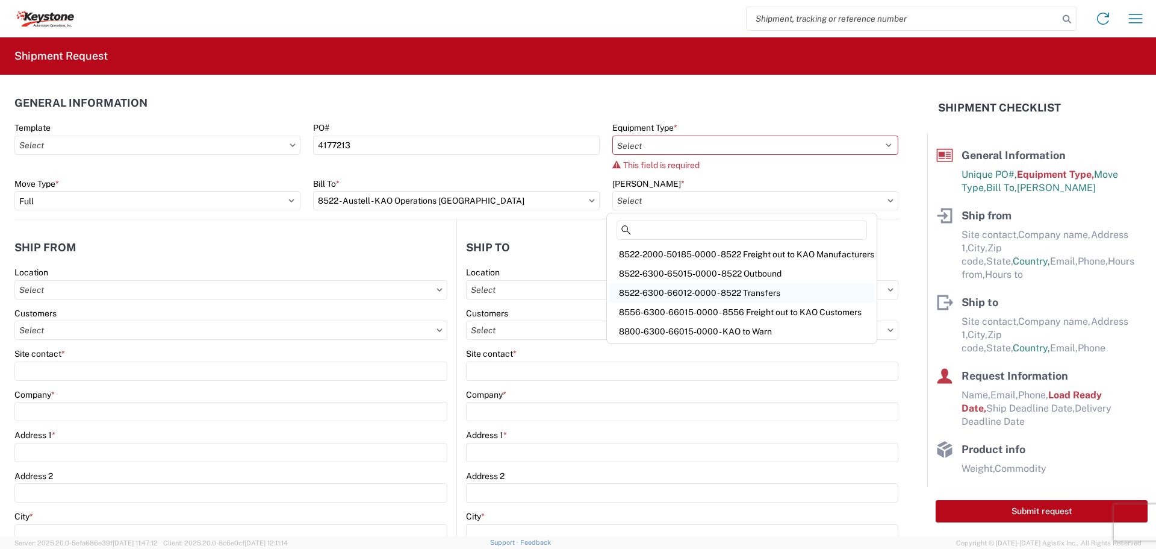
click at [720, 292] on div "8522-6300-66012-0000 - 8522 Transfers" at bounding box center [741, 292] width 265 height 19
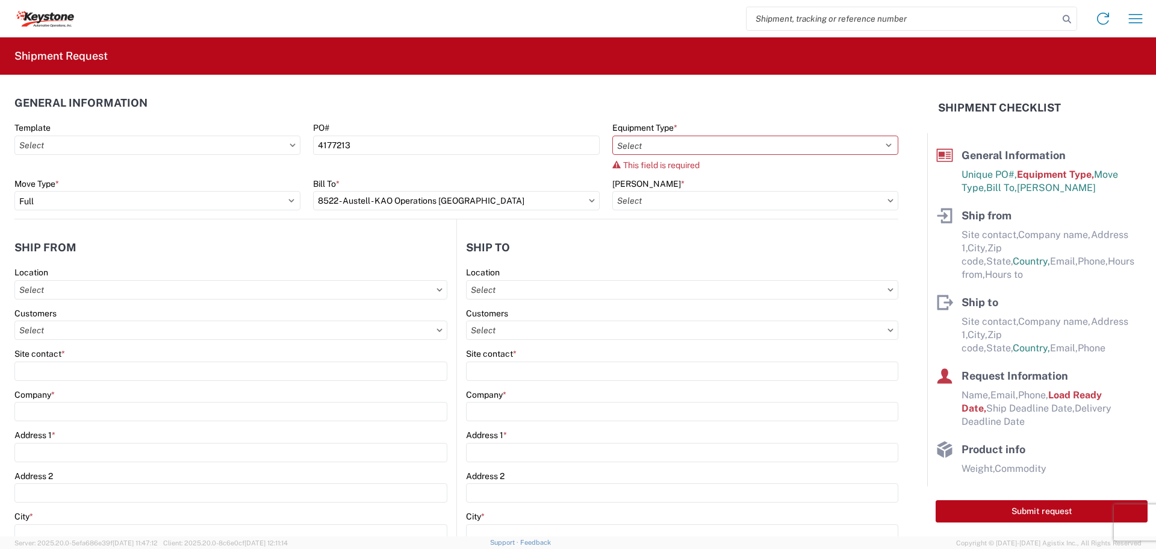
type input "8522-6300-66012-0000 - 8522 Transfers, 8522-6300-66012-0000 - 8522 Transfers"
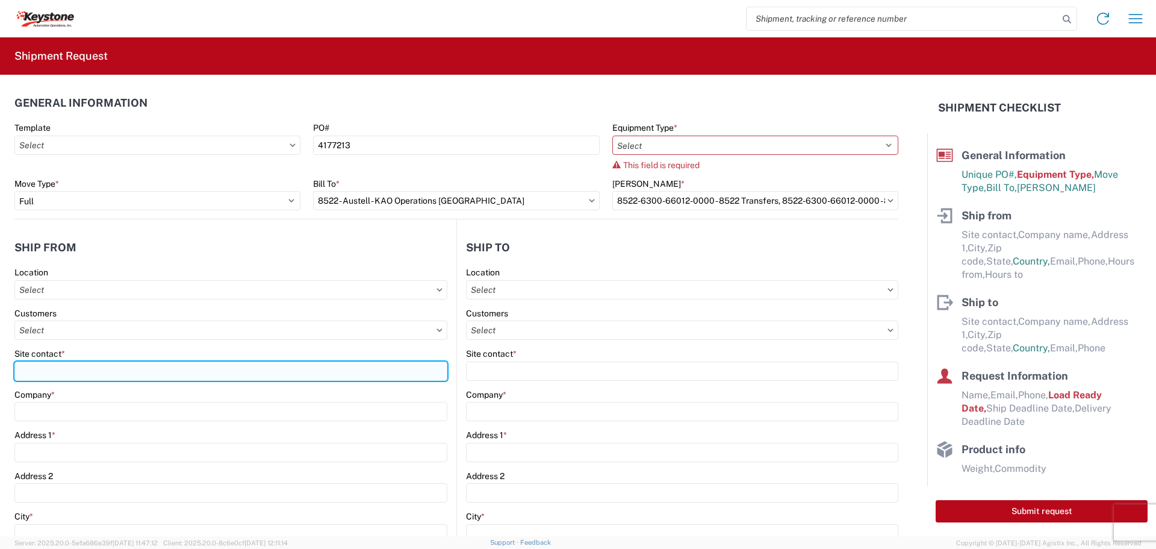
click at [64, 376] on input "Site contact *" at bounding box center [230, 370] width 433 height 19
type input "8"
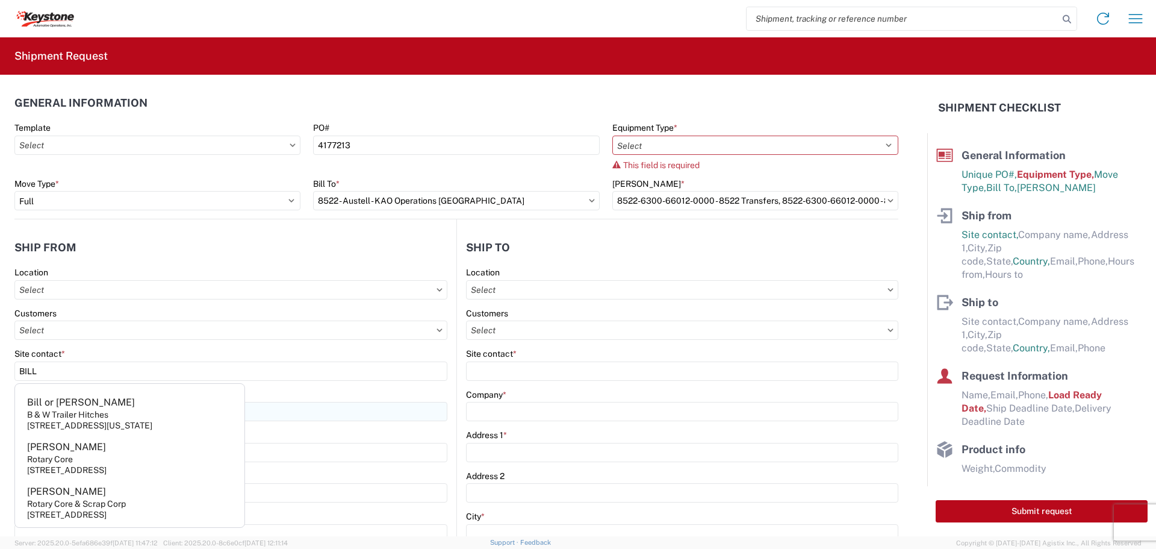
click at [40, 416] on div "B & W Trailer Hitches" at bounding box center [67, 414] width 81 height 11
type input "Bill or [PERSON_NAME]"
type input "B & W Trailer Hitches"
type input "[STREET_ADDRESS][US_STATE]"
type input "Humboldt"
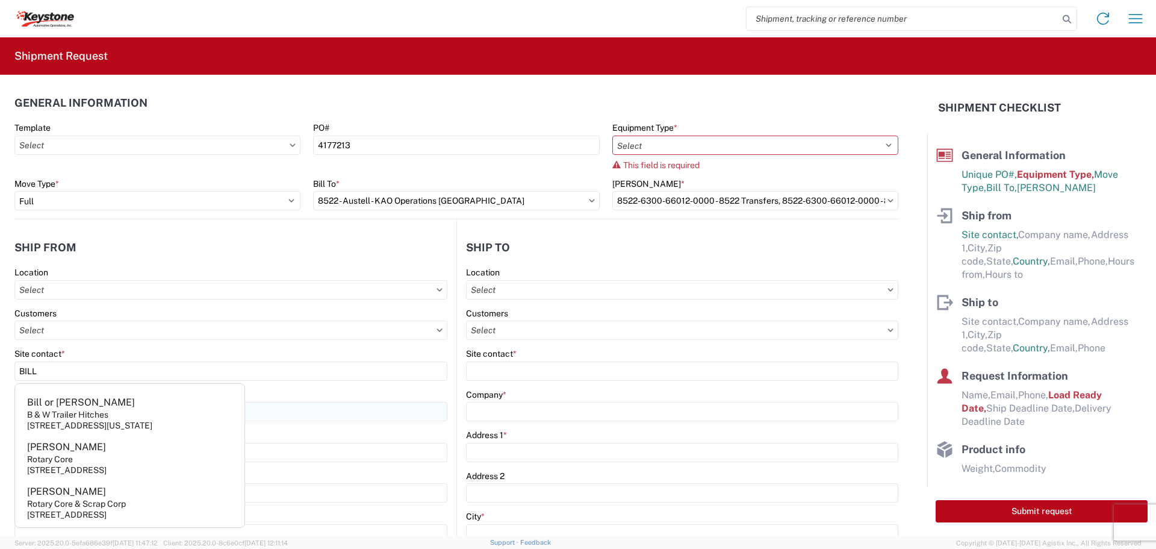
type input "66748"
select select "KS"
select select "US"
type input "[PHONE_NUMBER]"
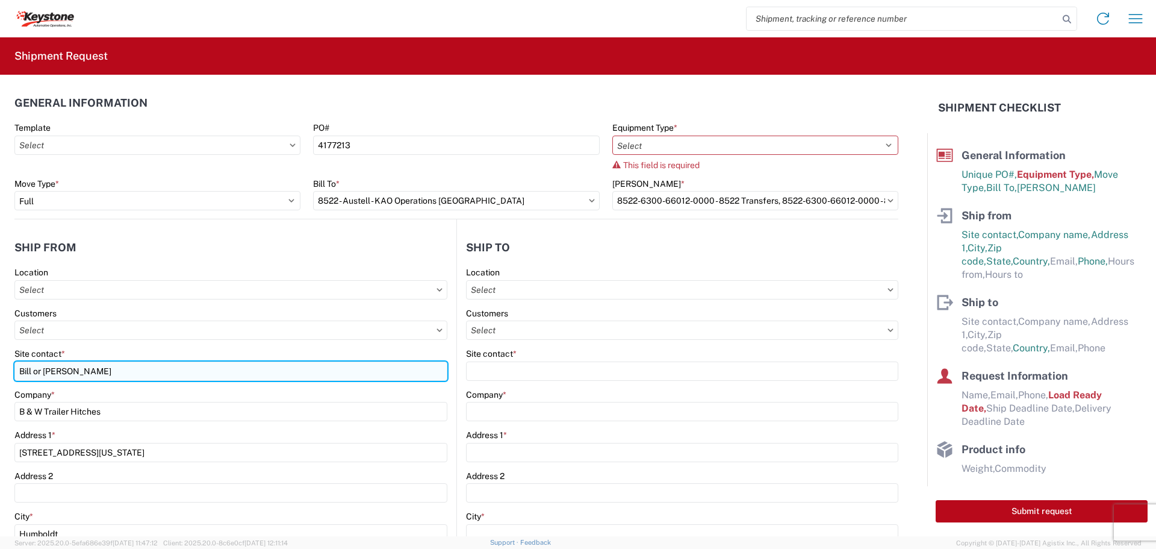
click at [78, 366] on input "Bill or [PERSON_NAME]" at bounding box center [230, 370] width 433 height 19
type input "B"
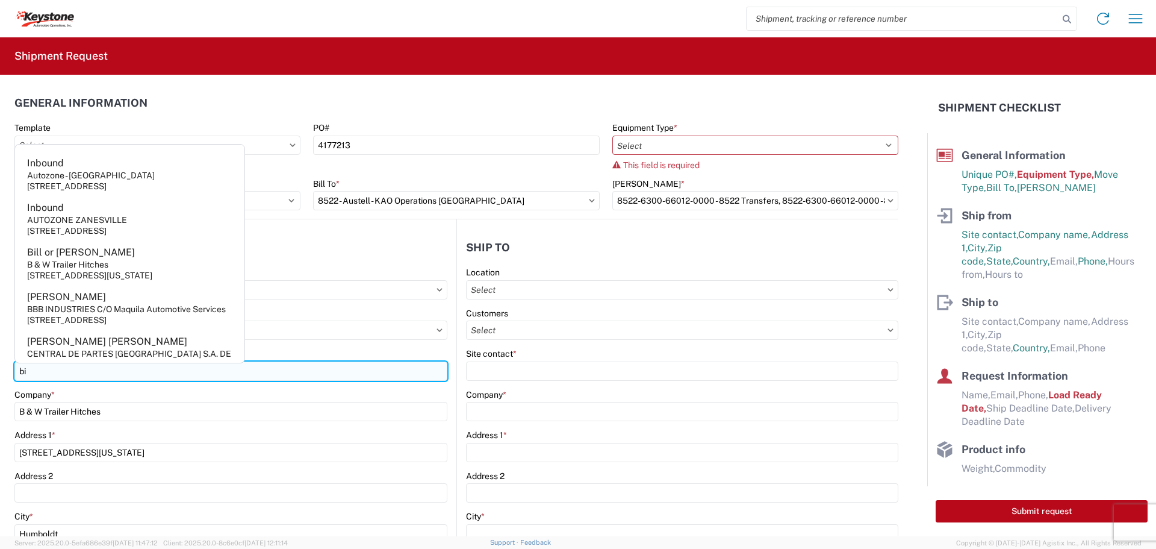
type input "b"
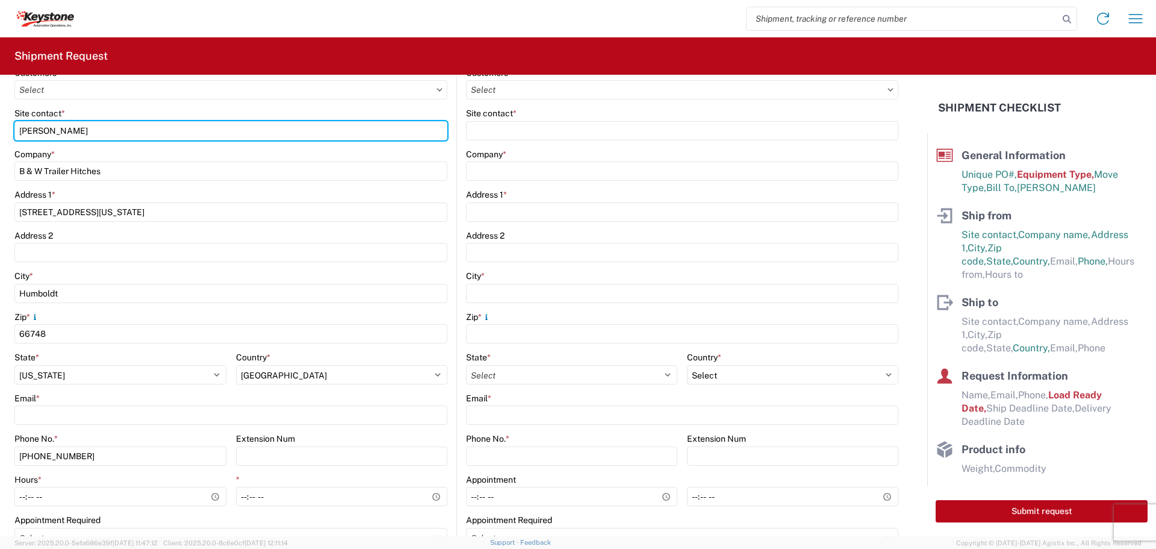
scroll to position [241, 0]
type input "[PERSON_NAME]"
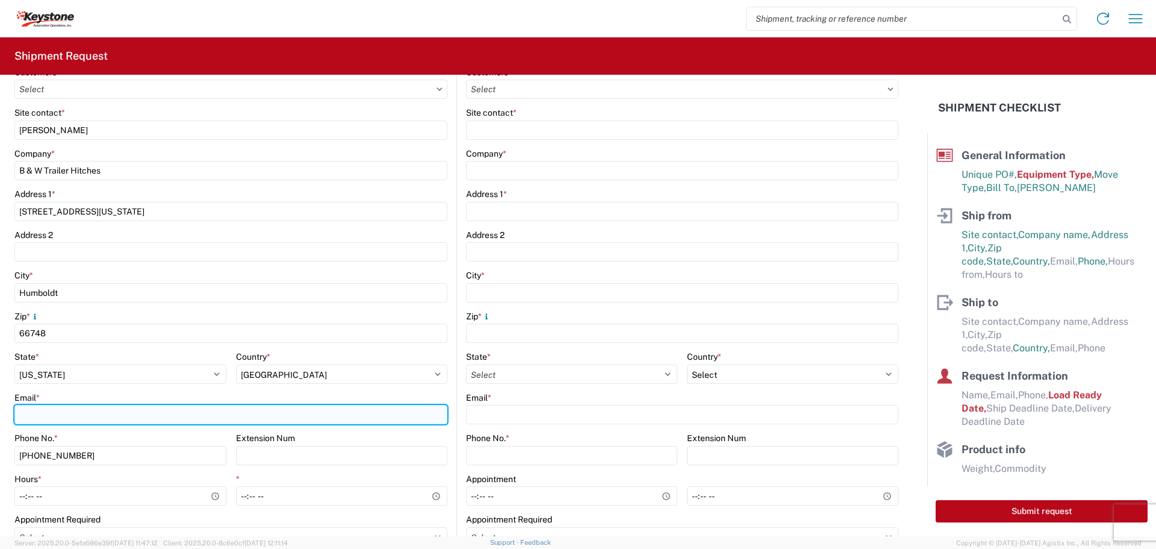
click at [99, 417] on input "Email *" at bounding box center [230, 414] width 433 height 19
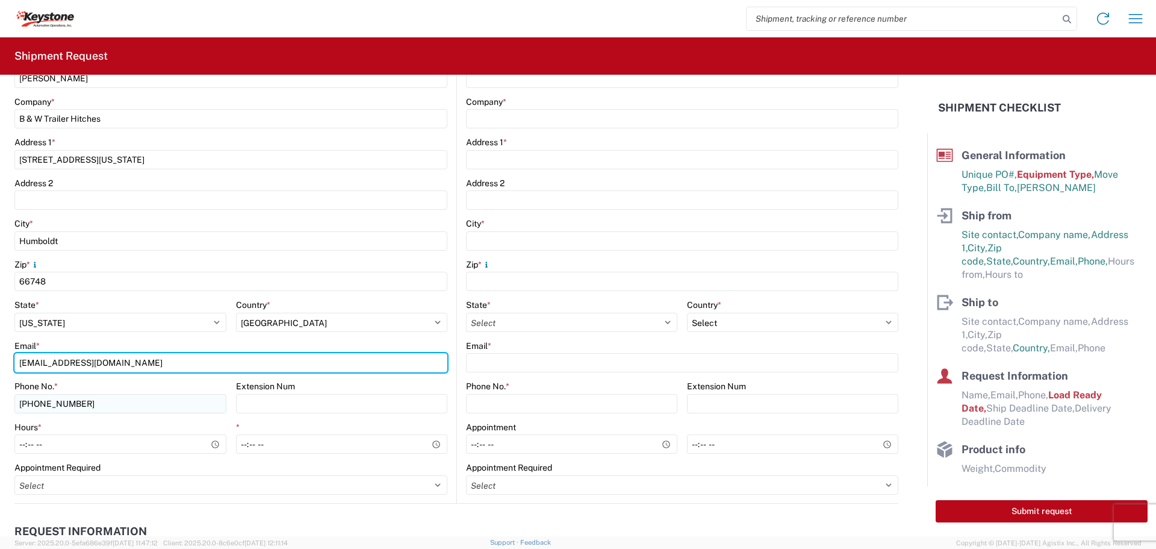
scroll to position [361, 0]
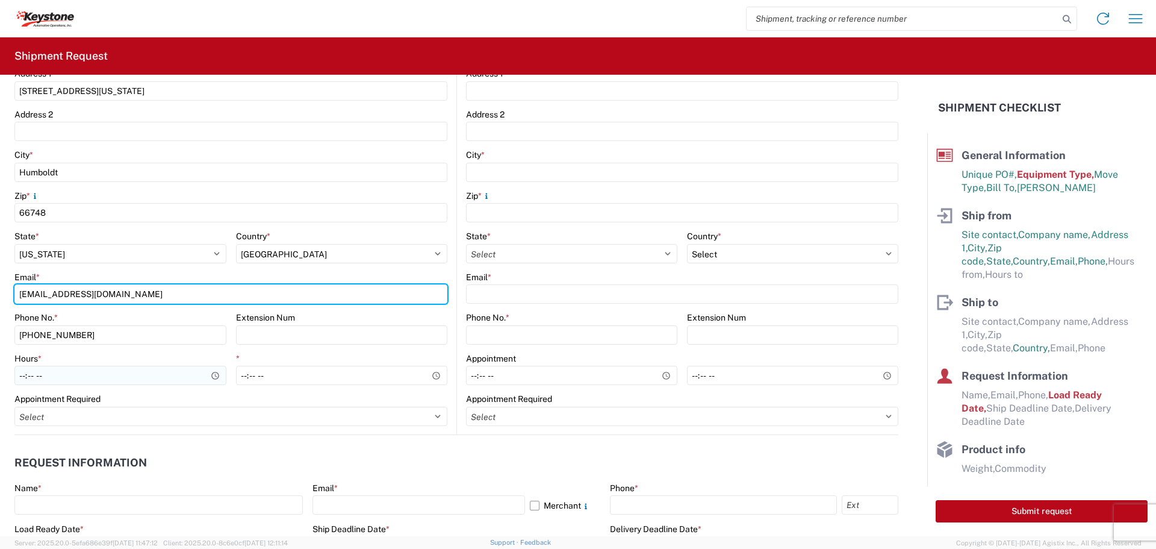
type input "[EMAIL_ADDRESS][DOMAIN_NAME]"
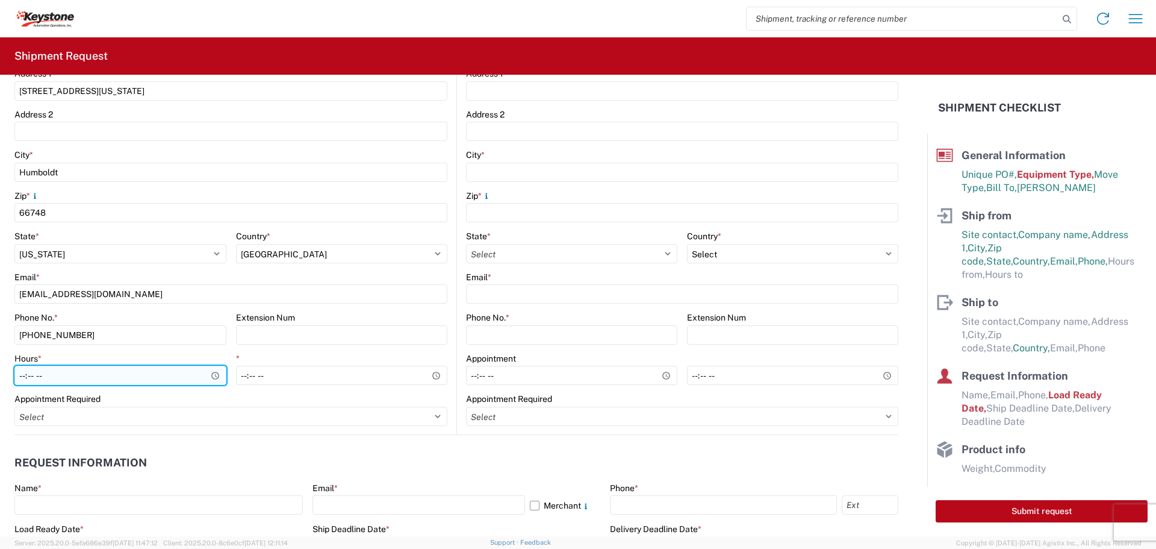
click at [213, 373] on input "Hours *" at bounding box center [120, 375] width 212 height 19
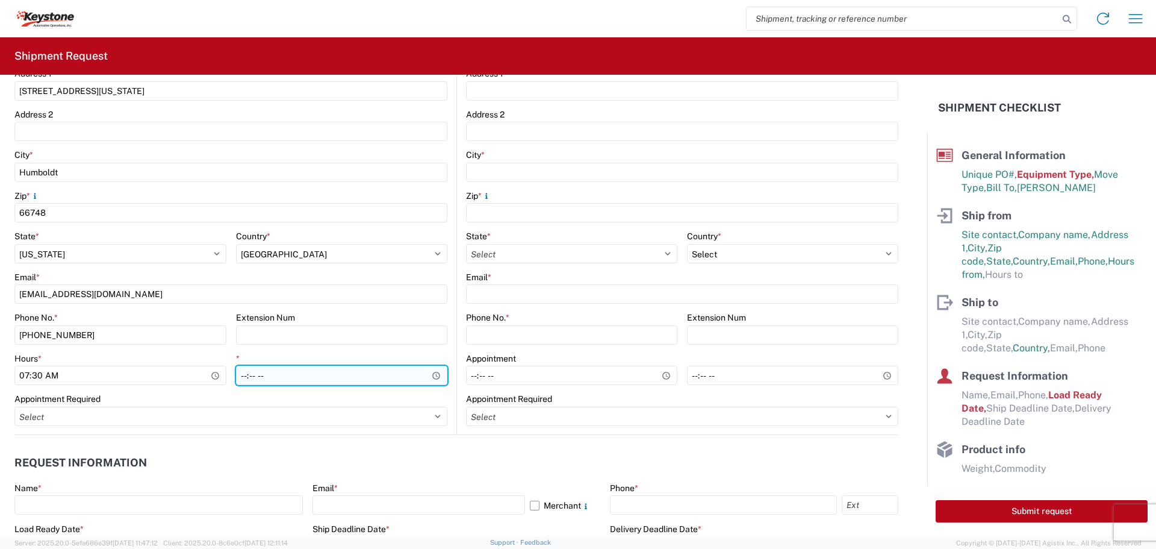
type input "07:30"
click at [435, 375] on input "*" at bounding box center [342, 375] width 212 height 19
click at [382, 376] on input "22:59" at bounding box center [342, 375] width 212 height 19
click at [430, 376] on input "22:59" at bounding box center [342, 375] width 212 height 19
type input "22:00"
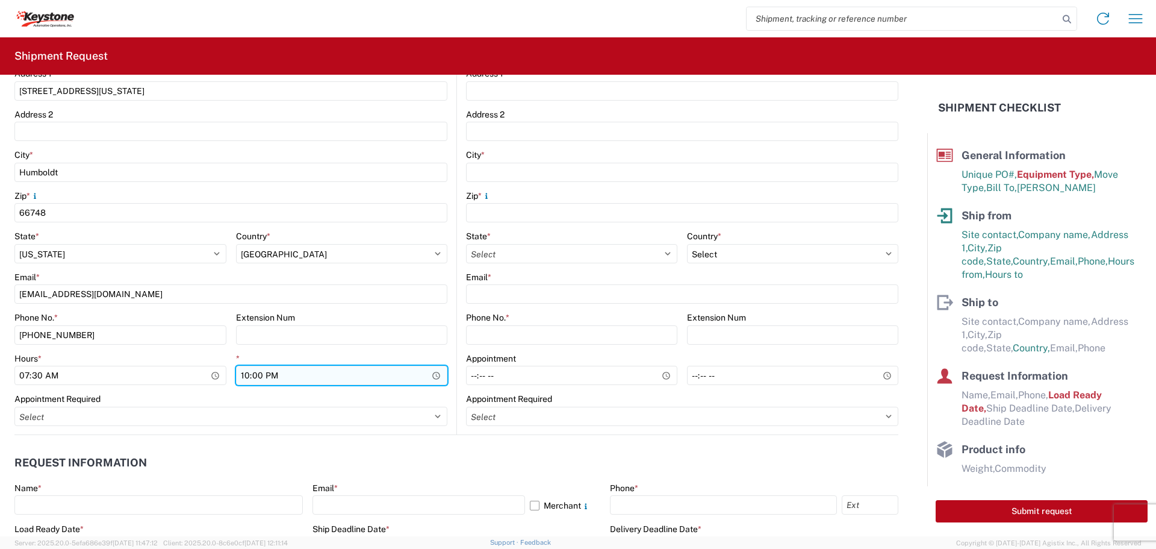
click at [369, 376] on input "22:00" at bounding box center [342, 375] width 212 height 19
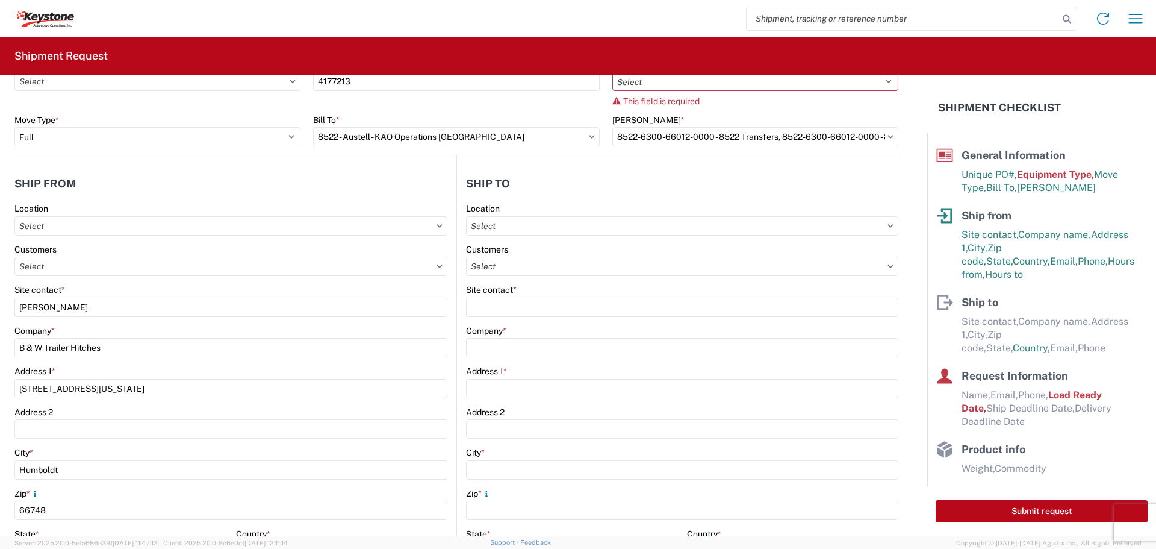
scroll to position [60, 0]
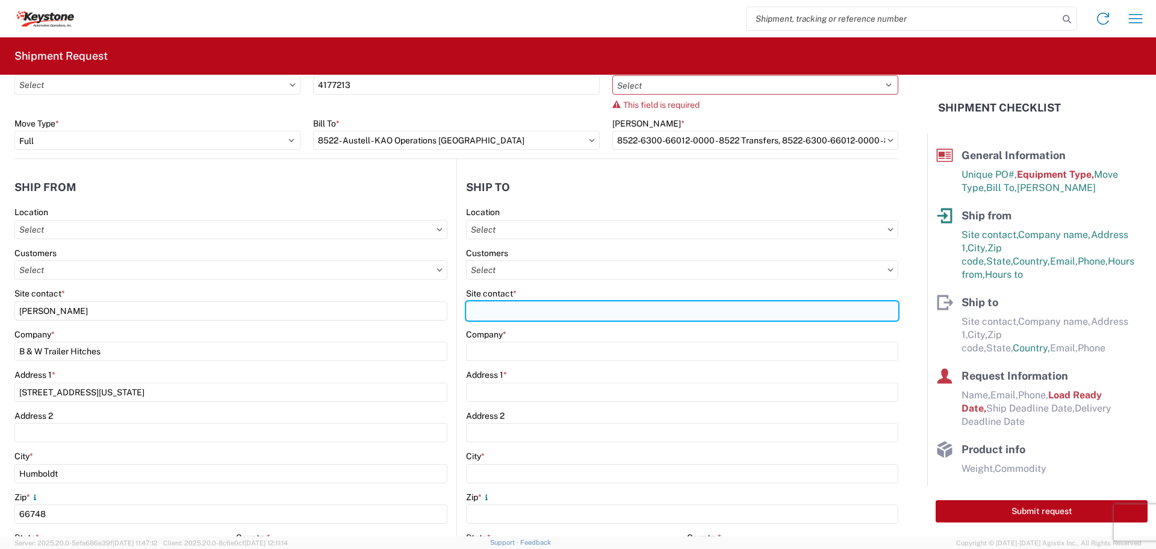
click at [518, 317] on input "Site contact *" at bounding box center [682, 310] width 432 height 19
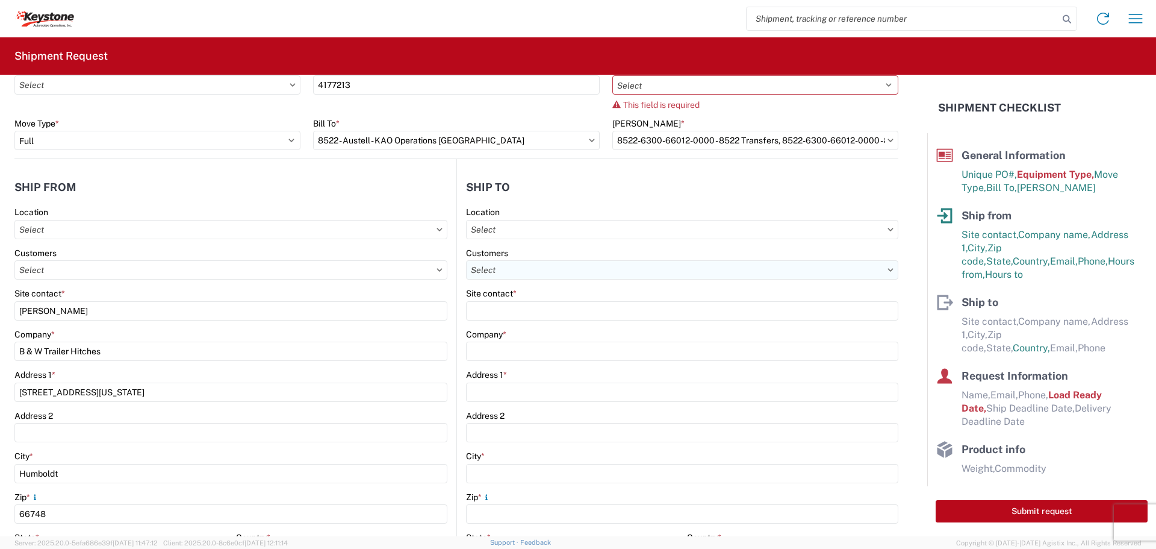
click at [547, 268] on input "text" at bounding box center [682, 269] width 432 height 19
type input "8"
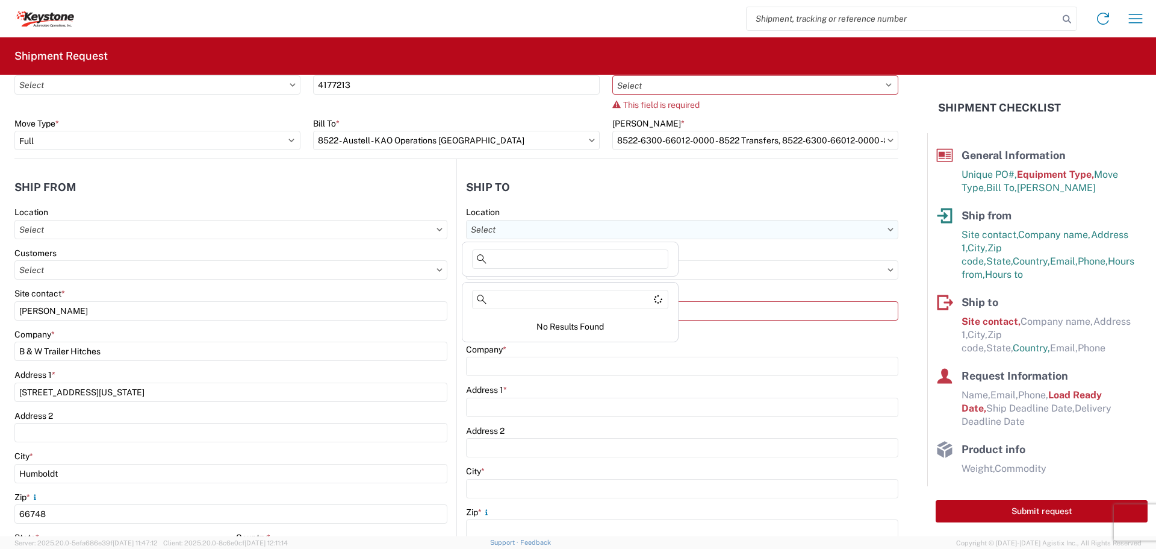
click at [567, 229] on input "text" at bounding box center [682, 229] width 432 height 19
type input "8522"
click at [519, 282] on div "8522 - Austell - KAO Operations [GEOGRAPHIC_DATA]" at bounding box center [573, 282] width 216 height 19
type input "8522 - Austell - KAO Operations [GEOGRAPHIC_DATA]"
type input "KAO"
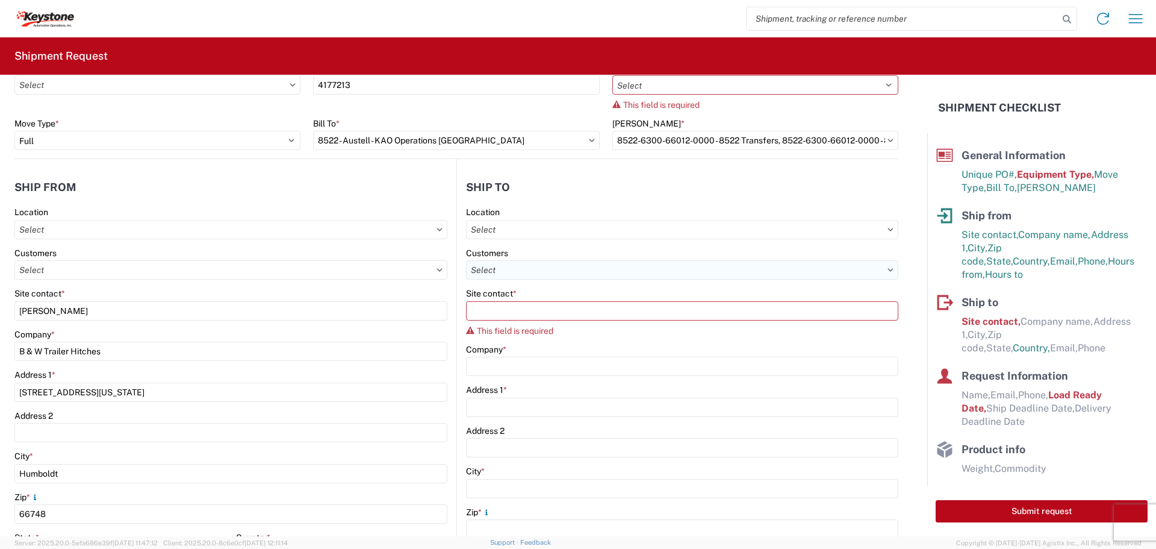
type input "[STREET_ADDRESS][PERSON_NAME]"
type input "Austell"
type input "30168"
select select "US"
type input "07:00"
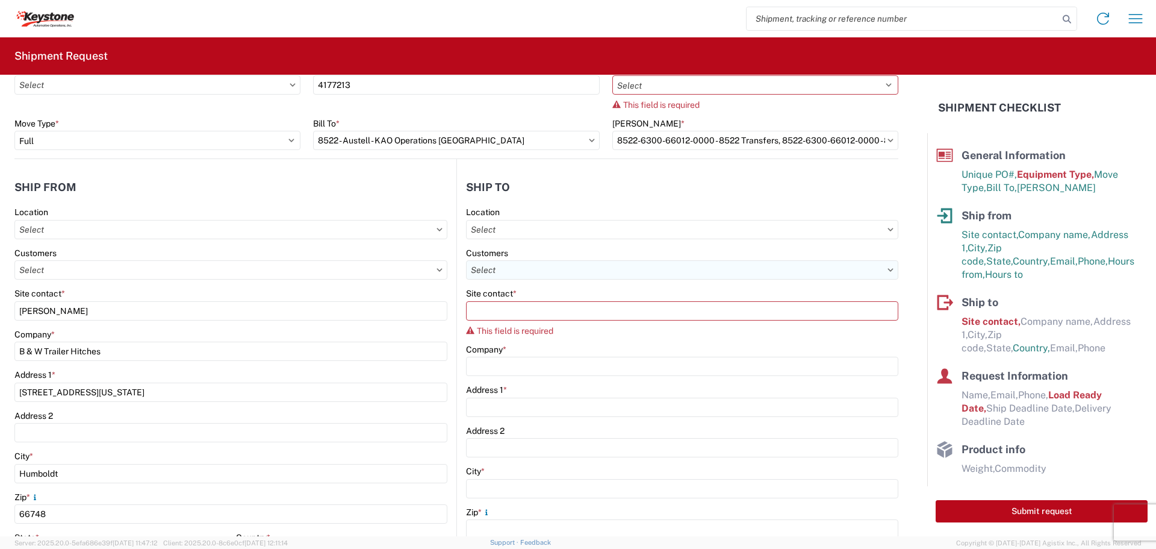
type input "17:00"
select select "GA"
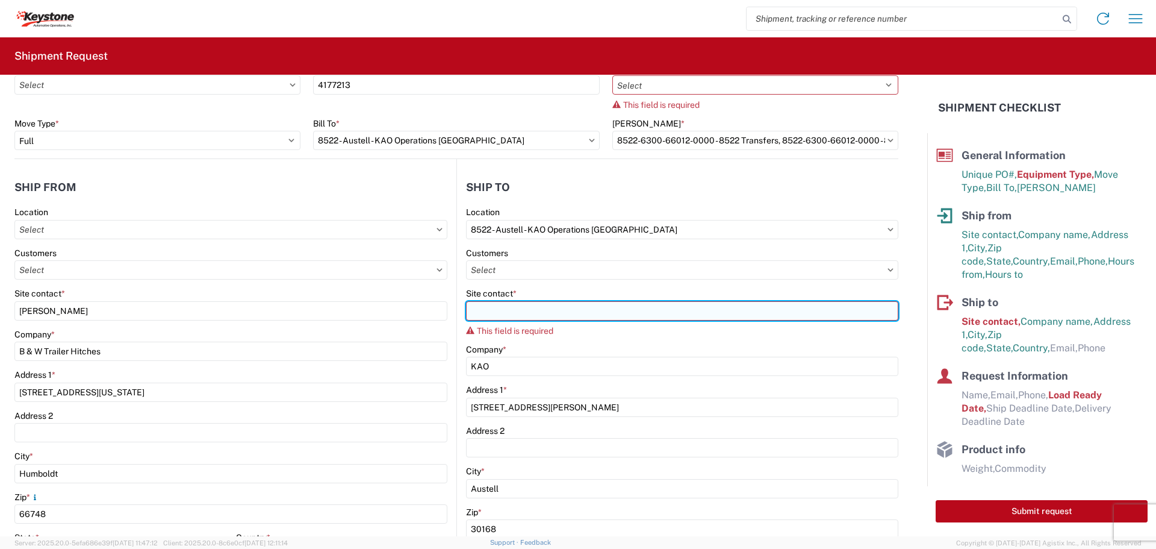
click at [509, 316] on input "Site contact *" at bounding box center [682, 310] width 432 height 19
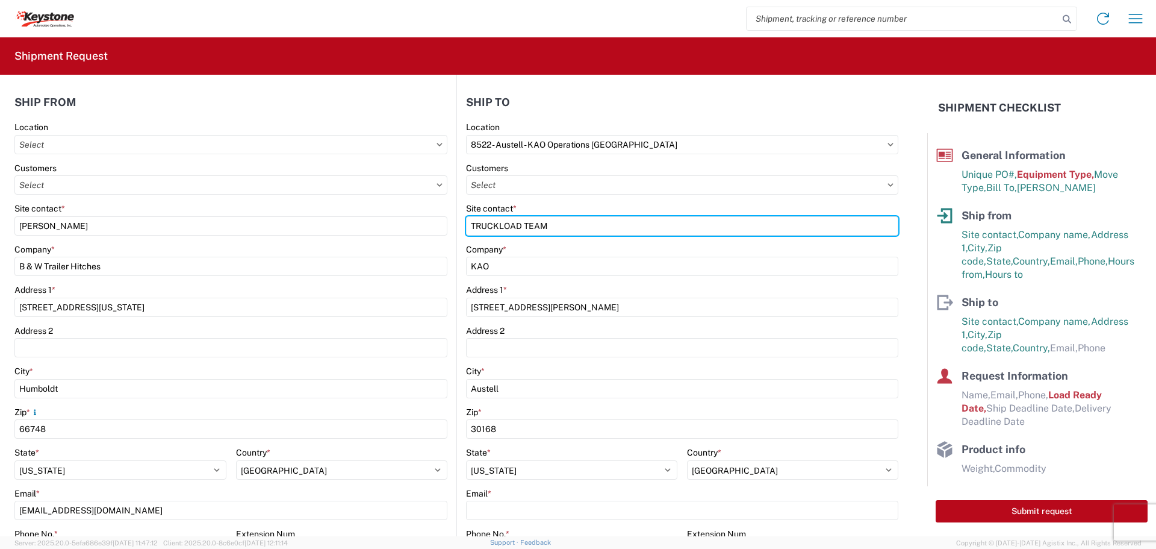
scroll to position [301, 0]
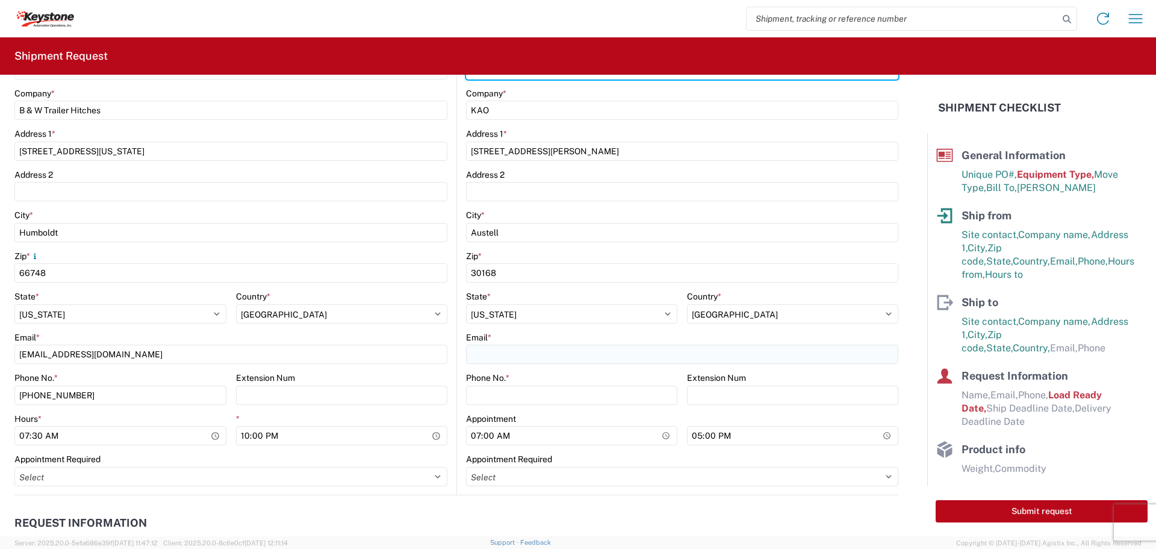
type input "TRUCKLOAD TEAM"
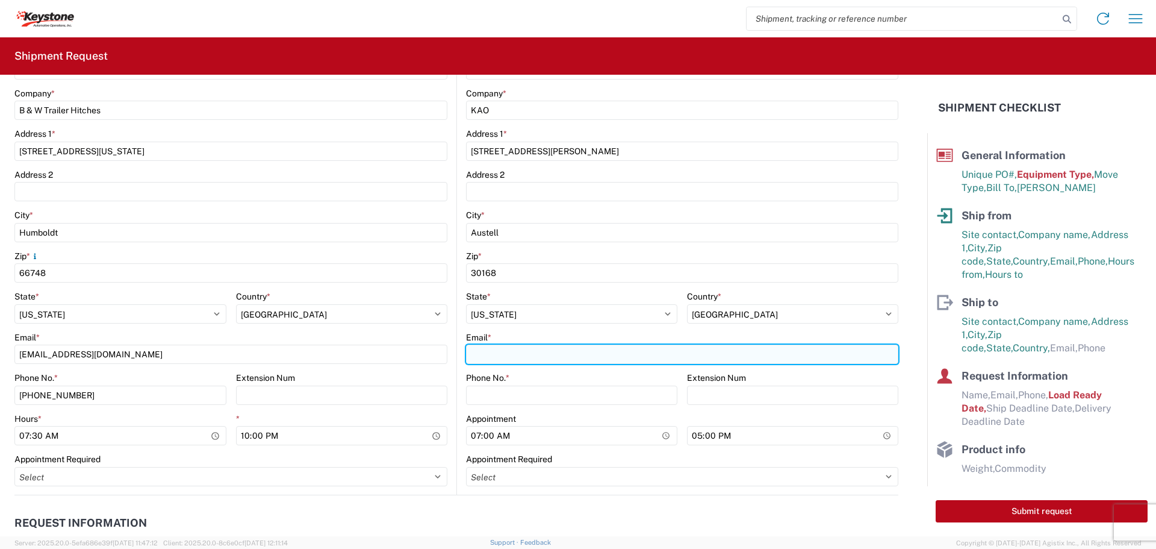
drag, startPoint x: 490, startPoint y: 355, endPoint x: 495, endPoint y: 346, distance: 10.2
click at [493, 350] on input "Email *" at bounding box center [682, 353] width 432 height 19
type input "TRUCKLOAD@TURNOVERBALL.COM"
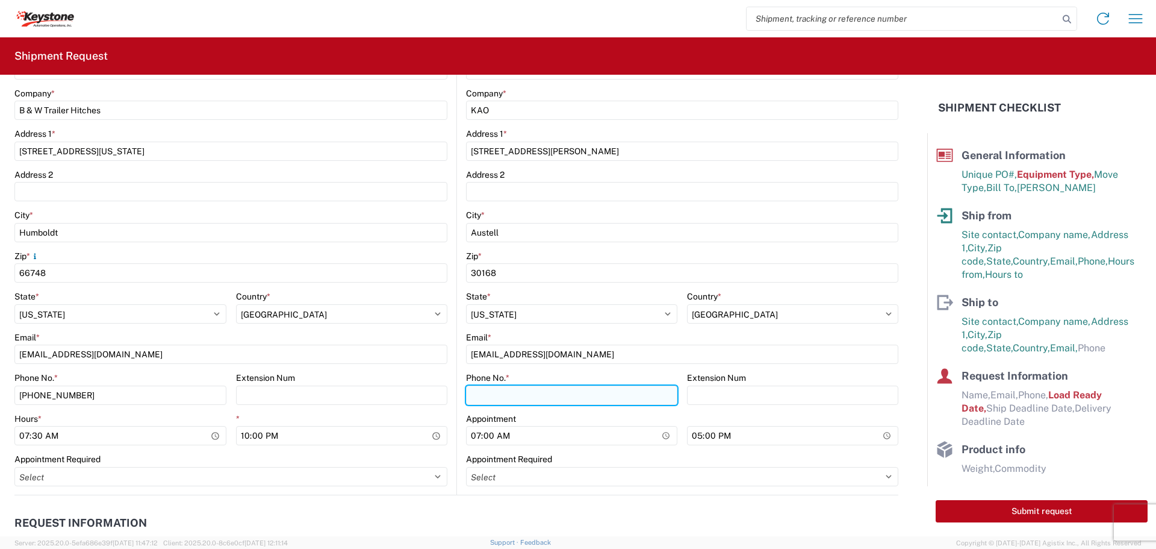
click at [485, 390] on input "Phone No. *" at bounding box center [571, 394] width 211 height 19
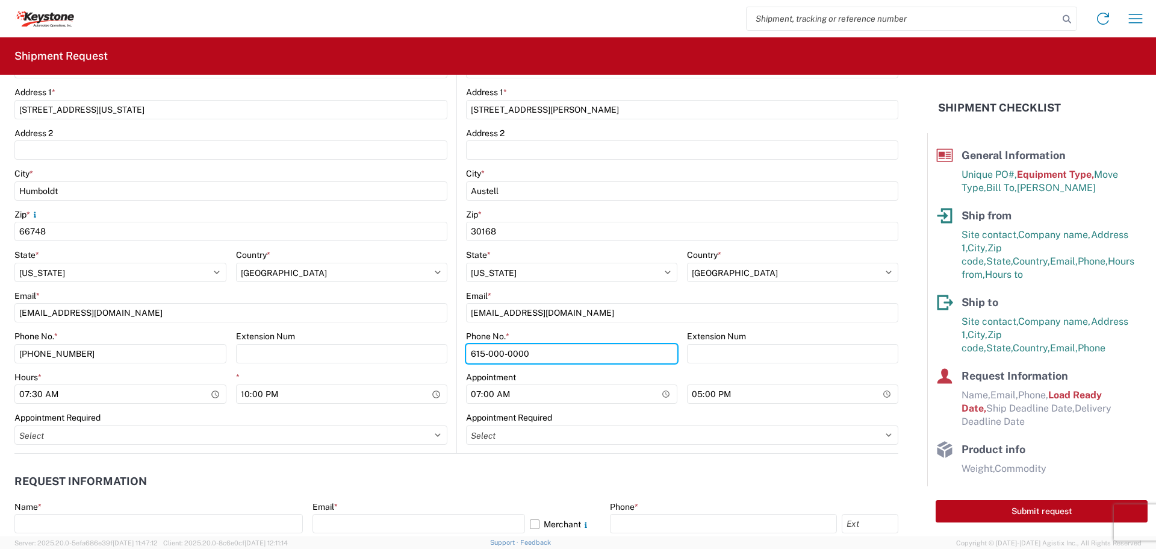
scroll to position [542, 0]
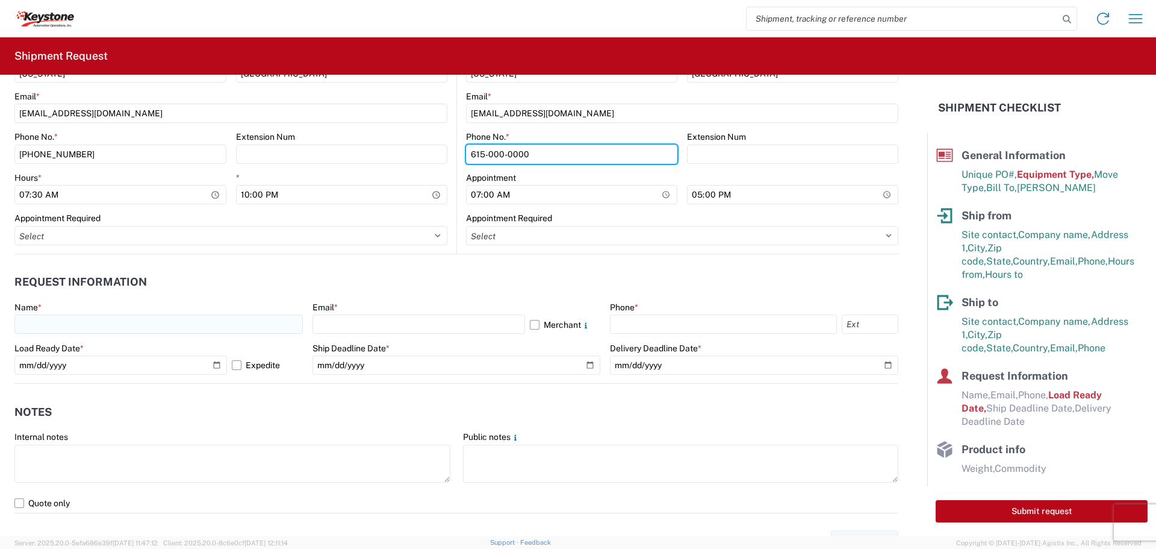
type input "615-000-0000"
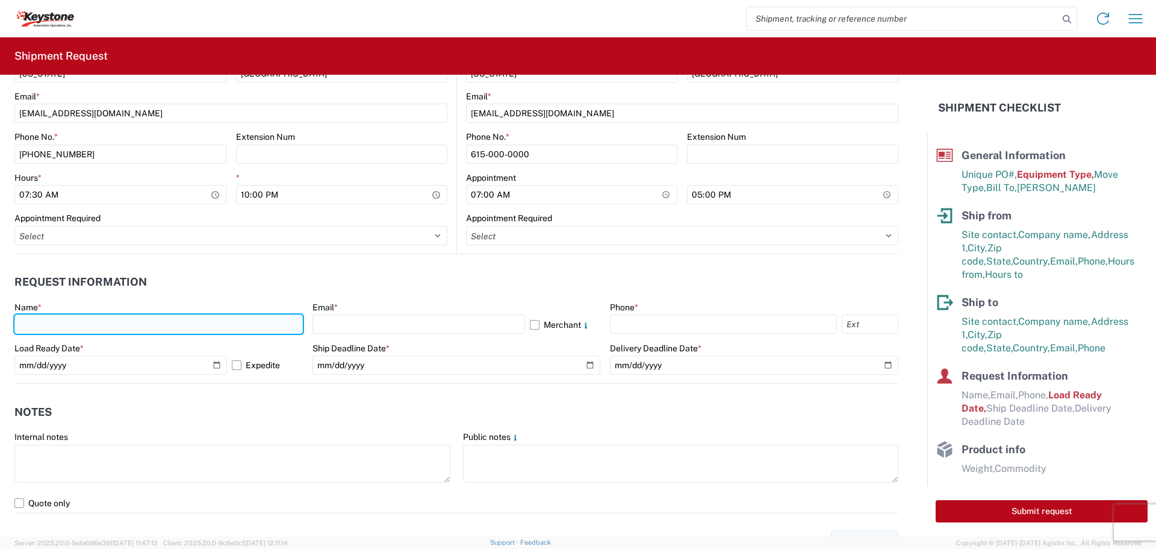
click at [31, 320] on input "text" at bounding box center [158, 323] width 288 height 19
type input "[PERSON_NAME]"
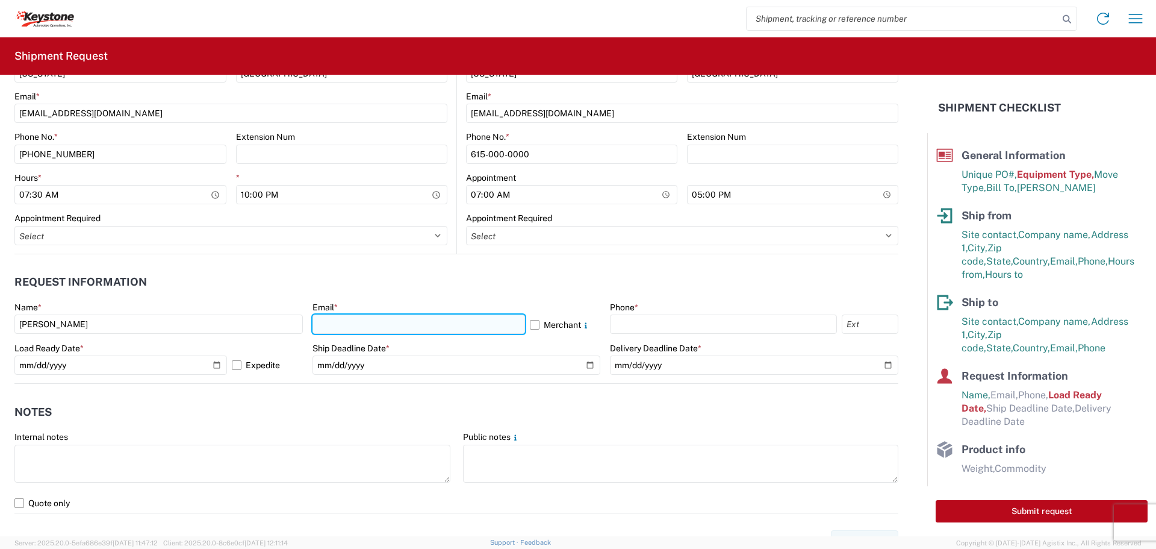
click at [359, 324] on input "text" at bounding box center [419, 323] width 213 height 19
type input "[EMAIL_ADDRESS][DOMAIN_NAME]"
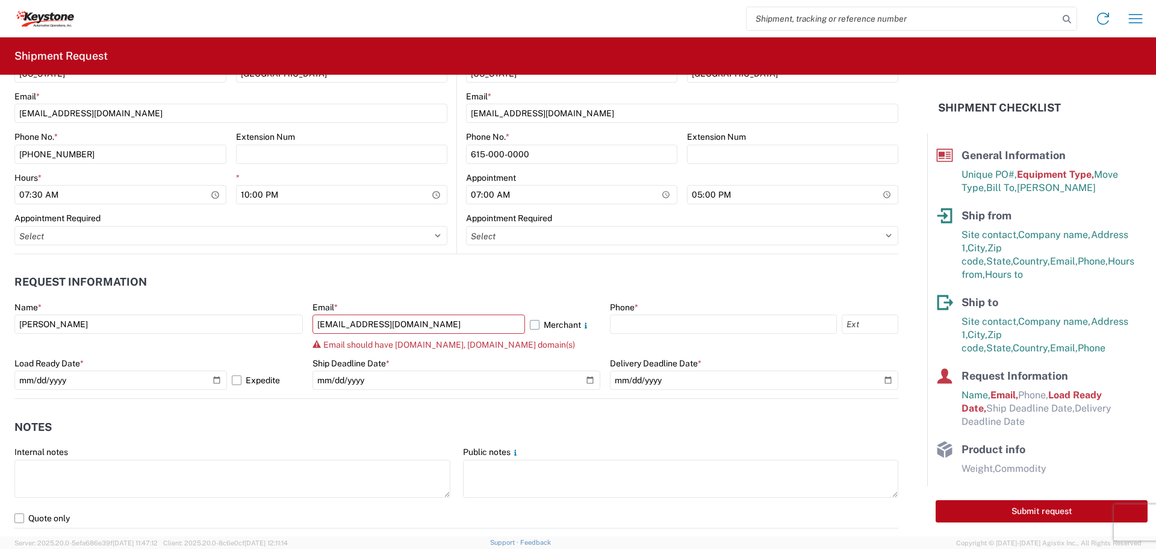
click at [530, 325] on label "Merchant" at bounding box center [565, 323] width 71 height 19
click at [0, 0] on input "Merchant" at bounding box center [0, 0] width 0 height 0
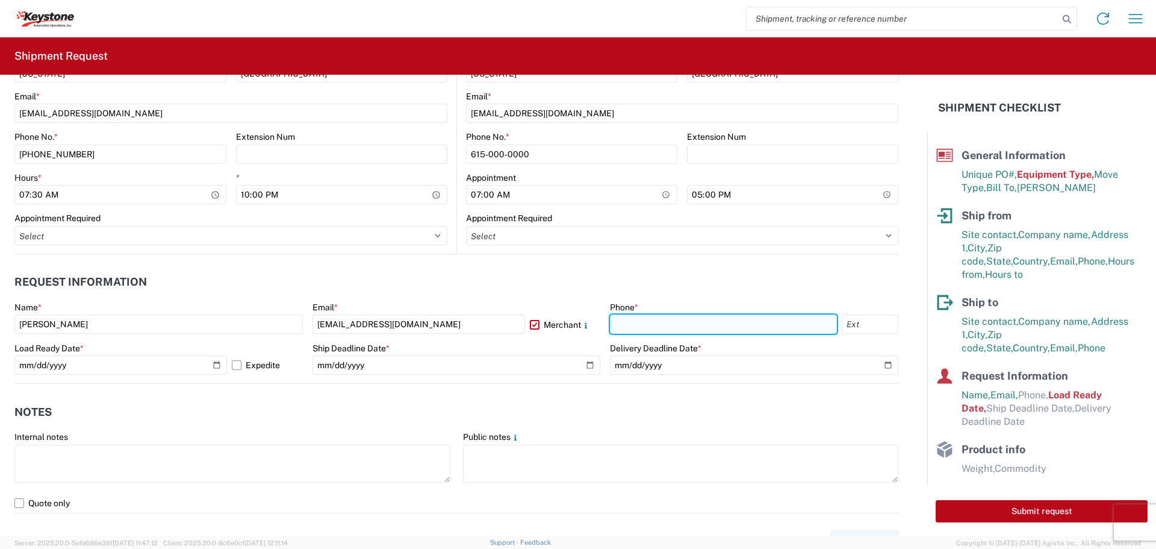
click at [655, 322] on input "text" at bounding box center [723, 323] width 227 height 19
type input "[PHONE_NUMBER]"
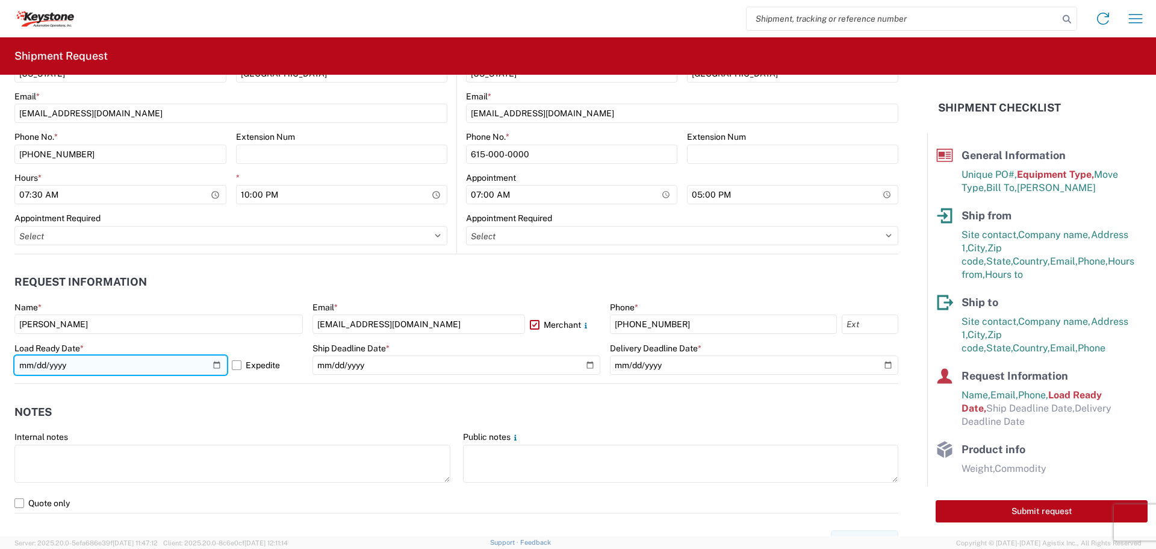
click at [217, 366] on input "[DATE]" at bounding box center [120, 364] width 213 height 19
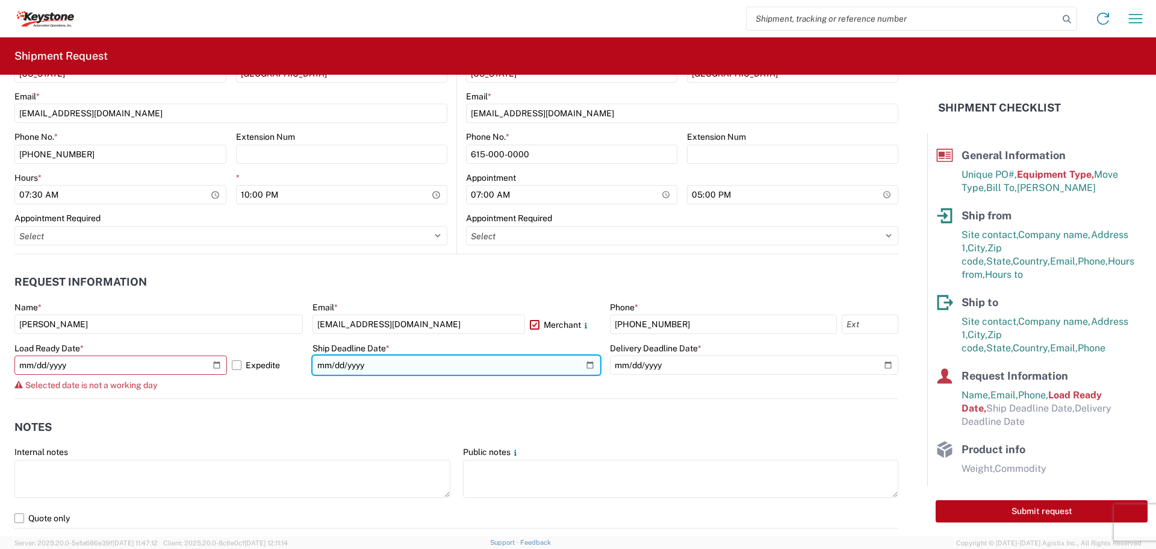
click at [584, 363] on input "date" at bounding box center [457, 364] width 288 height 19
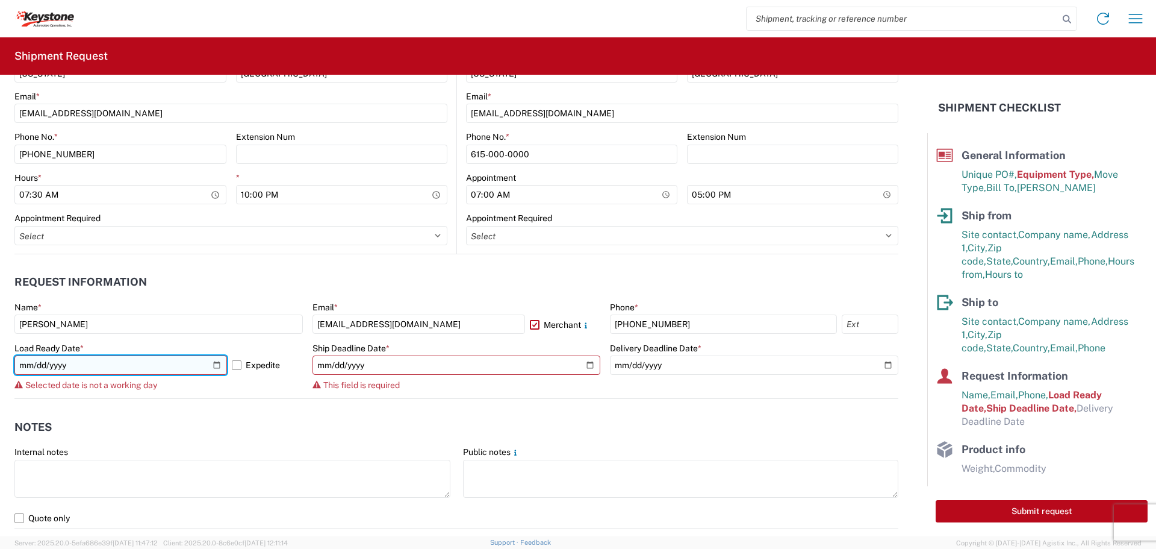
click at [218, 364] on input "[DATE]" at bounding box center [120, 364] width 213 height 19
type input "[DATE]"
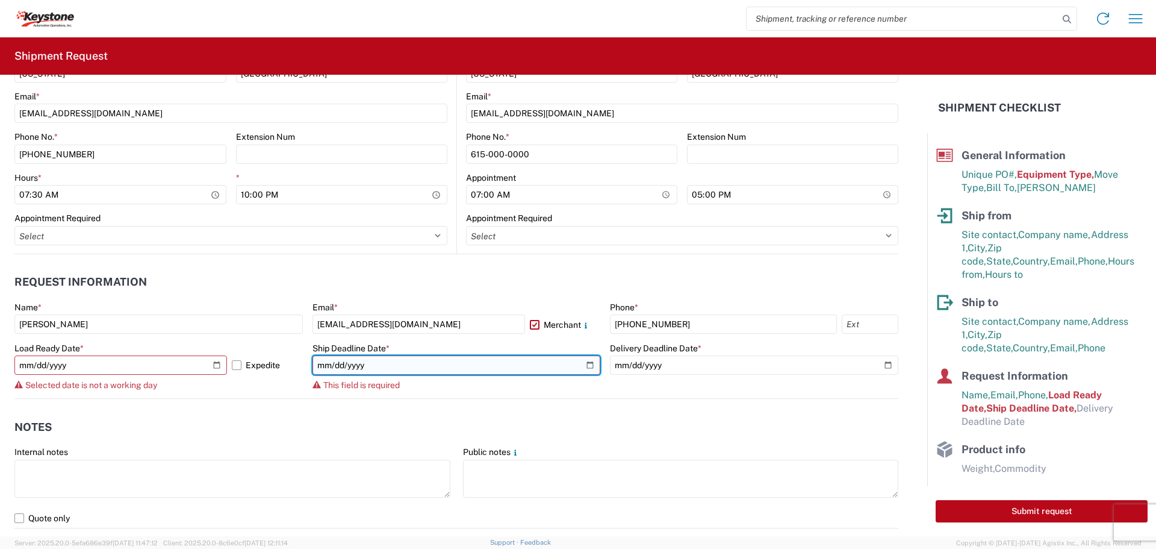
click at [584, 363] on input "date" at bounding box center [457, 364] width 288 height 19
type input "[DATE]"
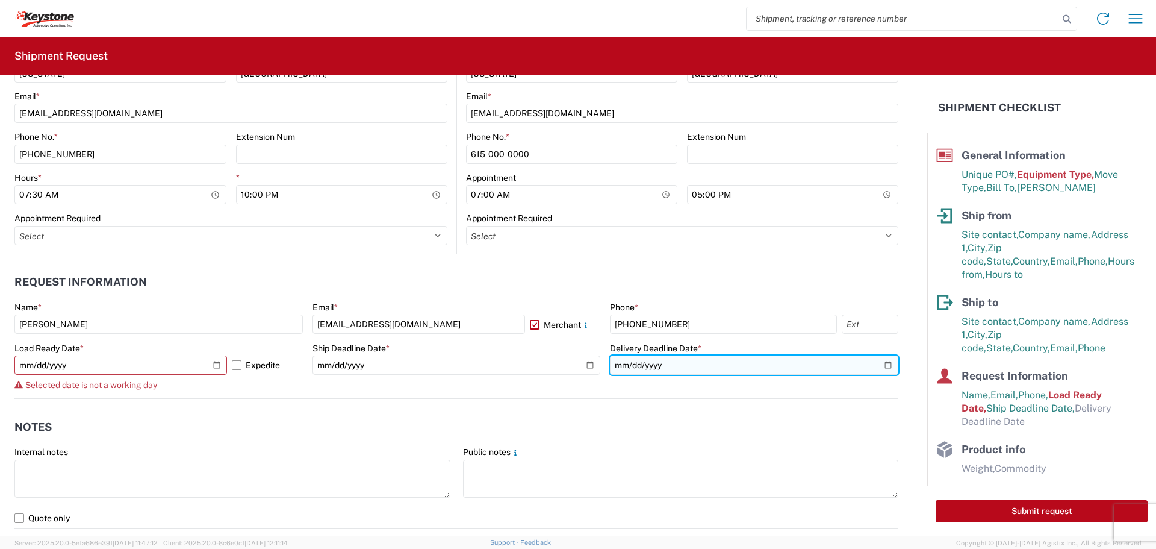
click at [876, 365] on input "date" at bounding box center [754, 364] width 288 height 19
type input "[DATE]"
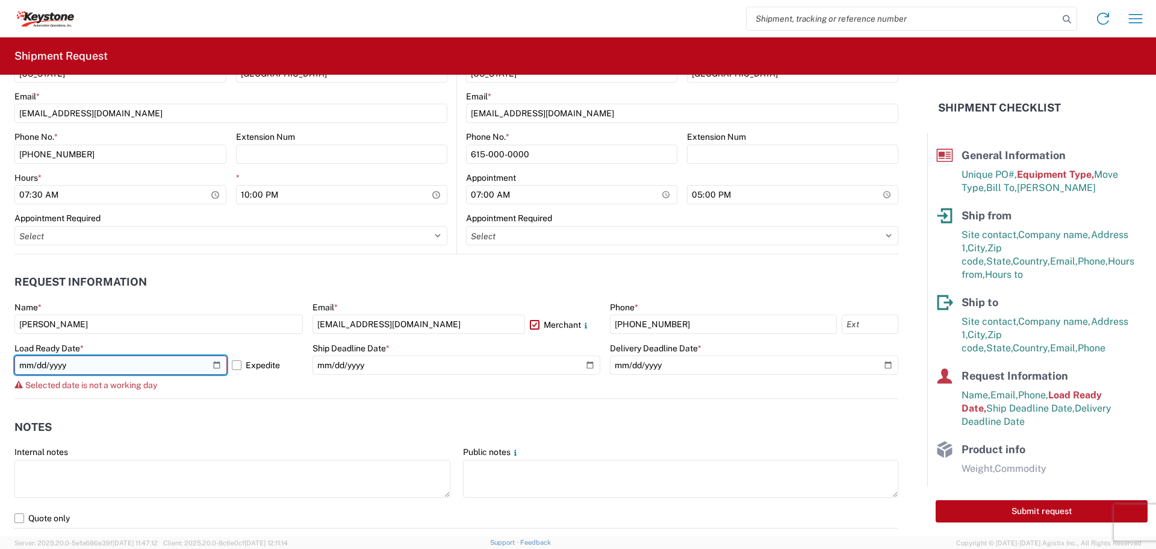
click at [60, 363] on input "[DATE]" at bounding box center [120, 364] width 213 height 19
click at [216, 363] on input "[DATE]" at bounding box center [120, 364] width 213 height 19
type input "[DATE]"
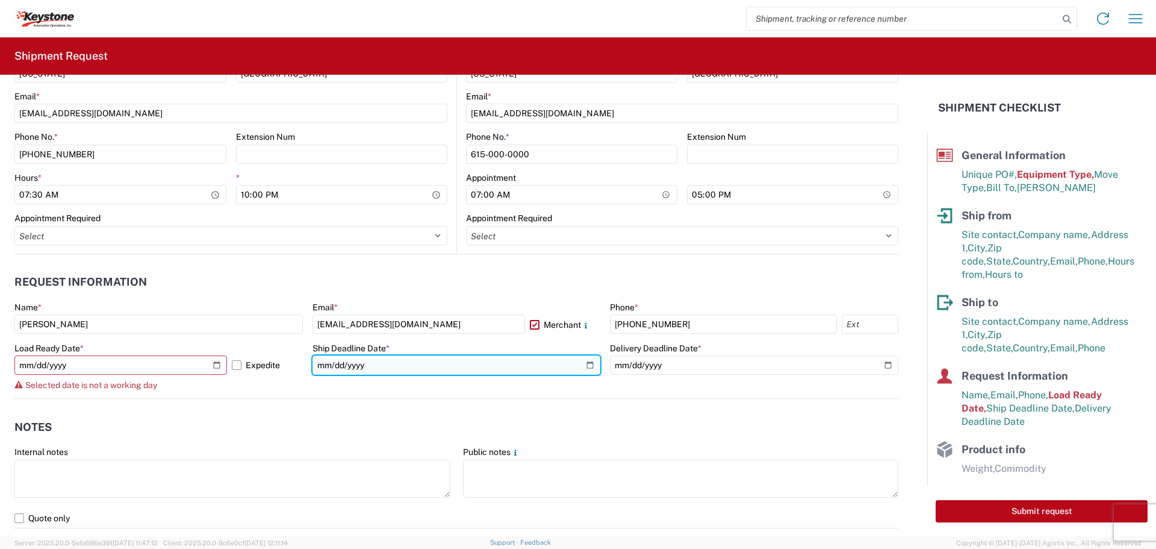
click at [587, 365] on input "[DATE]" at bounding box center [457, 364] width 288 height 19
type input "[DATE]"
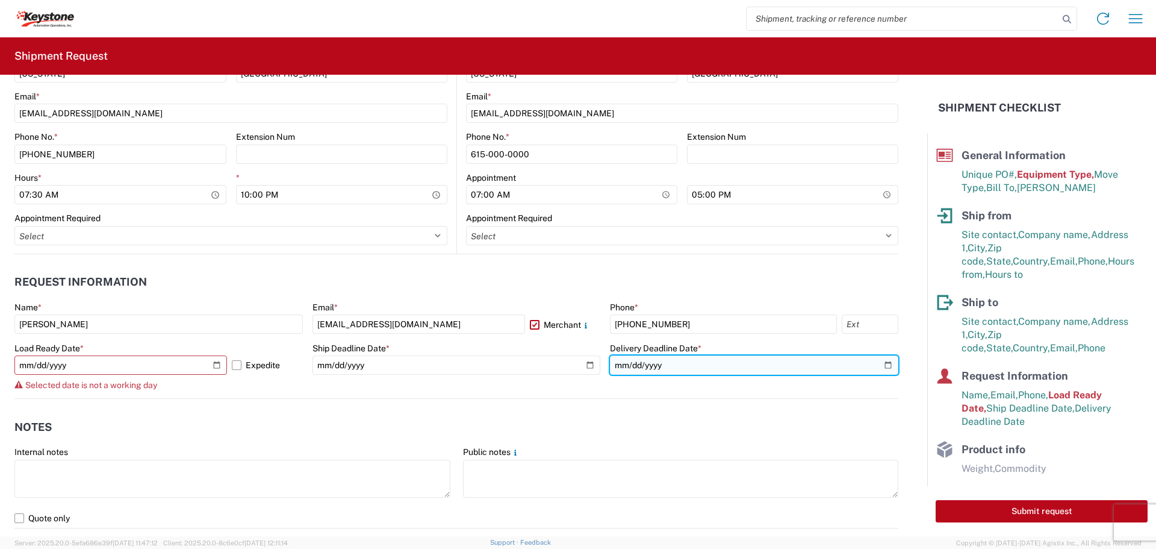
click at [879, 364] on input "[DATE]" at bounding box center [754, 364] width 288 height 19
type input "[DATE]"
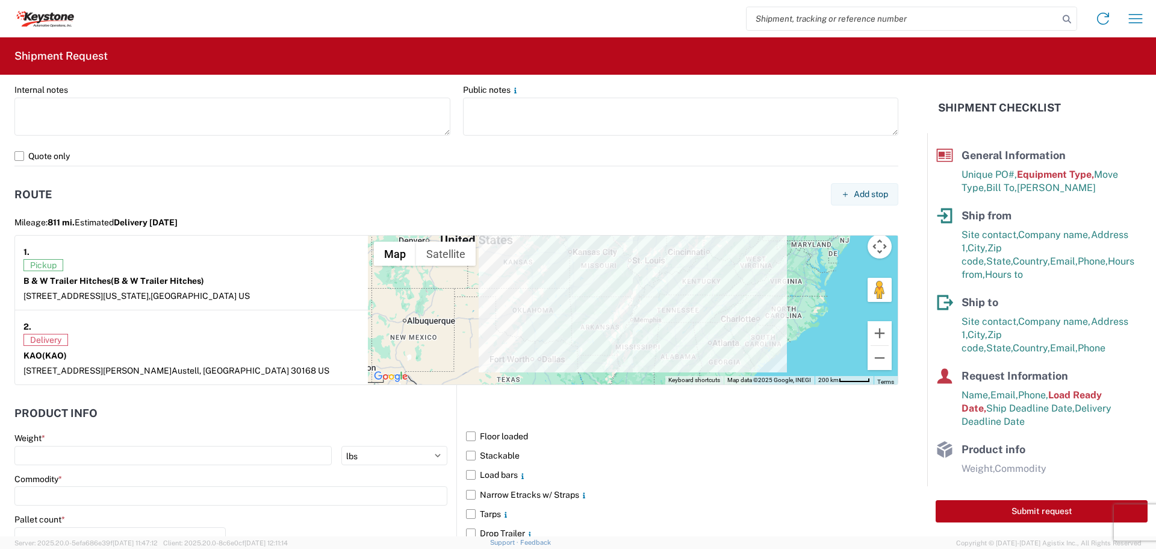
scroll to position [1084, 0]
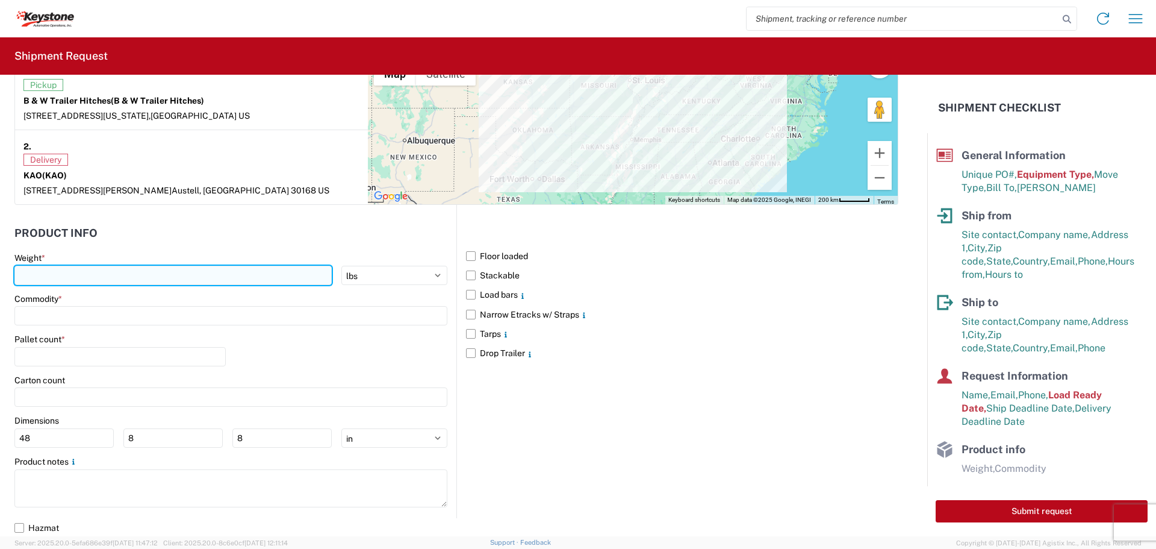
click at [113, 273] on input "number" at bounding box center [172, 275] width 317 height 19
type input "29524"
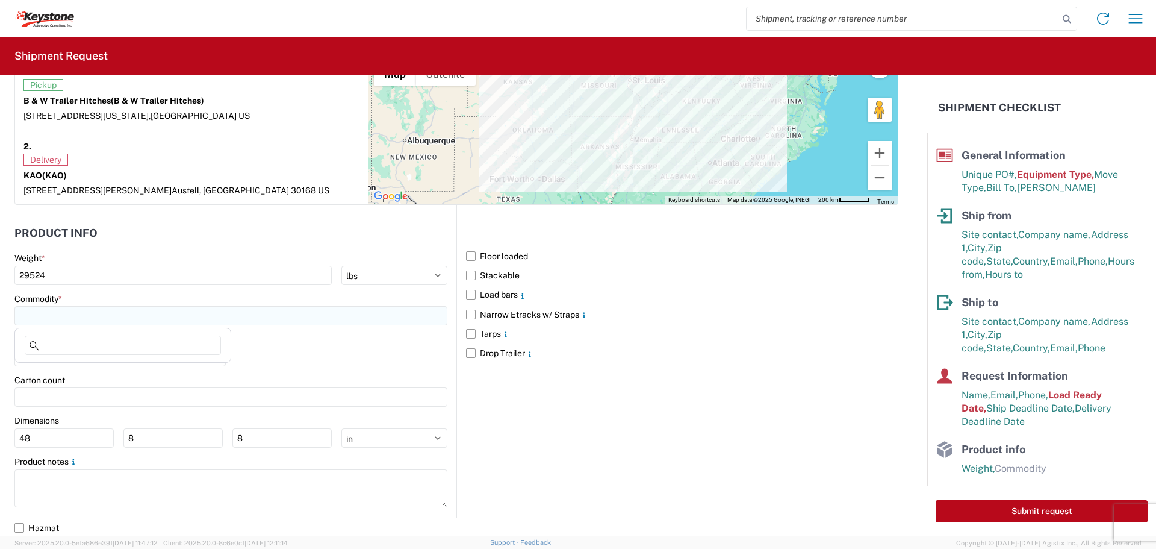
click at [143, 309] on input at bounding box center [230, 315] width 433 height 19
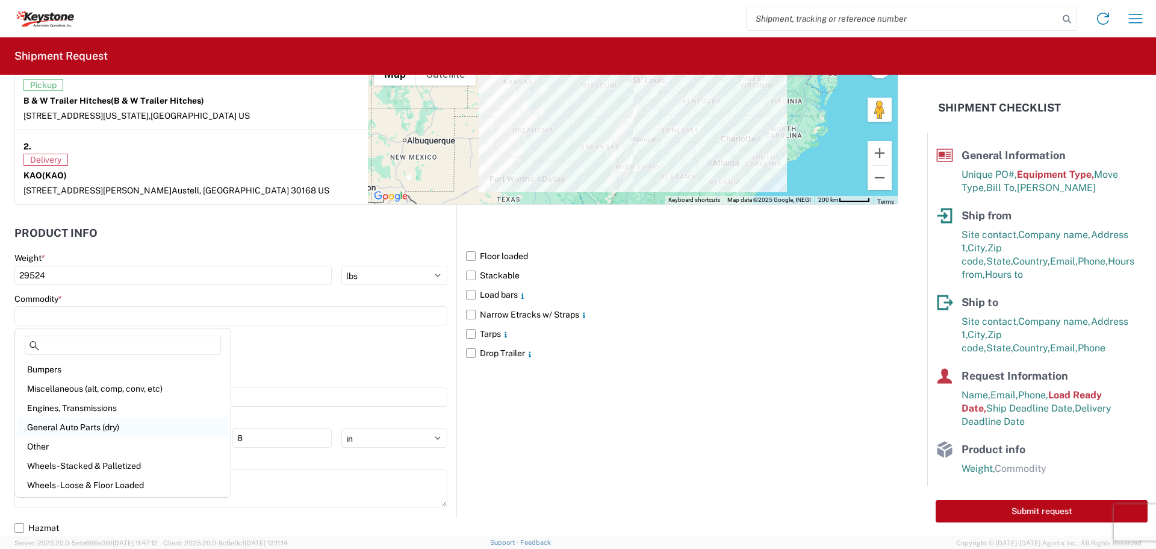
click at [87, 428] on div "General Auto Parts (dry)" at bounding box center [122, 426] width 211 height 19
type input "General Auto Parts (dry)"
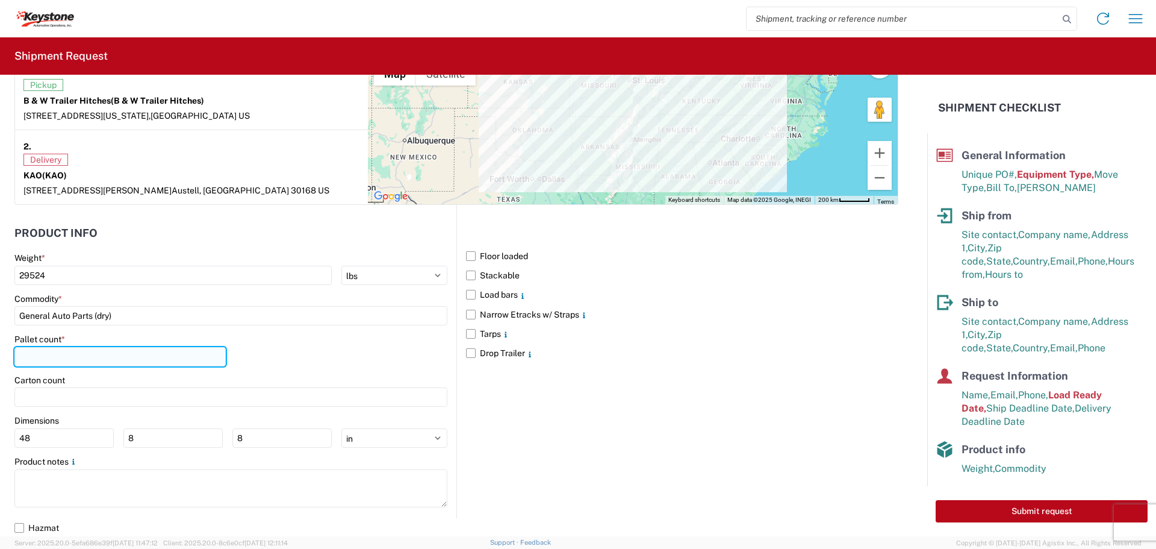
click at [75, 352] on input "number" at bounding box center [119, 356] width 211 height 19
type input "27"
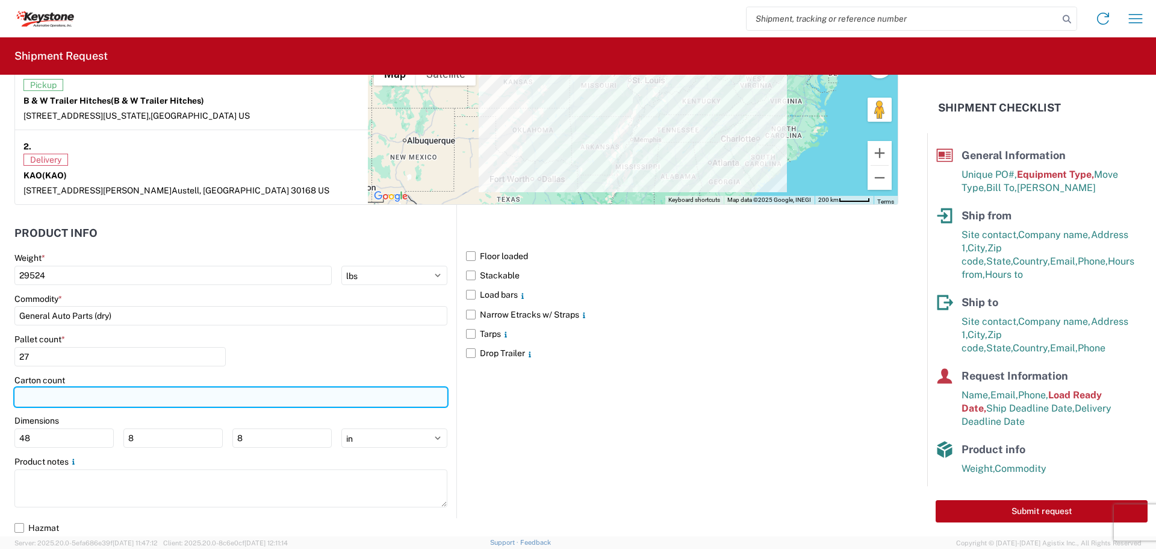
click at [88, 399] on input "number" at bounding box center [230, 396] width 433 height 19
type input "391"
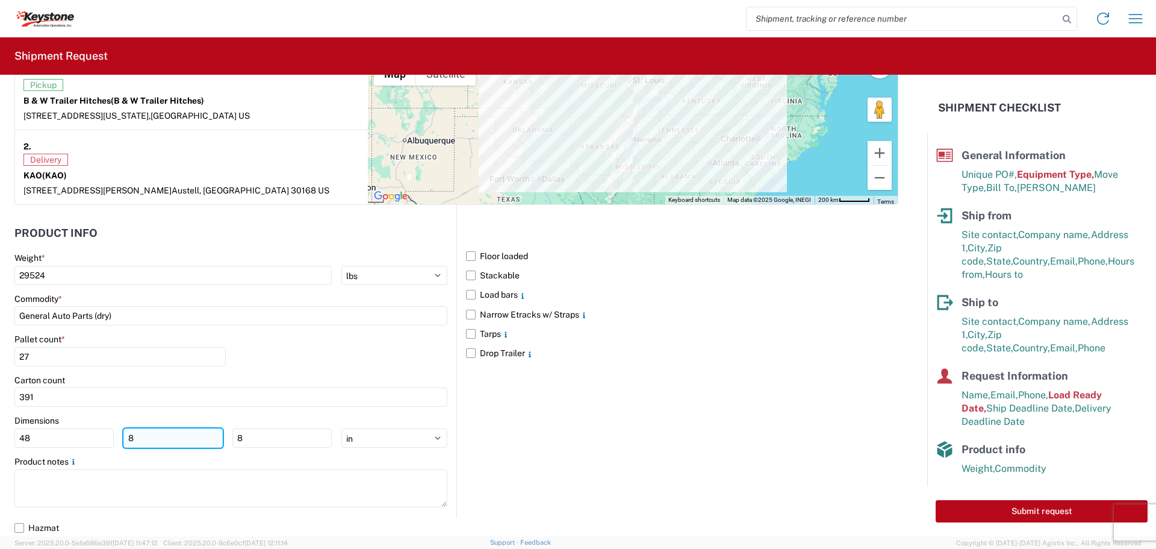
click at [154, 432] on input "8" at bounding box center [172, 437] width 99 height 19
type input "40"
click at [261, 442] on input "8" at bounding box center [281, 437] width 99 height 19
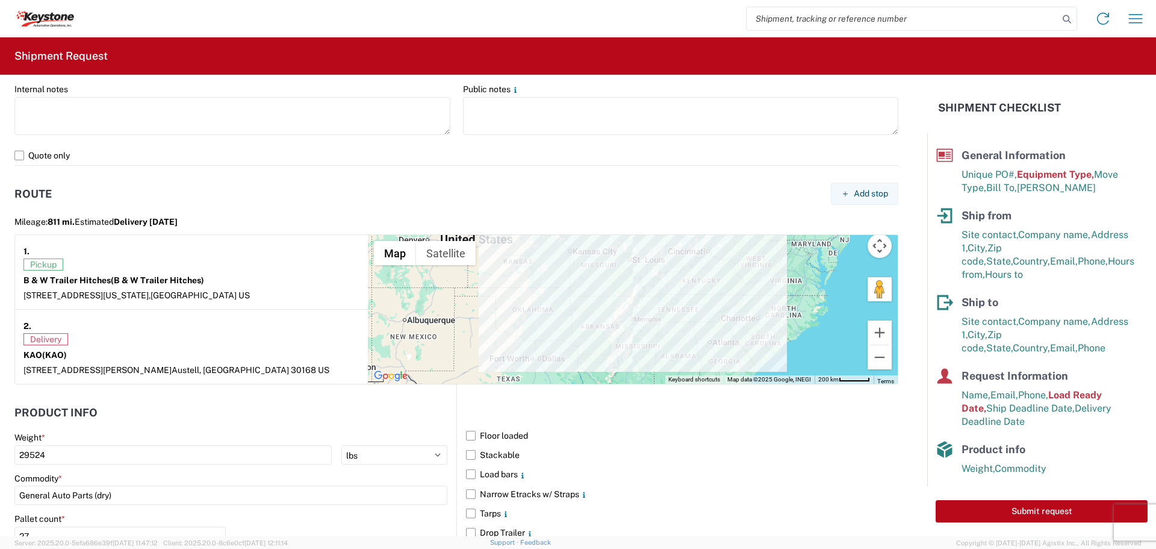
scroll to position [784, 0]
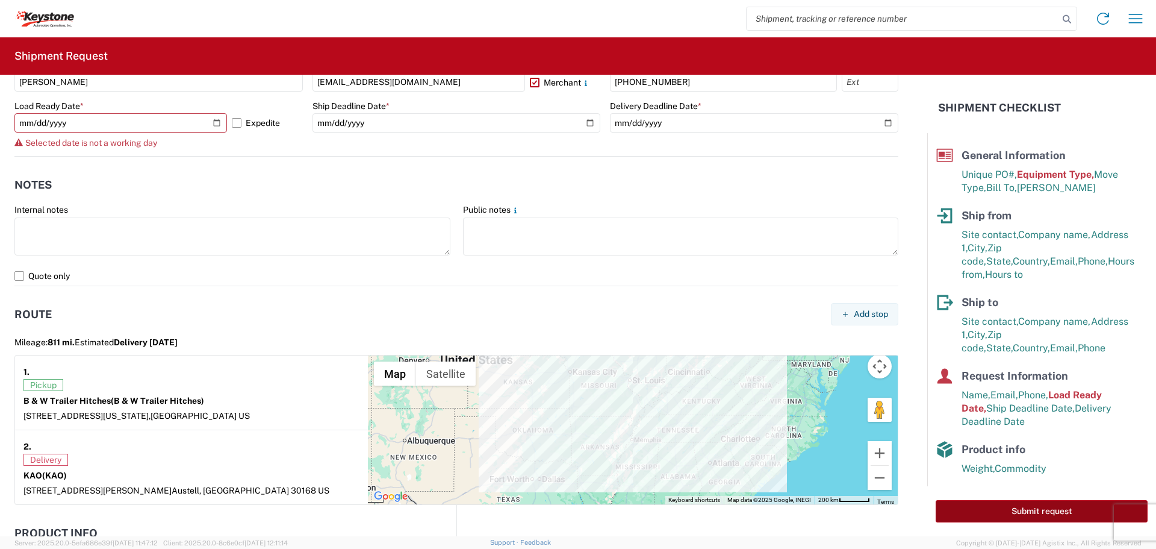
type input "48"
click at [987, 506] on button "Submit request" at bounding box center [1042, 511] width 212 height 22
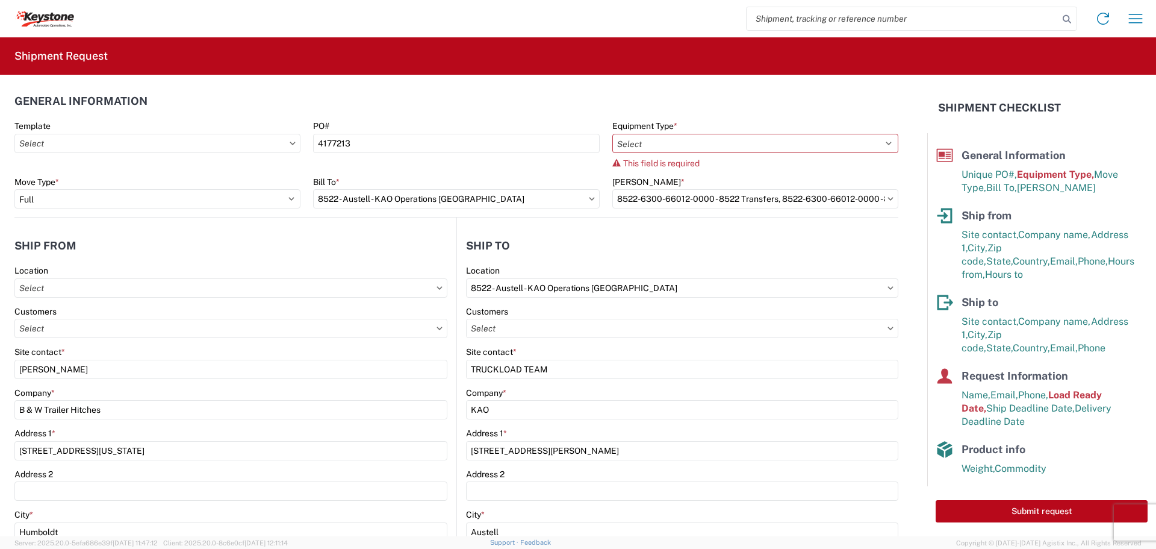
scroll to position [0, 0]
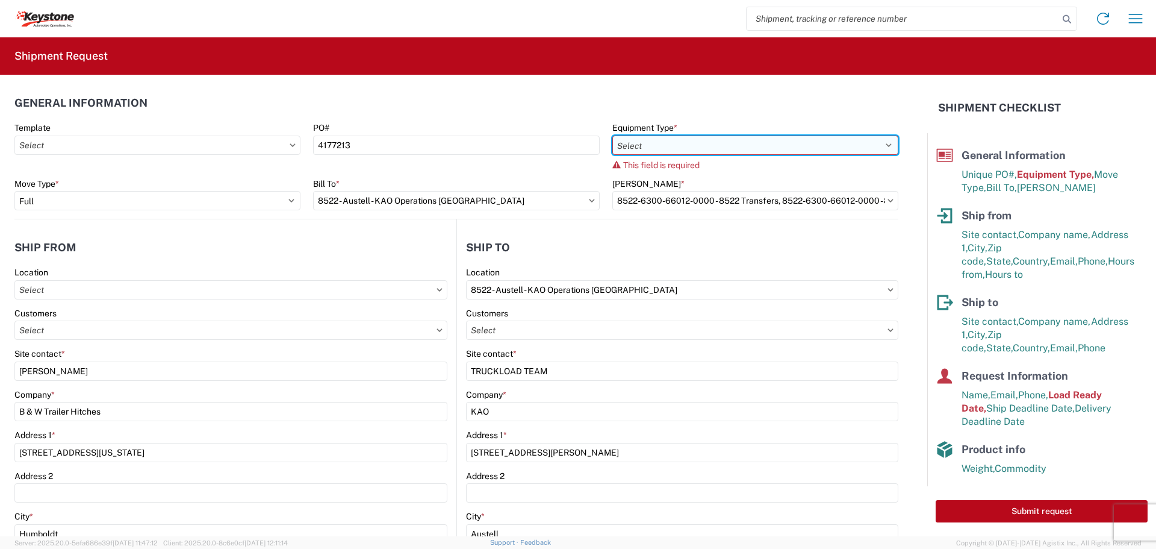
click at [878, 145] on select "Select 53’ Dry Van Flatbed Dropdeck (van) Lowboy (flatbed) Rail" at bounding box center [755, 144] width 286 height 19
select select "STDV"
click at [612, 135] on select "Select 53’ Dry Van Flatbed Dropdeck (van) Lowboy (flatbed) Rail" at bounding box center [755, 144] width 286 height 19
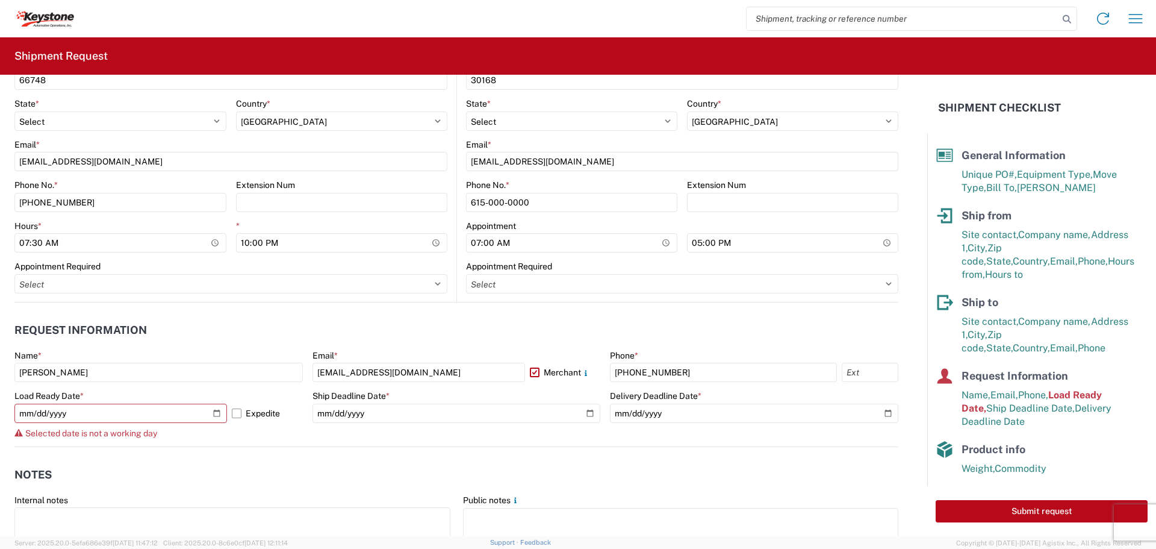
scroll to position [602, 0]
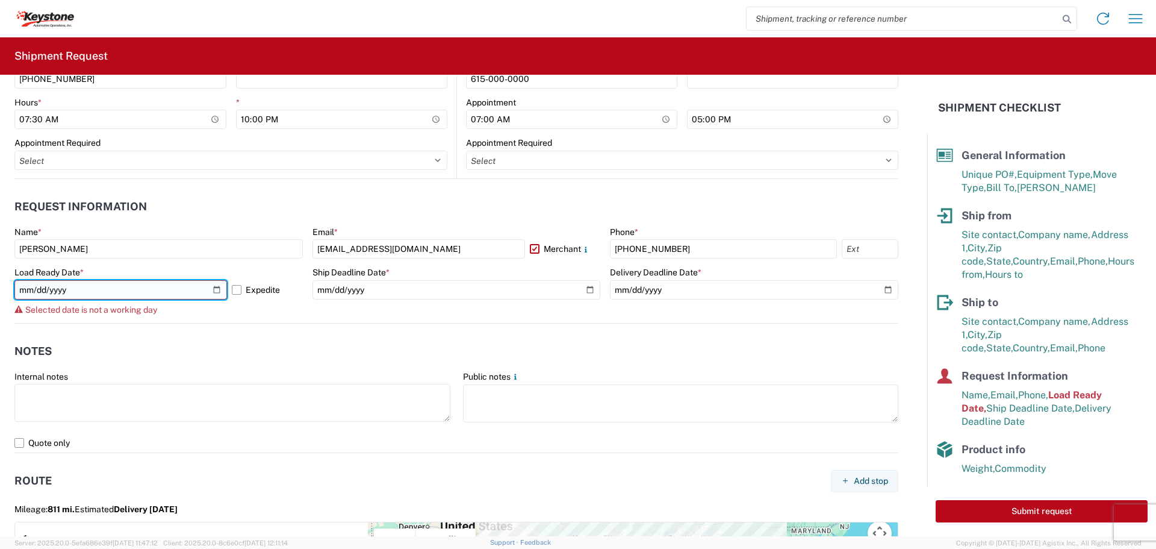
click at [213, 287] on input "[DATE]" at bounding box center [120, 289] width 213 height 19
click at [216, 290] on input "[DATE]" at bounding box center [120, 289] width 213 height 19
type input "2025-10-15"
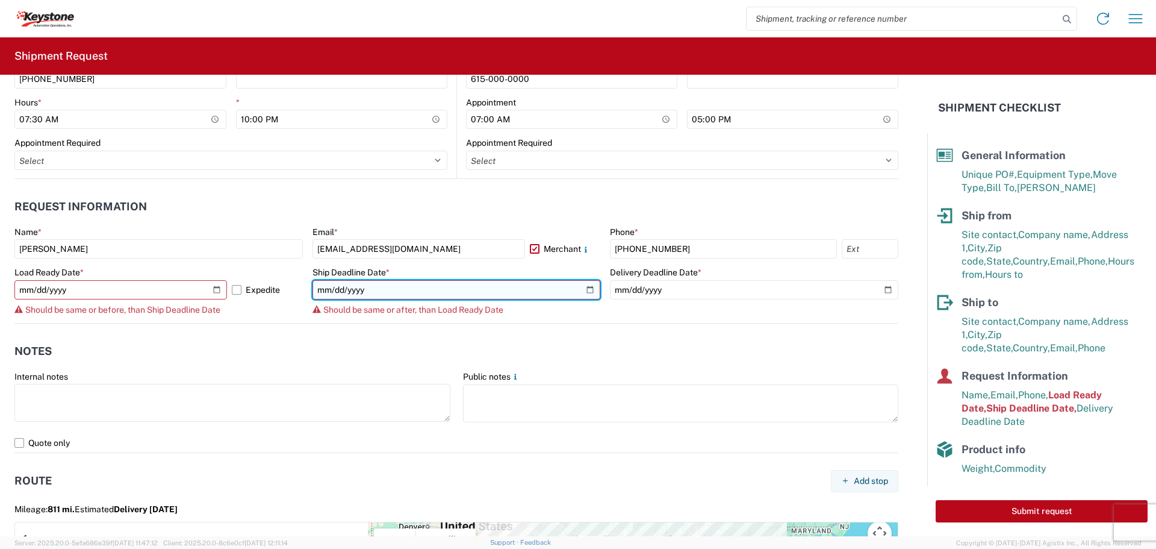
click at [587, 288] on input "[DATE]" at bounding box center [457, 289] width 288 height 19
type input "2025-10-15"
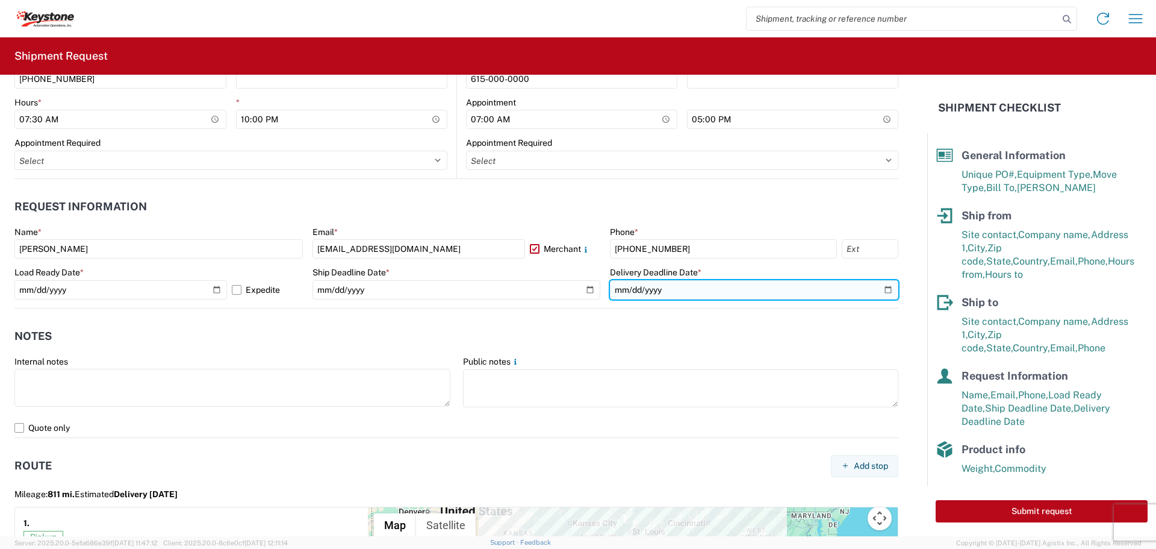
click at [881, 289] on input "[DATE]" at bounding box center [754, 289] width 288 height 19
type input "2025-10-15"
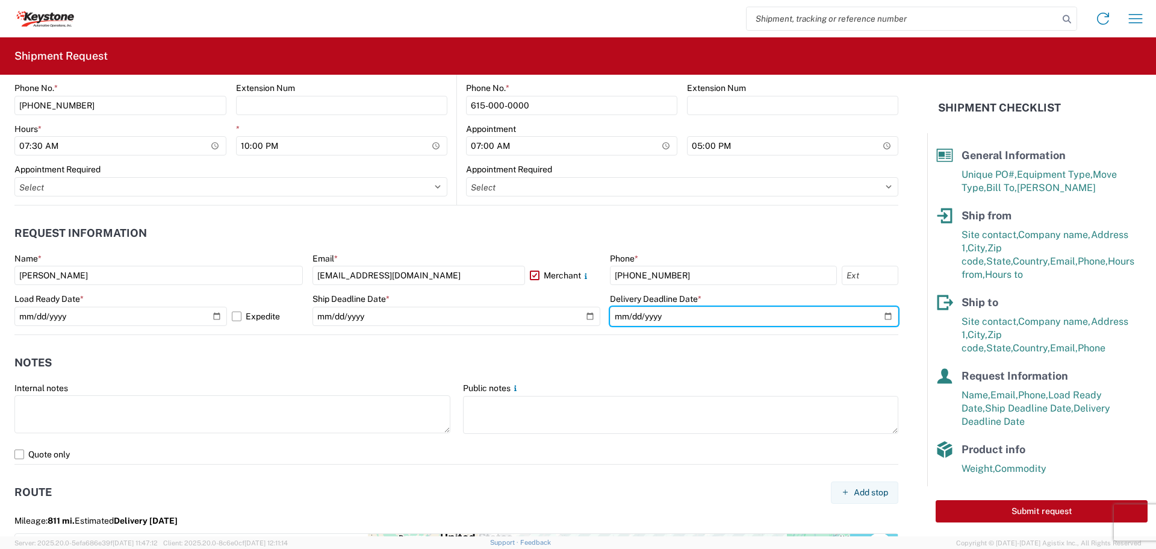
scroll to position [573, 0]
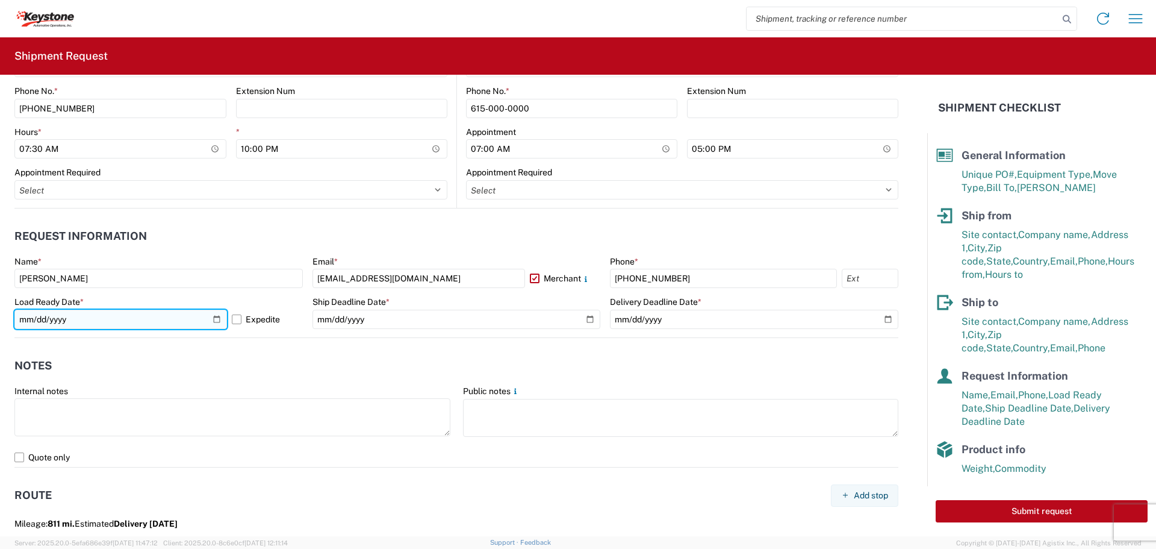
click at [213, 317] on input "2025-10-15" at bounding box center [120, 319] width 213 height 19
type input "[DATE]"
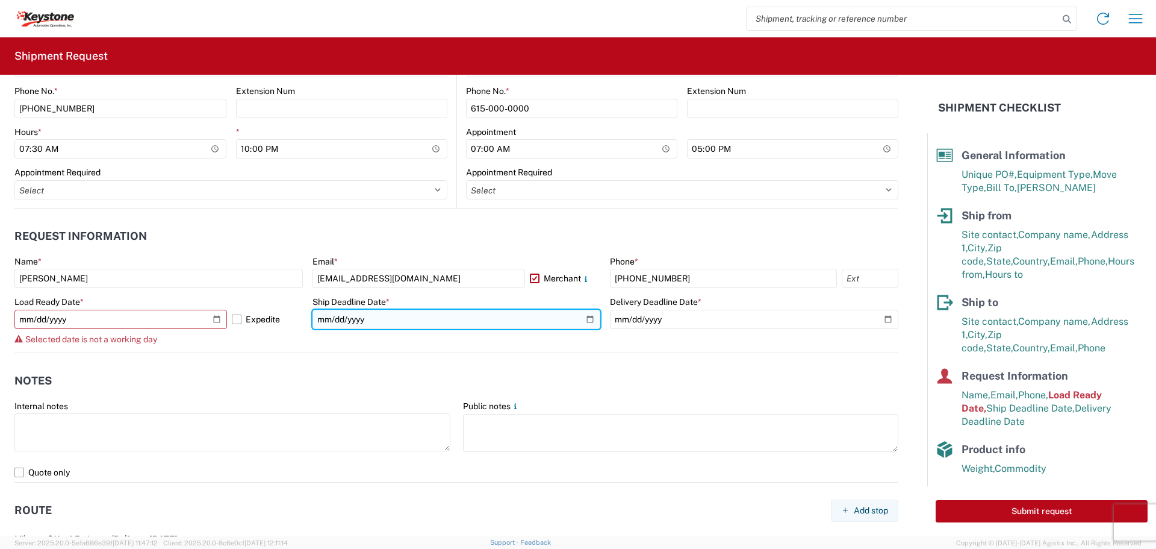
click at [579, 316] on input "2025-10-15" at bounding box center [457, 319] width 288 height 19
type input "[DATE]"
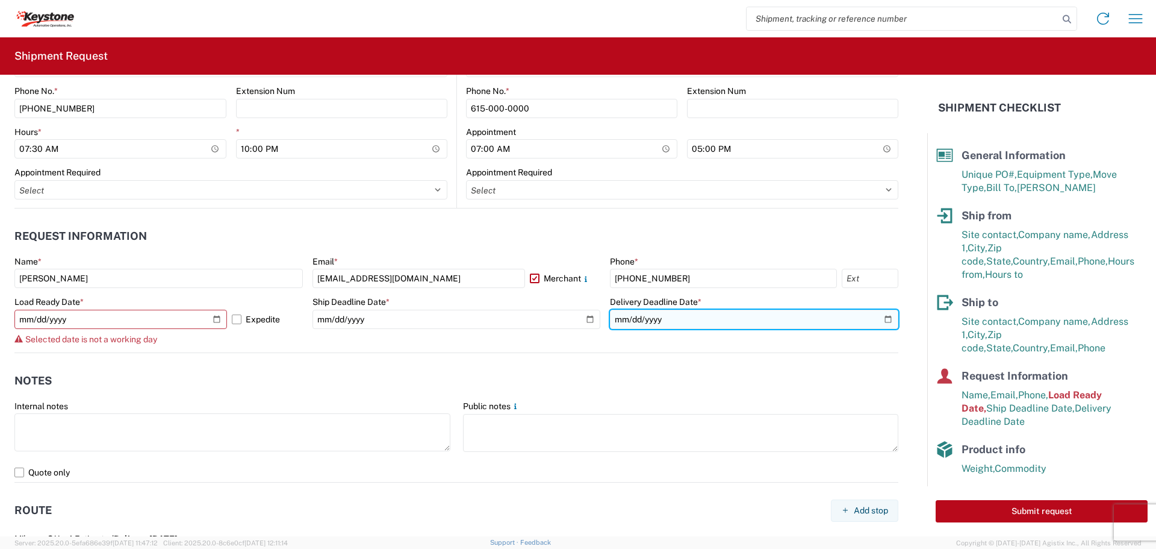
click at [875, 314] on input "2025-10-15" at bounding box center [754, 319] width 288 height 19
type input "[DATE]"
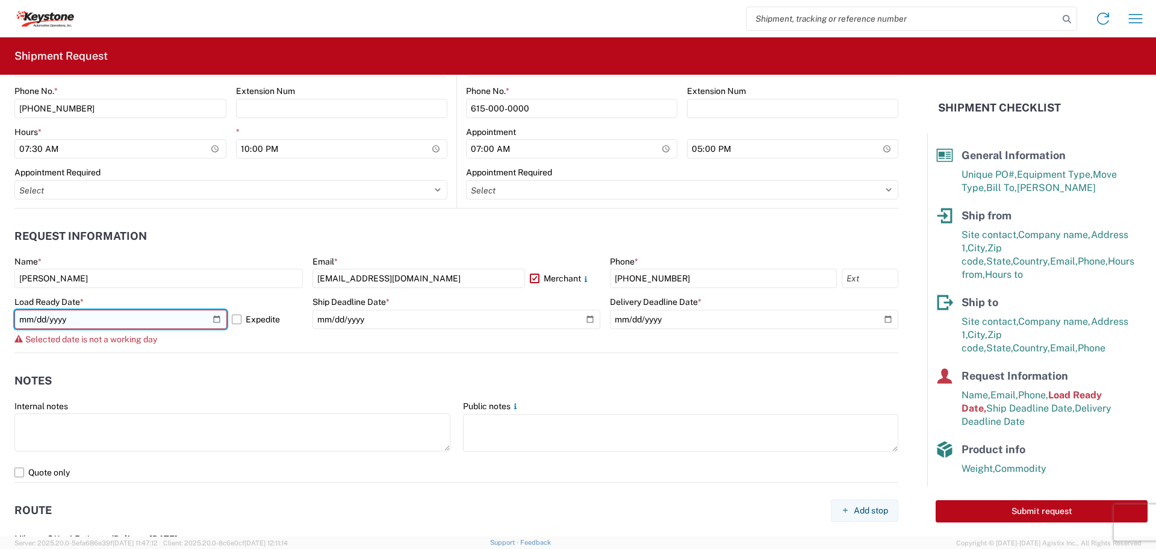
click at [213, 316] on input "[DATE]" at bounding box center [120, 319] width 213 height 19
type input "[DATE]"
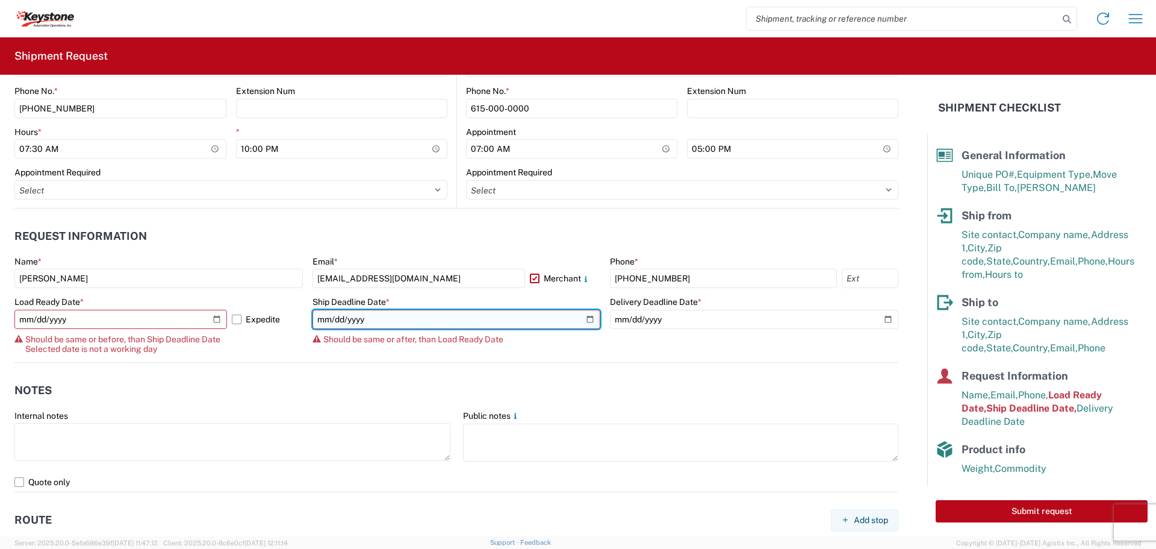
click at [584, 318] on input "[DATE]" at bounding box center [457, 319] width 288 height 19
type input "[DATE]"
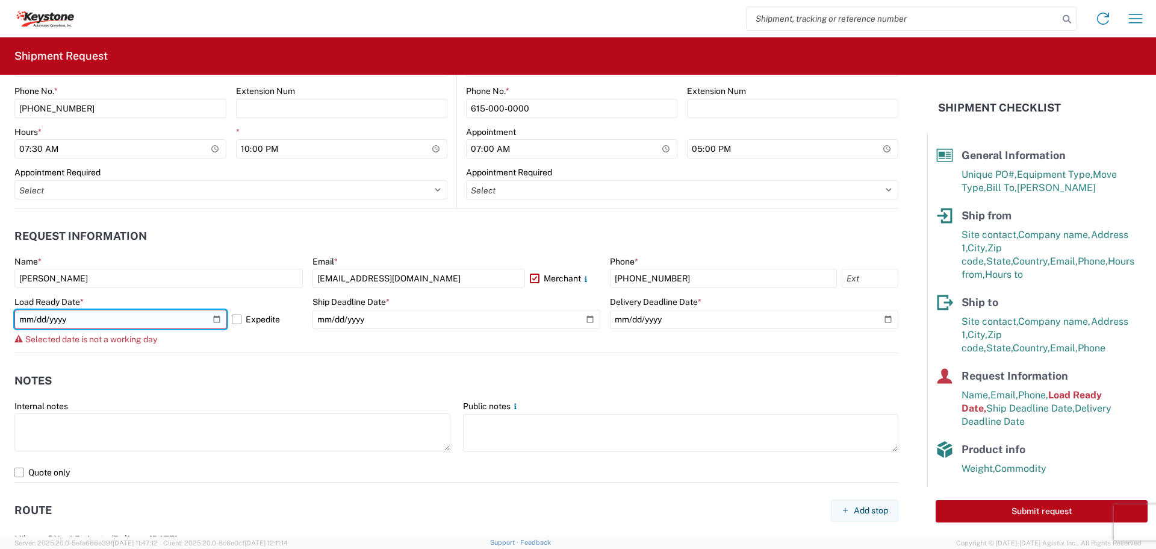
click at [216, 313] on input "[DATE]" at bounding box center [120, 319] width 213 height 19
type input "2025-10-15"
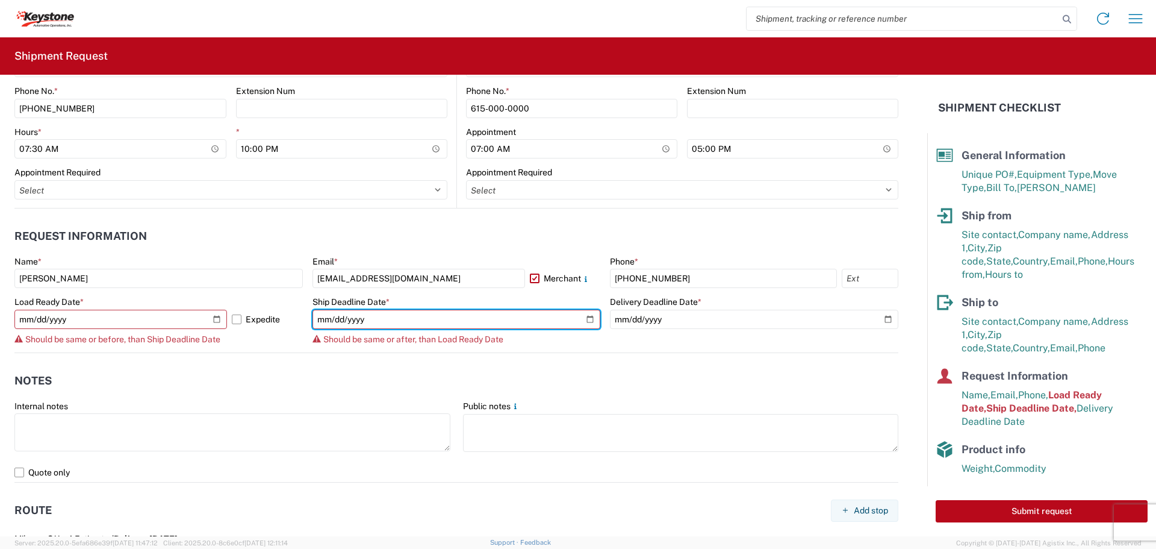
drag, startPoint x: 586, startPoint y: 317, endPoint x: 557, endPoint y: 342, distance: 38.0
click at [585, 319] on input "[DATE]" at bounding box center [457, 319] width 288 height 19
type input "2025-10-15"
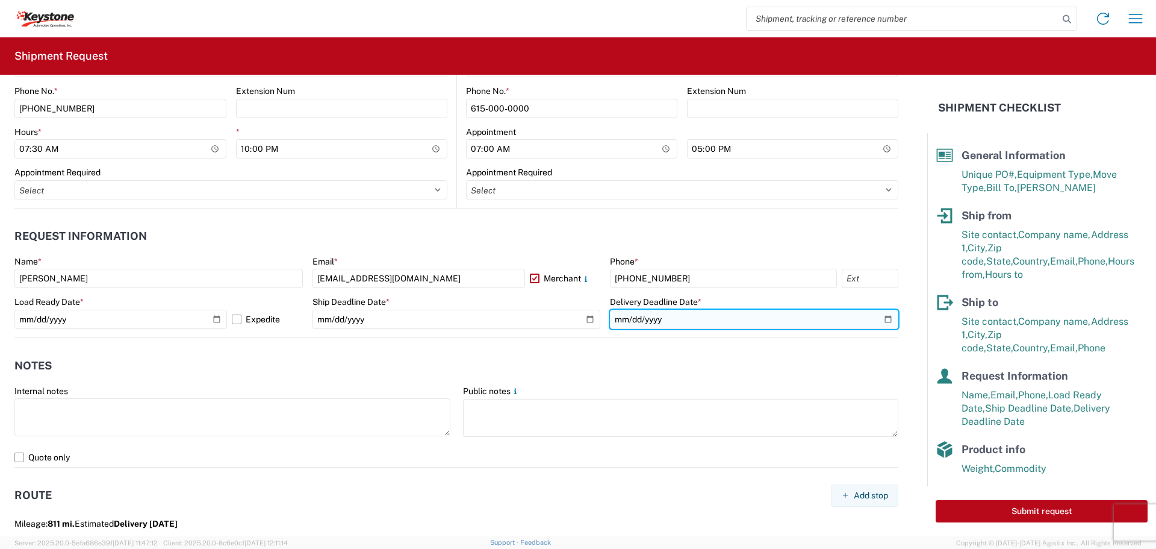
drag, startPoint x: 882, startPoint y: 318, endPoint x: 874, endPoint y: 323, distance: 9.0
click at [882, 317] on input "[DATE]" at bounding box center [754, 319] width 288 height 19
type input "2025-10-15"
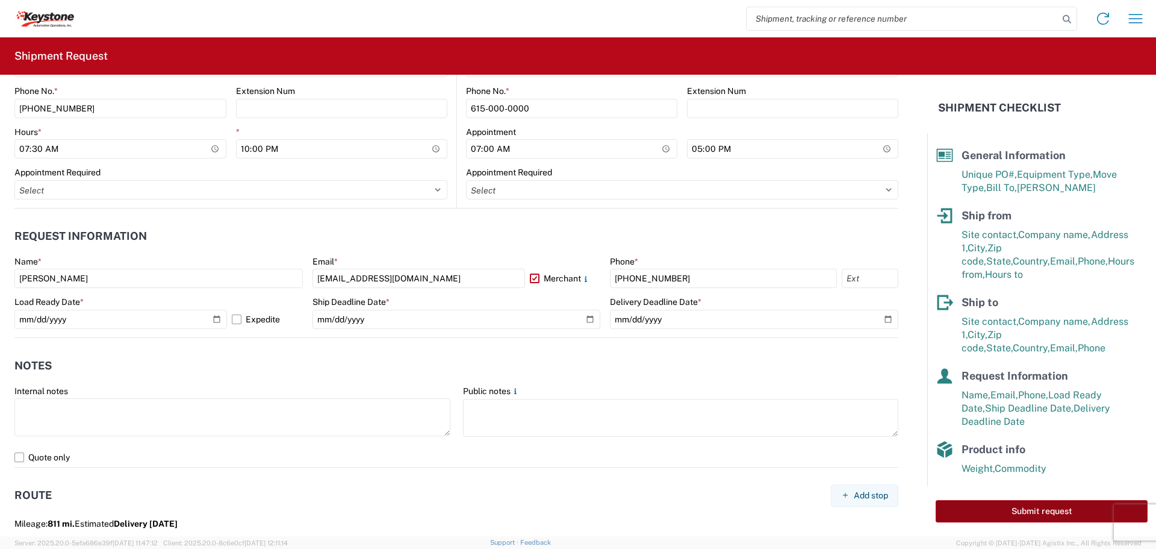
click at [988, 510] on button "Submit request" at bounding box center [1042, 511] width 212 height 22
